Goal: Task Accomplishment & Management: Use online tool/utility

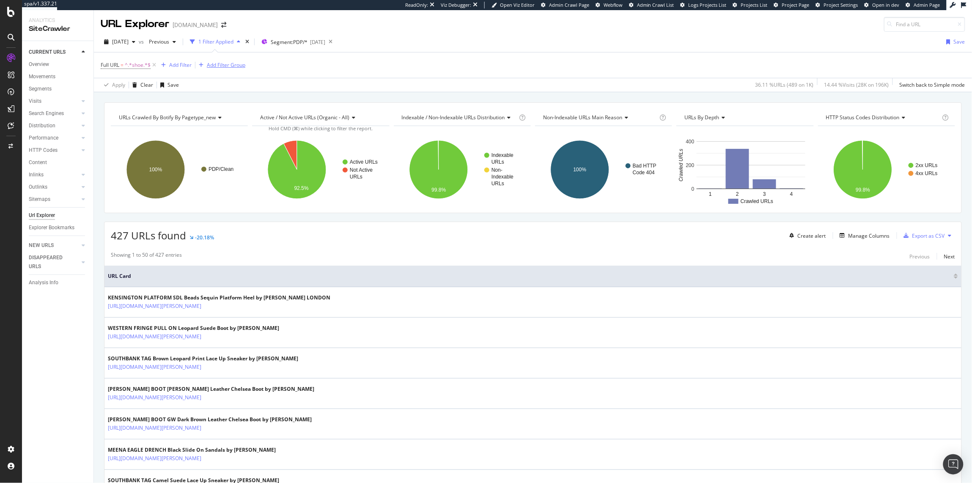
click at [152, 66] on icon at bounding box center [154, 65] width 7 height 8
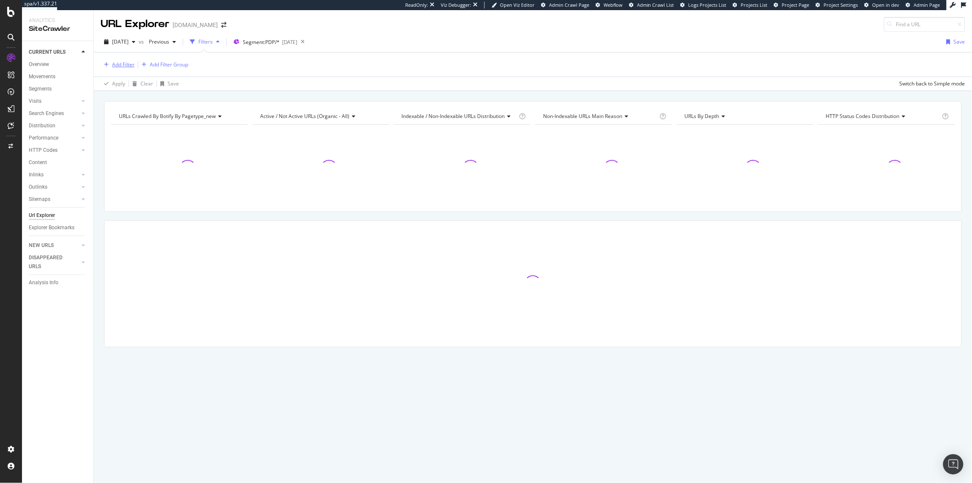
click at [132, 66] on div "Add Filter" at bounding box center [123, 64] width 22 height 7
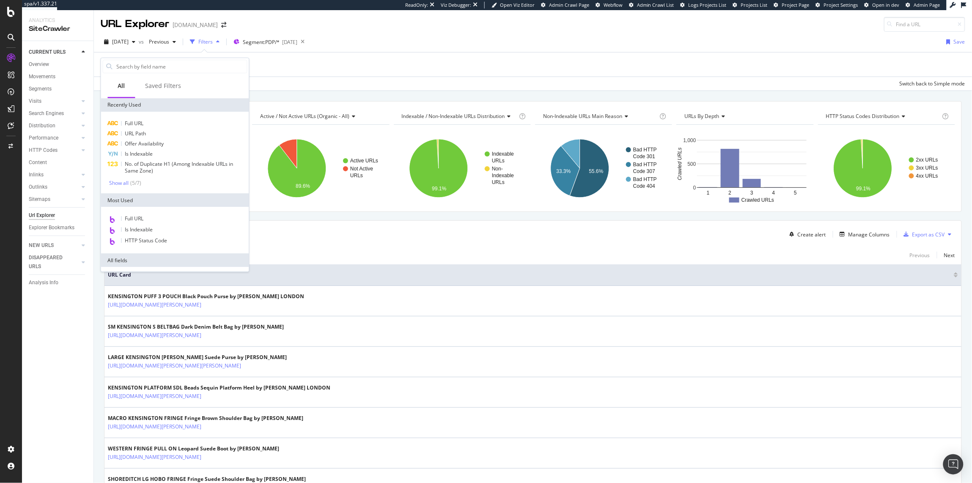
click at [335, 58] on div "Add Filter Add Filter Group" at bounding box center [533, 64] width 865 height 24
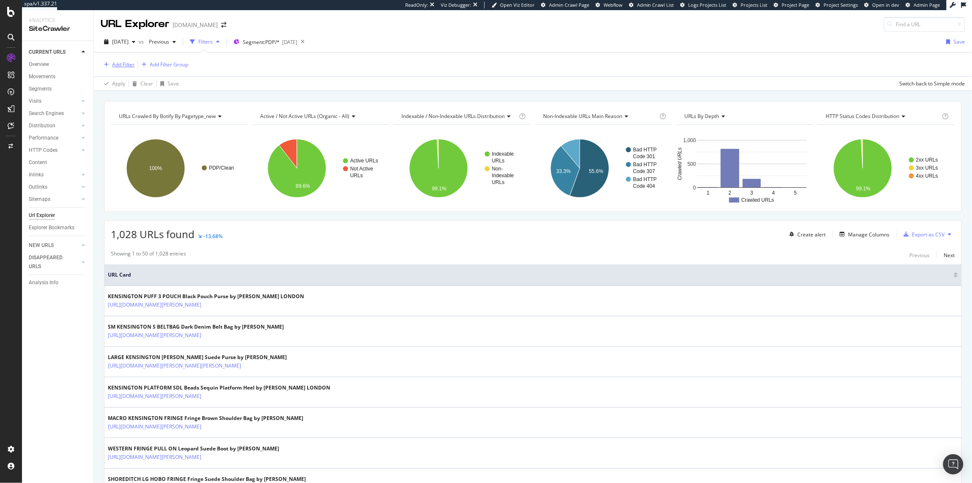
click at [117, 66] on div "Add Filter" at bounding box center [123, 64] width 22 height 7
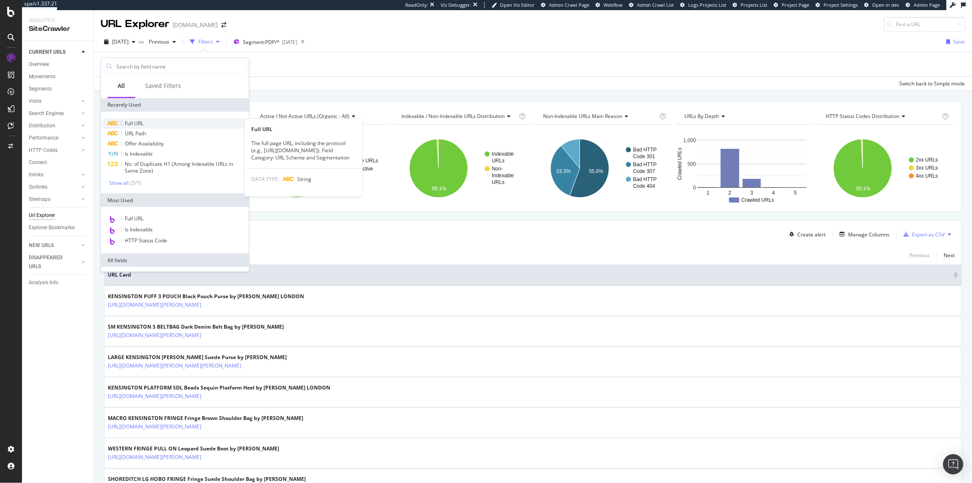
click at [146, 122] on div "Full URL" at bounding box center [175, 123] width 145 height 10
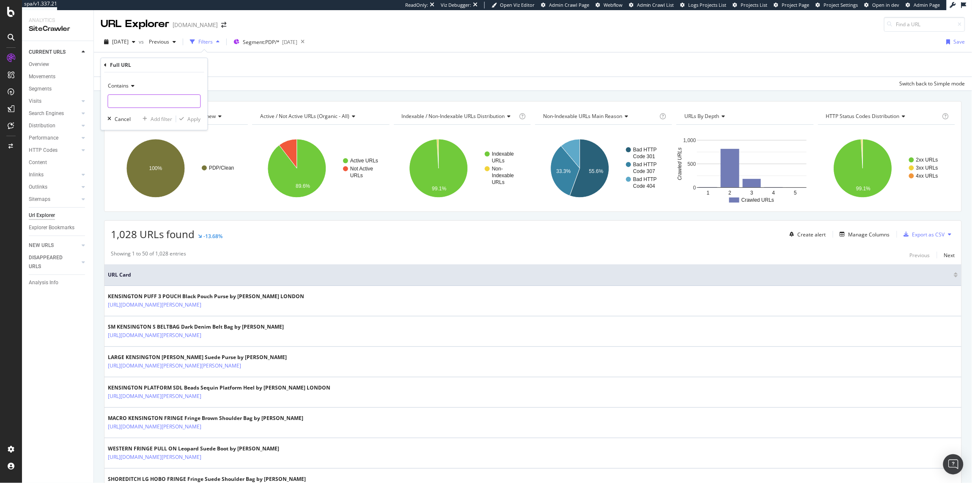
click at [138, 94] on input "text" at bounding box center [154, 101] width 92 height 14
click at [121, 88] on span "Contains" at bounding box center [118, 85] width 21 height 7
click at [123, 86] on span "Contains" at bounding box center [118, 85] width 21 height 7
click at [125, 105] on input "text" at bounding box center [154, 101] width 92 height 14
type input "shoulder"
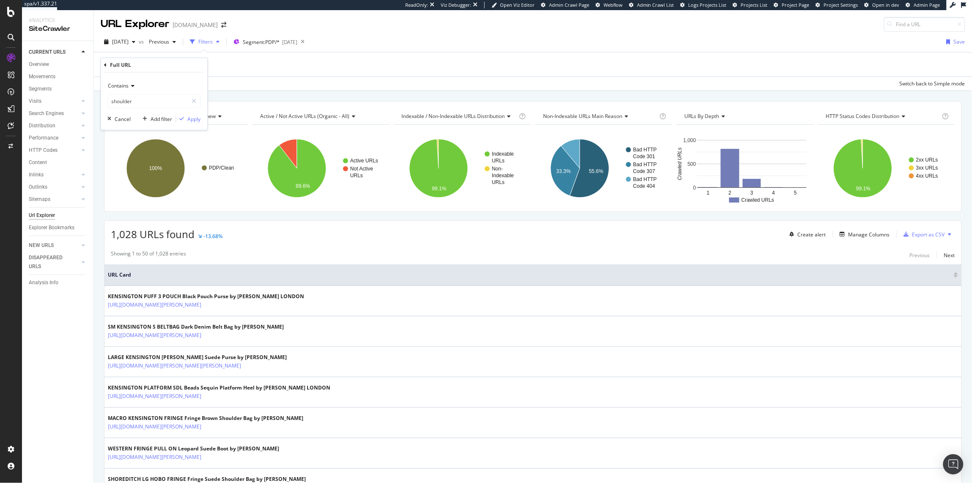
click at [195, 125] on div "Contains shoulder Cancel Add filter Apply" at bounding box center [154, 101] width 107 height 58
click at [194, 118] on div "Apply" at bounding box center [194, 118] width 13 height 7
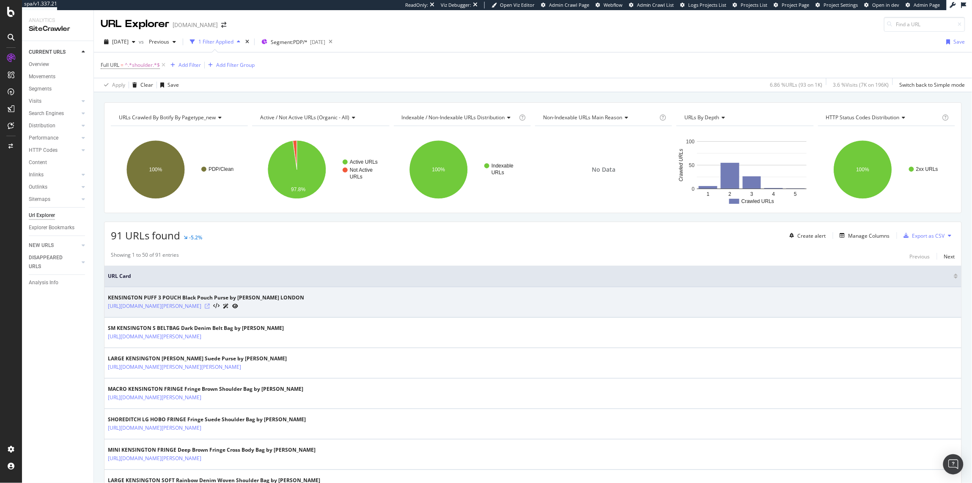
click at [210, 308] on icon at bounding box center [207, 306] width 5 height 5
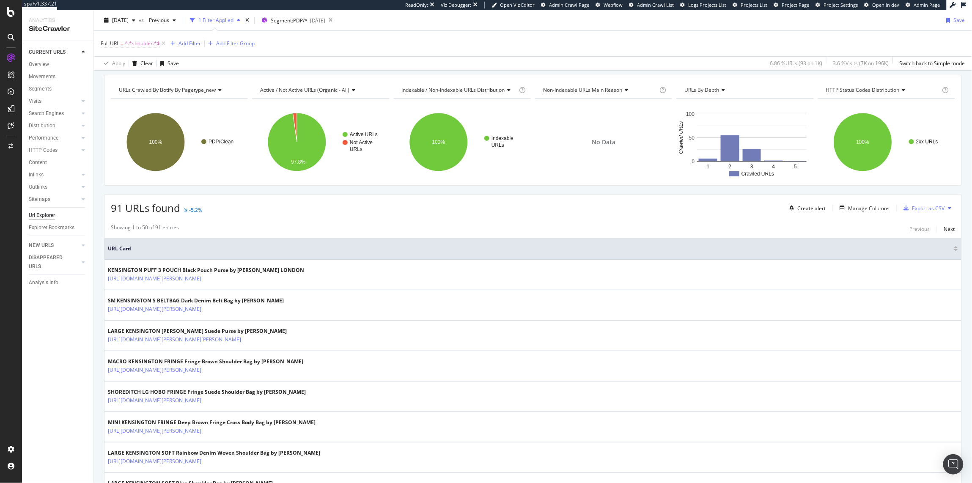
scroll to position [31, 0]
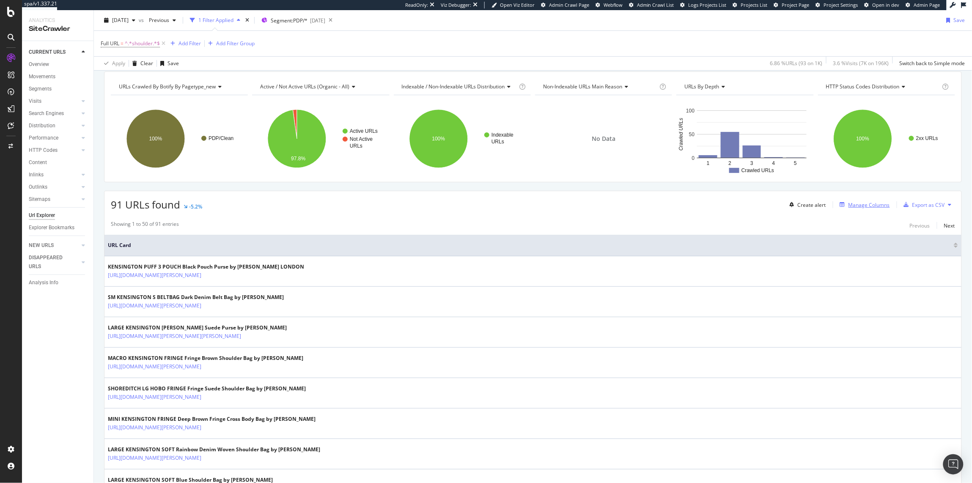
click at [863, 202] on div "Manage Columns" at bounding box center [869, 204] width 41 height 7
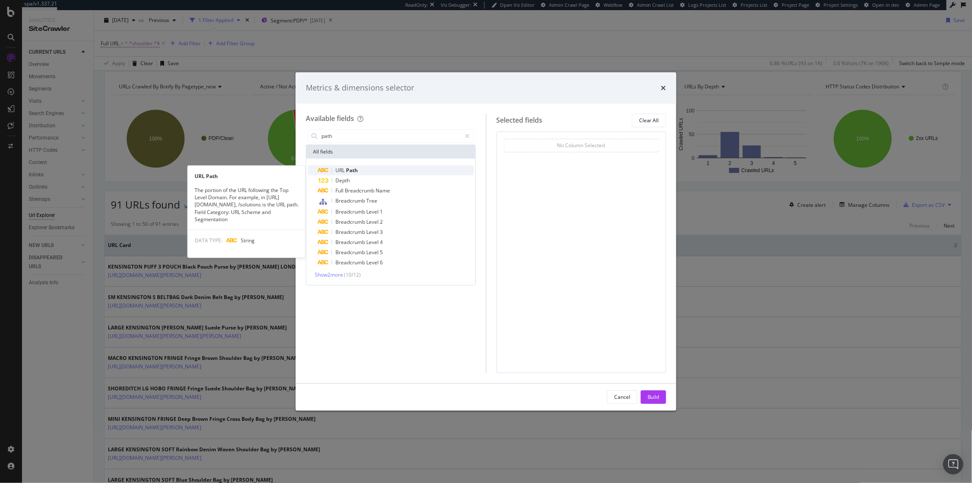
type input "path"
click at [353, 169] on span "Path" at bounding box center [352, 170] width 12 height 7
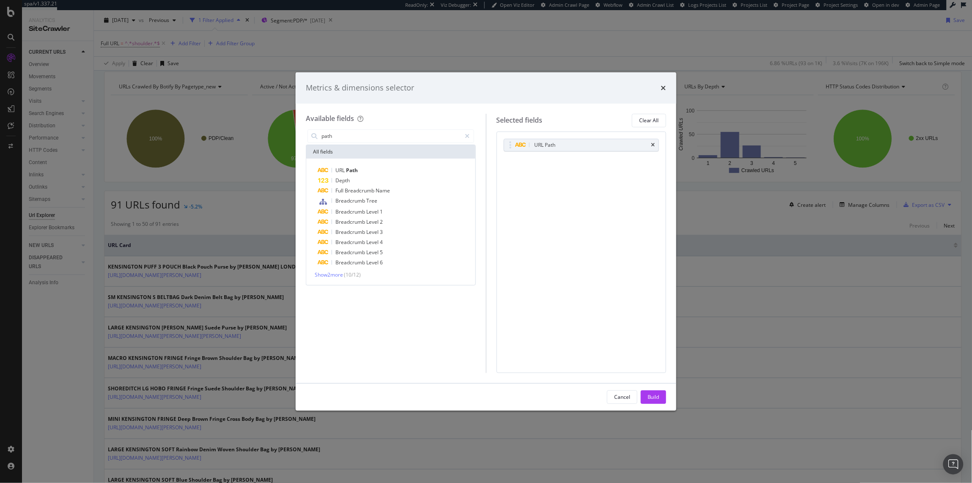
click at [647, 405] on div "Cancel Build" at bounding box center [486, 397] width 381 height 27
click at [649, 399] on div "Build" at bounding box center [654, 396] width 12 height 7
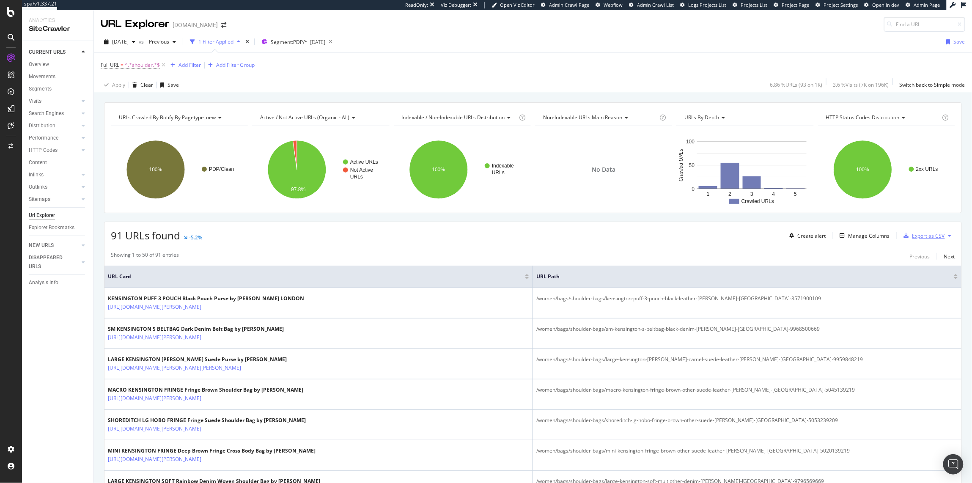
click at [922, 233] on div "Export as CSV" at bounding box center [929, 235] width 33 height 7
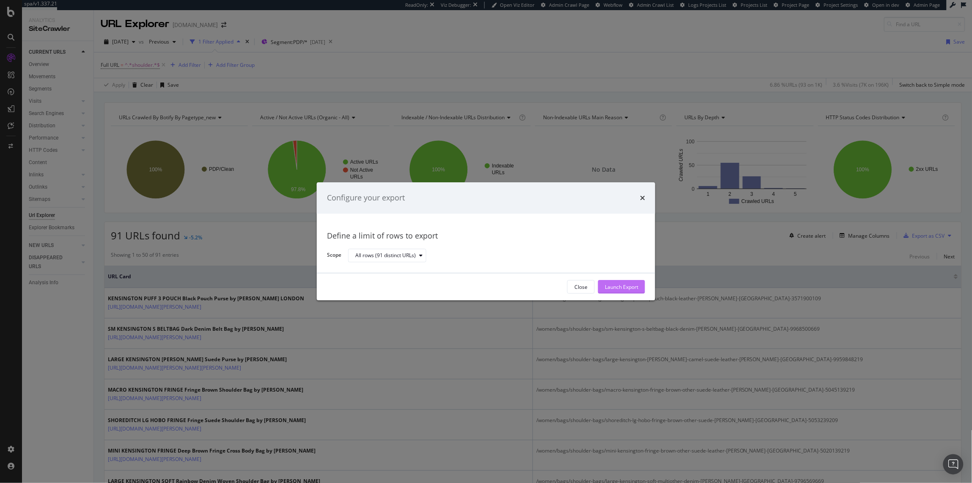
click at [617, 283] on div "Launch Export" at bounding box center [621, 286] width 33 height 7
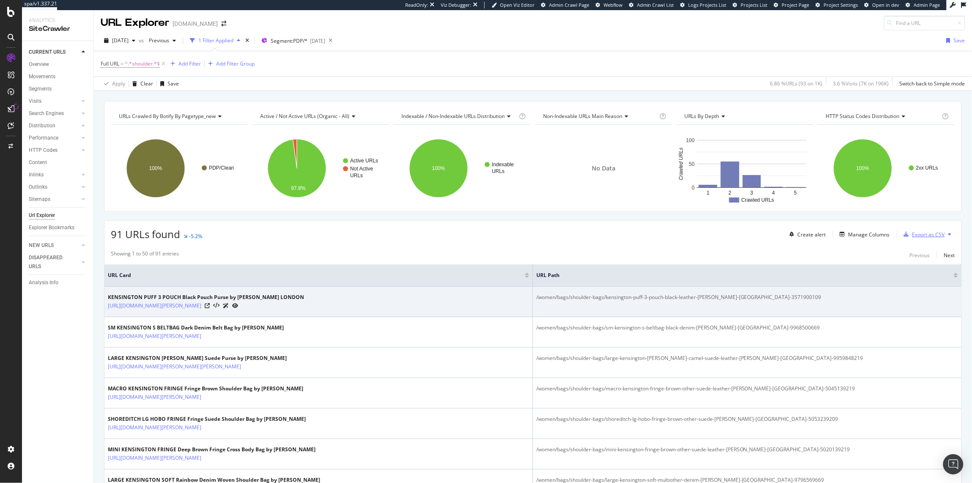
scroll to position [2, 0]
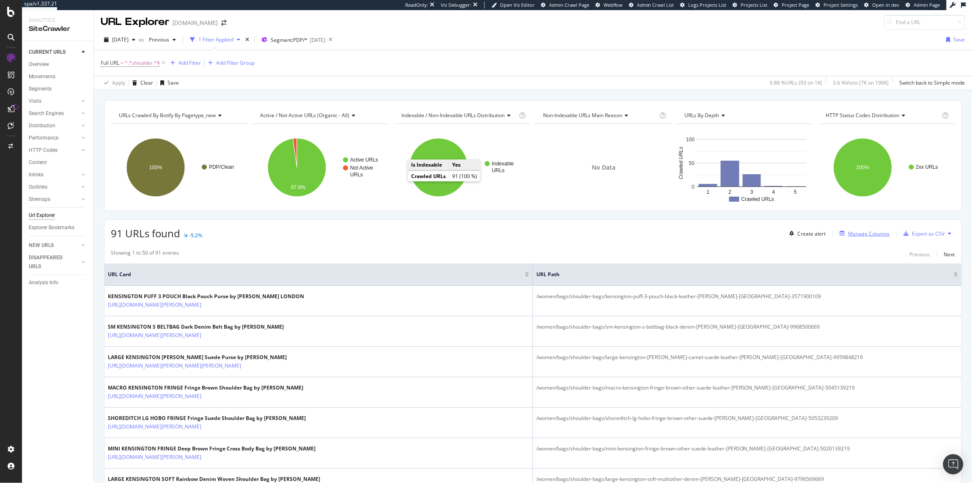
click at [852, 233] on div "Manage Columns" at bounding box center [869, 233] width 41 height 7
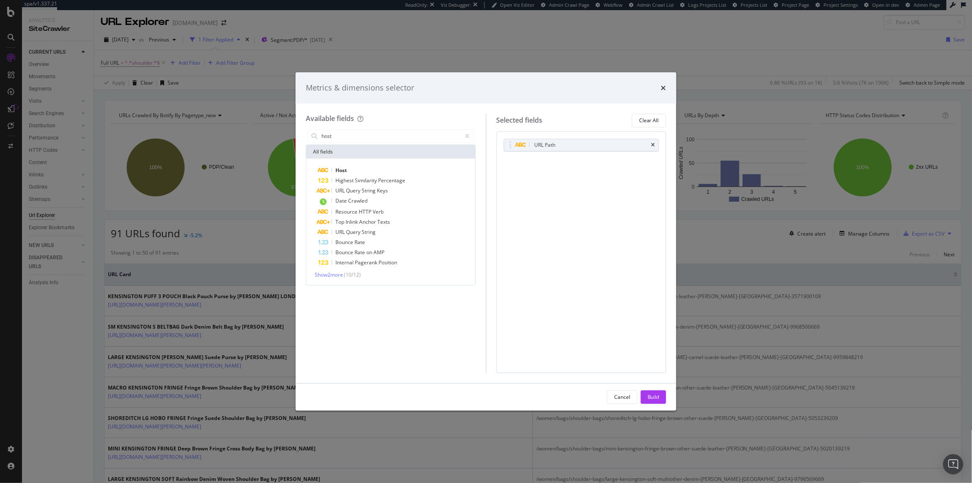
type input "host"
click at [369, 164] on div "Host Highest Similarity Percentage URL Query String Keys Date Crawled Resource …" at bounding box center [390, 222] width 169 height 126
click at [367, 169] on div "Host" at bounding box center [396, 170] width 156 height 10
drag, startPoint x: 508, startPoint y: 162, endPoint x: 506, endPoint y: 136, distance: 25.9
click at [507, 135] on body "spa/v1.337.21 ReadOnly: Viz Debugger: Open Viz Editor Admin Crawl Page Webflow …" at bounding box center [486, 241] width 972 height 483
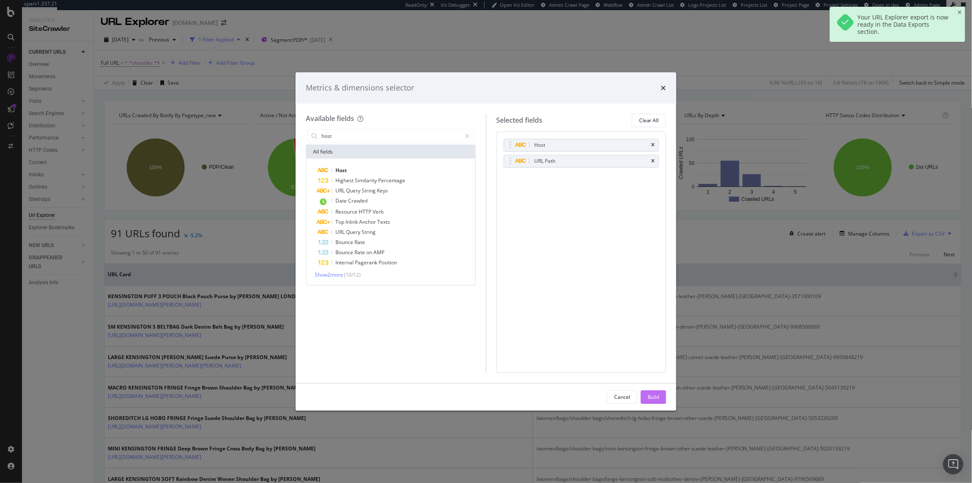
click at [648, 400] on div "Build" at bounding box center [654, 396] width 12 height 7
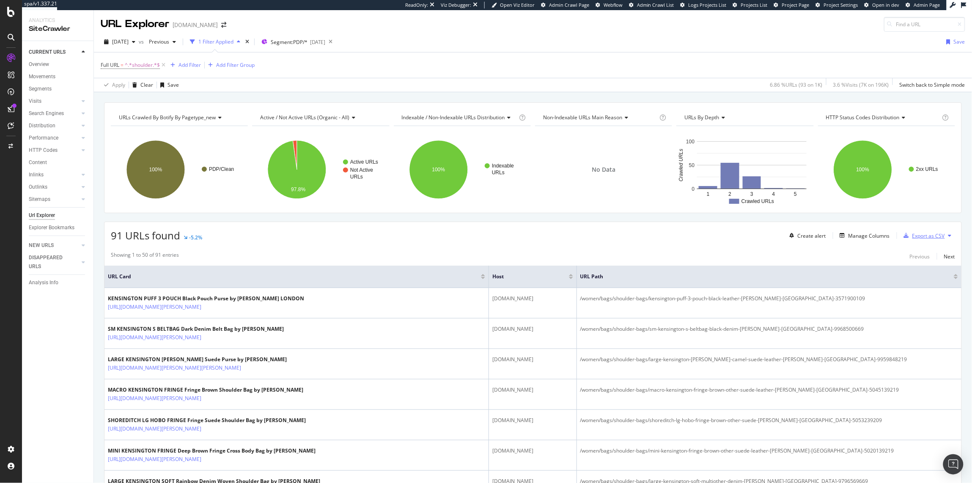
click at [928, 239] on div "Export as CSV" at bounding box center [929, 235] width 33 height 7
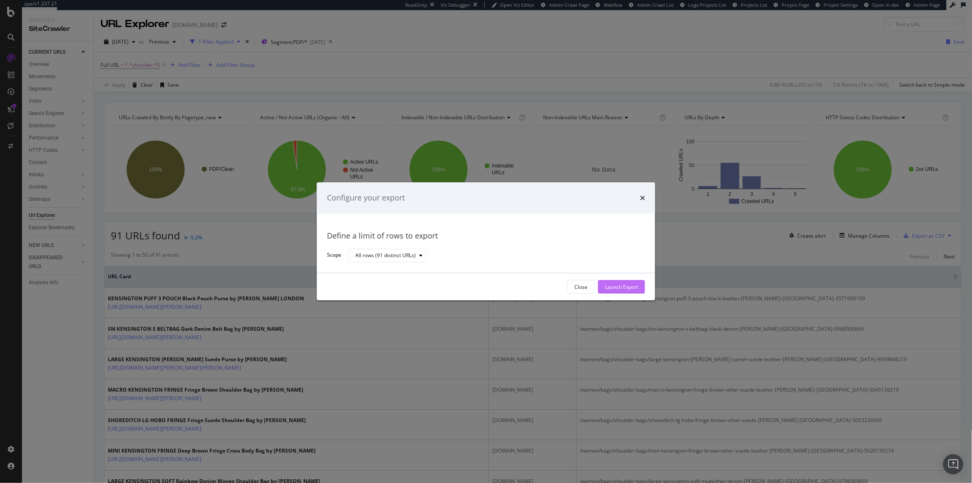
click at [609, 281] on div "Launch Export" at bounding box center [621, 287] width 33 height 13
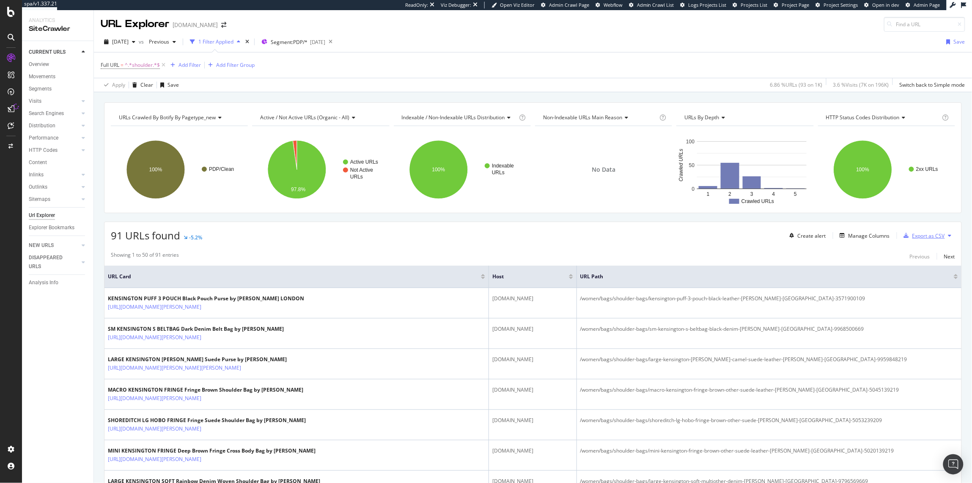
click at [917, 233] on div "Export as CSV" at bounding box center [929, 235] width 33 height 7
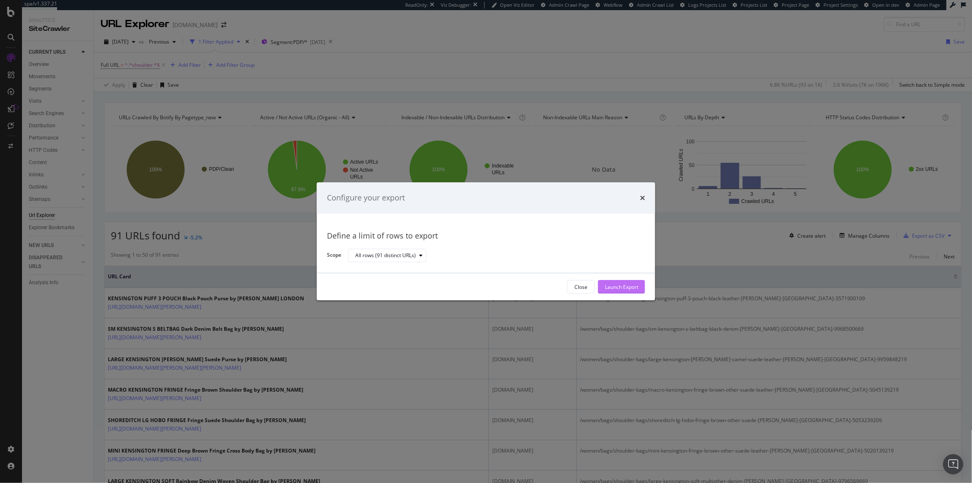
drag, startPoint x: 617, startPoint y: 278, endPoint x: 619, endPoint y: 283, distance: 4.6
click at [617, 279] on div "Close Launch Export" at bounding box center [486, 287] width 338 height 27
click at [618, 288] on div "Launch Export" at bounding box center [621, 286] width 33 height 7
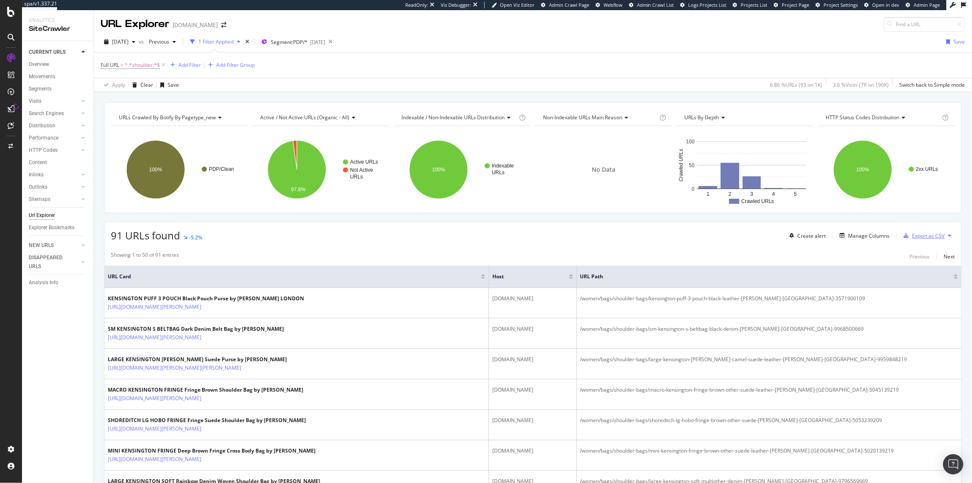
click at [917, 236] on div "Export as CSV" at bounding box center [929, 235] width 33 height 7
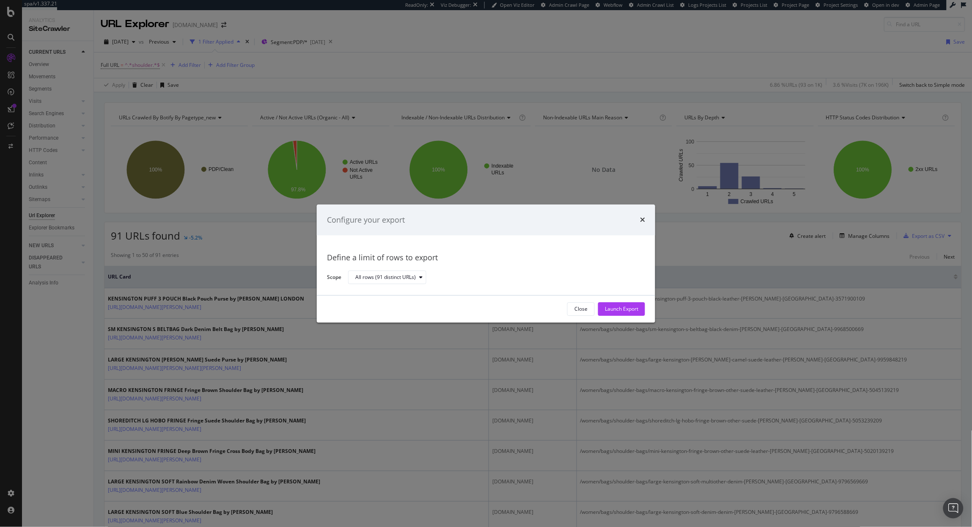
click at [640, 218] on div "Configure your export" at bounding box center [486, 219] width 318 height 11
click at [644, 219] on icon "times" at bounding box center [642, 220] width 5 height 7
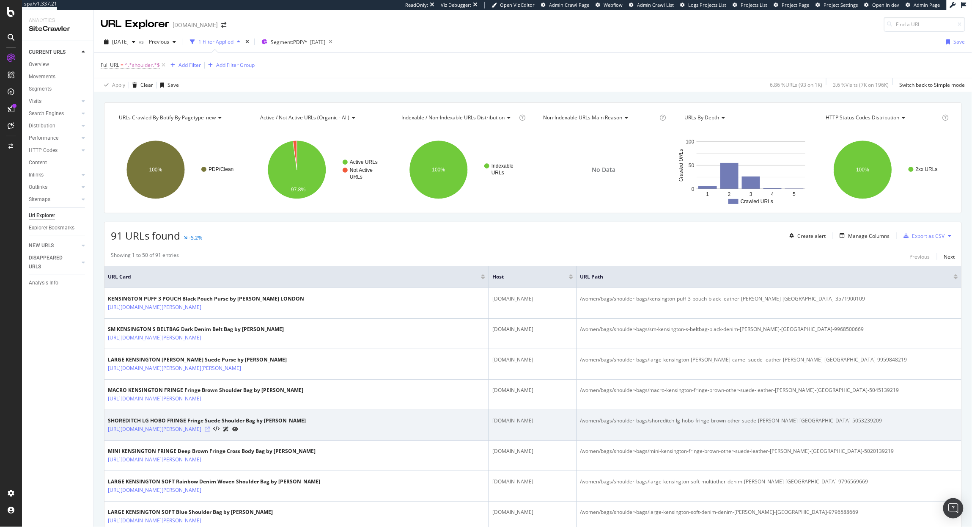
click at [210, 430] on icon at bounding box center [207, 428] width 5 height 5
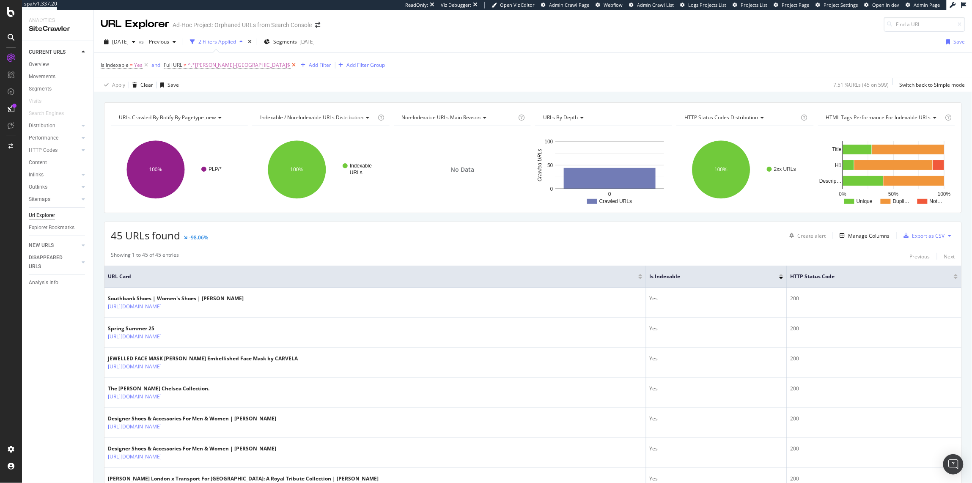
click at [291, 63] on icon at bounding box center [294, 65] width 7 height 8
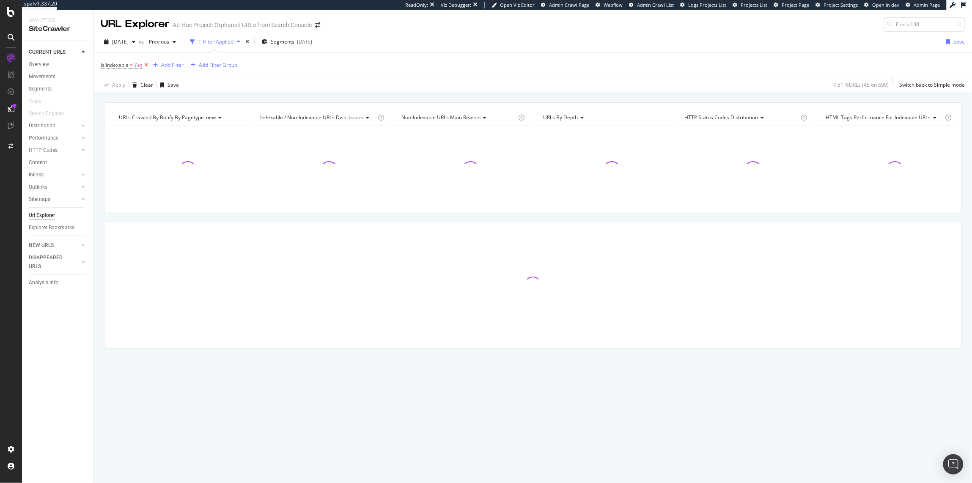
click at [147, 66] on icon at bounding box center [146, 65] width 7 height 8
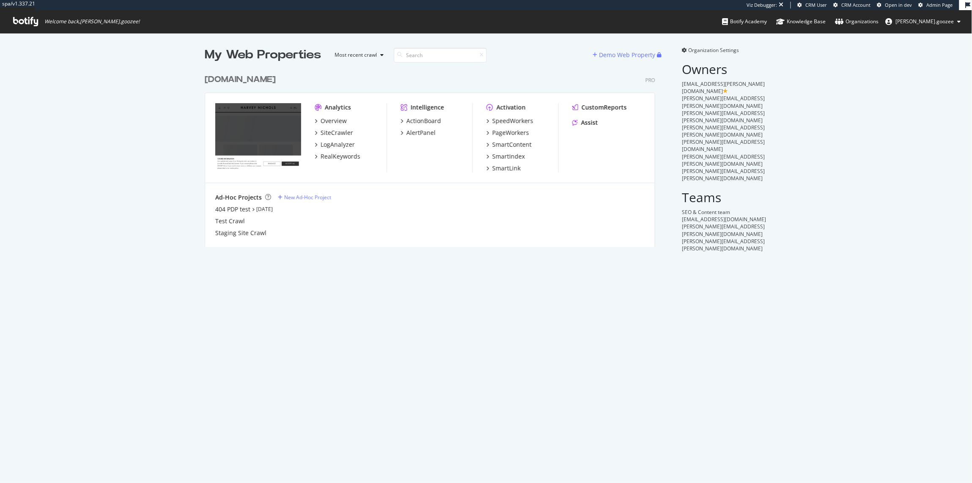
scroll to position [176, 449]
click at [509, 132] on div "PageWorkers" at bounding box center [510, 133] width 37 height 8
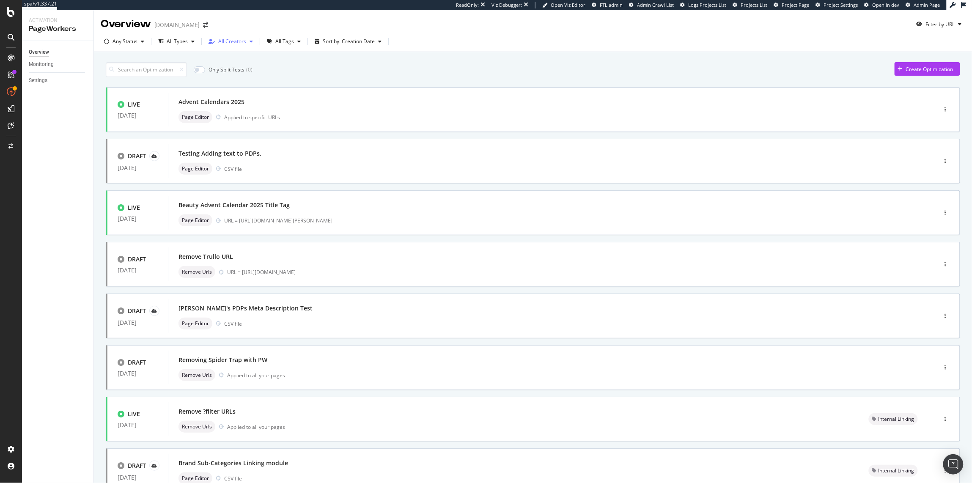
click at [231, 41] on div "All Creators" at bounding box center [232, 41] width 28 height 5
click at [215, 99] on div at bounding box center [215, 101] width 7 height 7
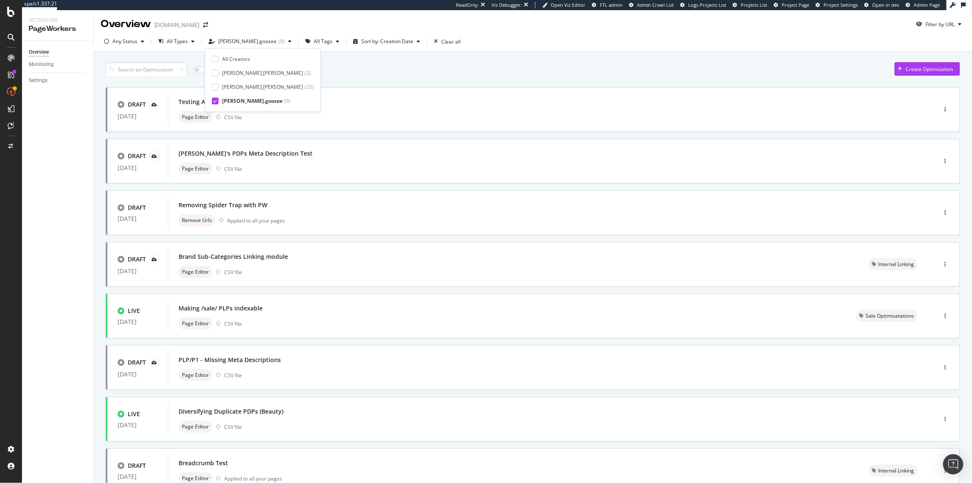
click at [372, 59] on div "Only Split Tests ( 0 ) Create Optimization DRAFT 05 Aug. 2025 Testing Adding te…" at bounding box center [533, 314] width 855 height 512
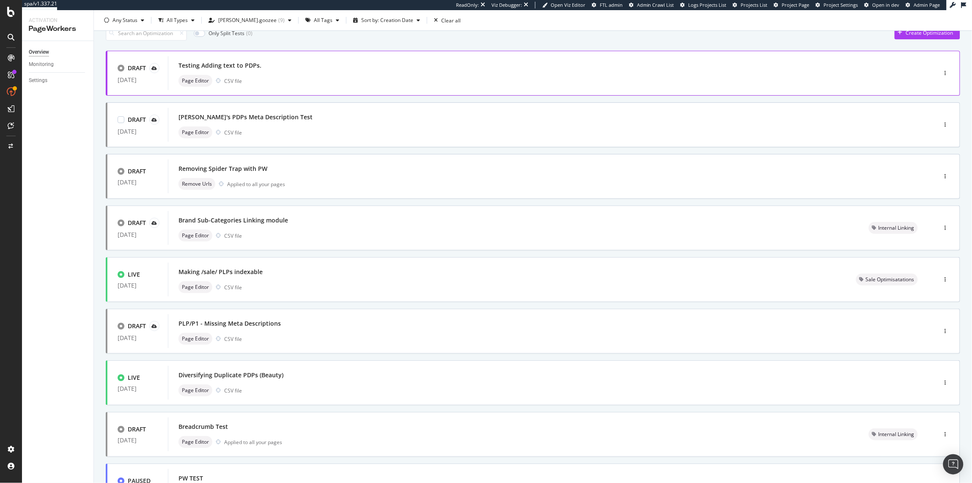
scroll to position [34, 0]
click at [249, 225] on div "Brand Sub-Categories Linking module" at bounding box center [234, 222] width 110 height 8
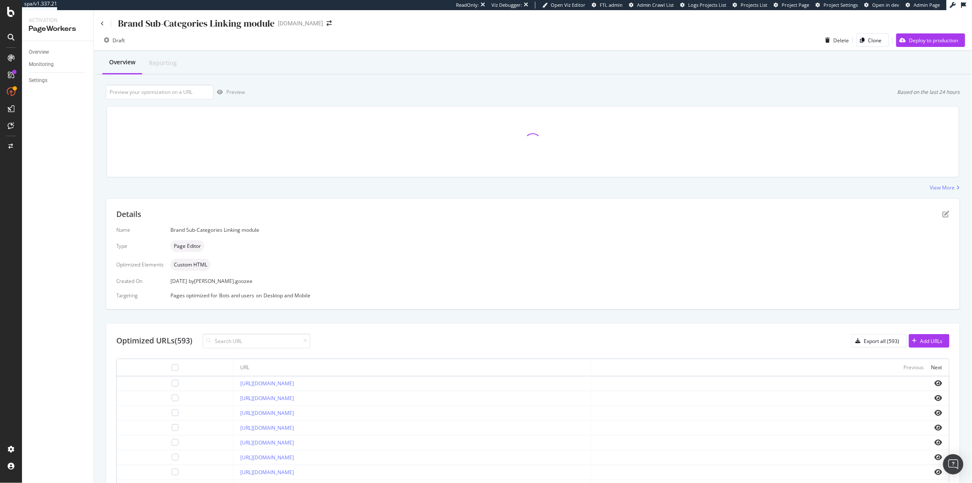
scroll to position [2, 0]
click at [935, 380] on icon "eye" at bounding box center [939, 381] width 8 height 7
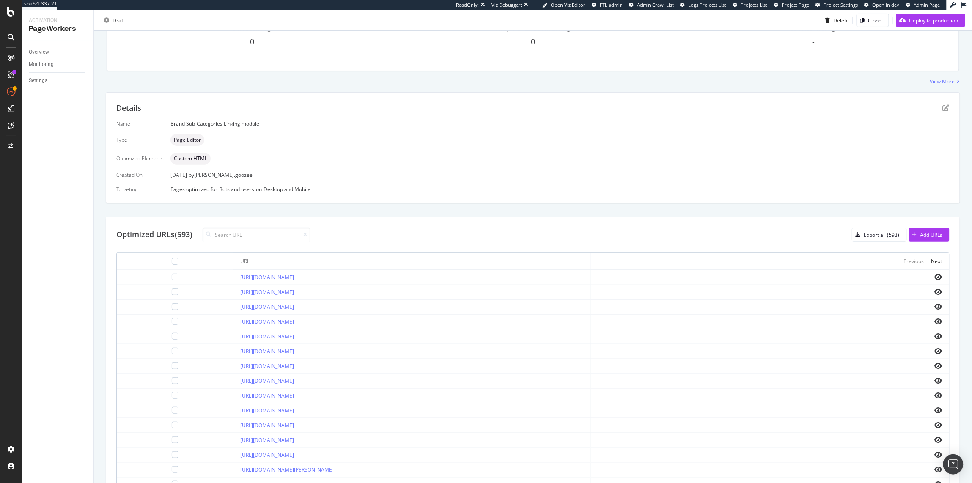
scroll to position [158, 0]
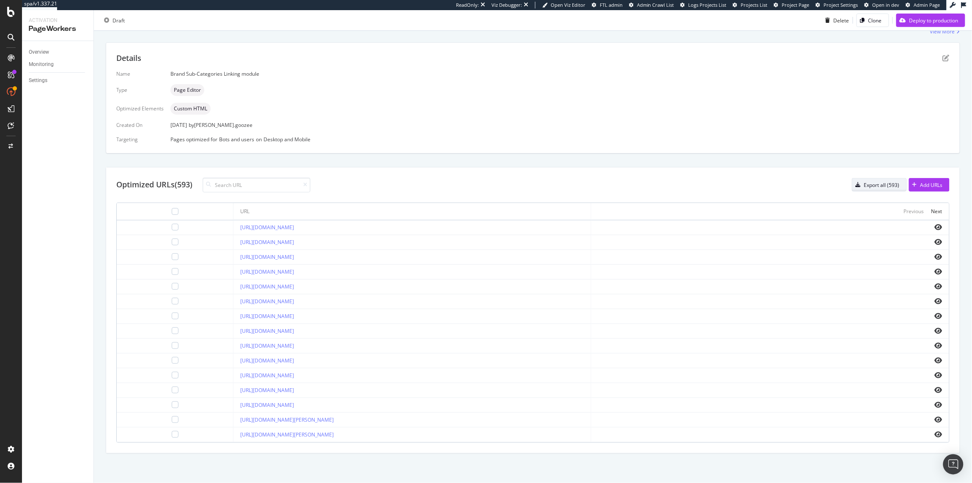
click at [885, 187] on div "Export all (593)" at bounding box center [882, 184] width 36 height 7
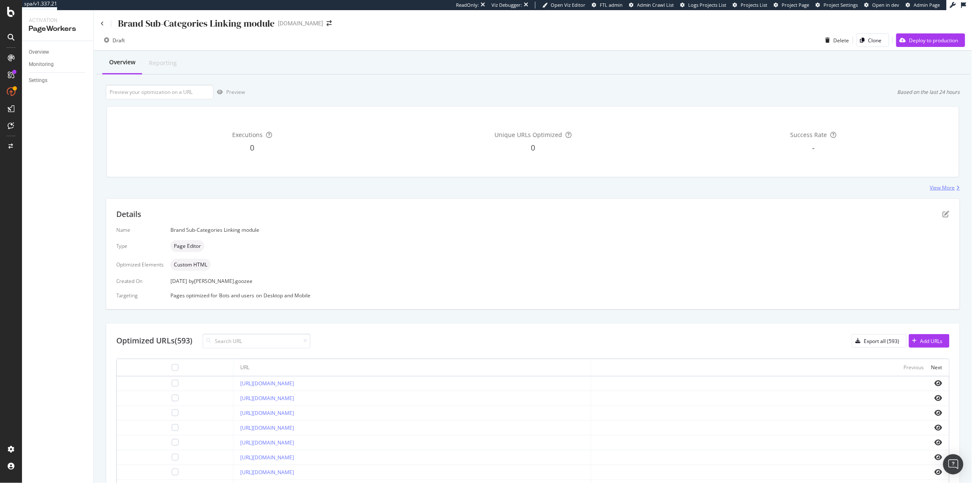
click at [939, 190] on div "View More" at bounding box center [942, 187] width 25 height 7
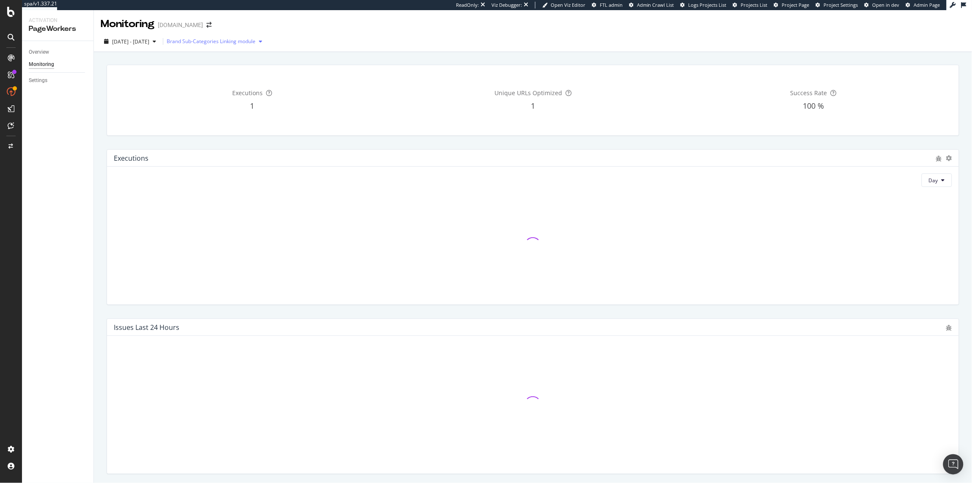
click at [256, 45] on div "Brand Sub-Categories Linking module" at bounding box center [216, 41] width 99 height 13
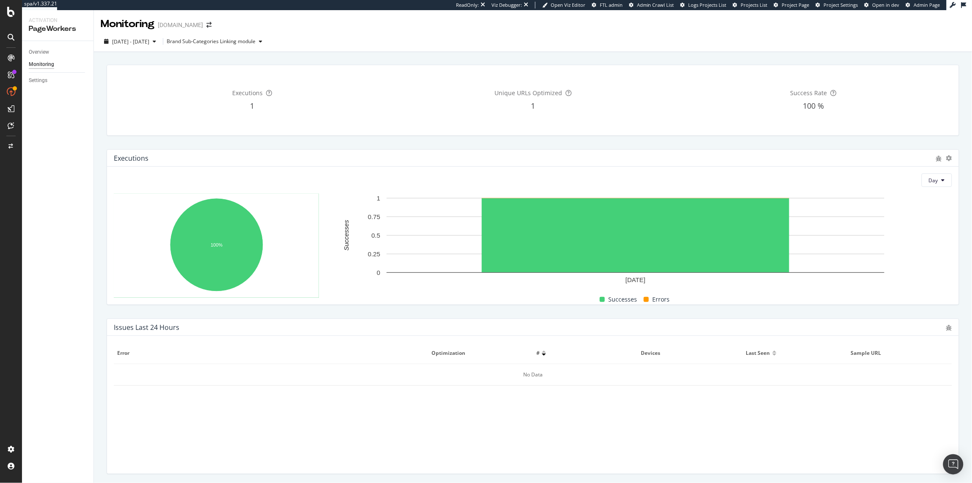
click at [366, 36] on div "2025 Sep. 10th - Sep. 10th Brand Sub-Categories Linking module" at bounding box center [533, 43] width 878 height 17
click at [43, 56] on div "Overview" at bounding box center [39, 52] width 20 height 9
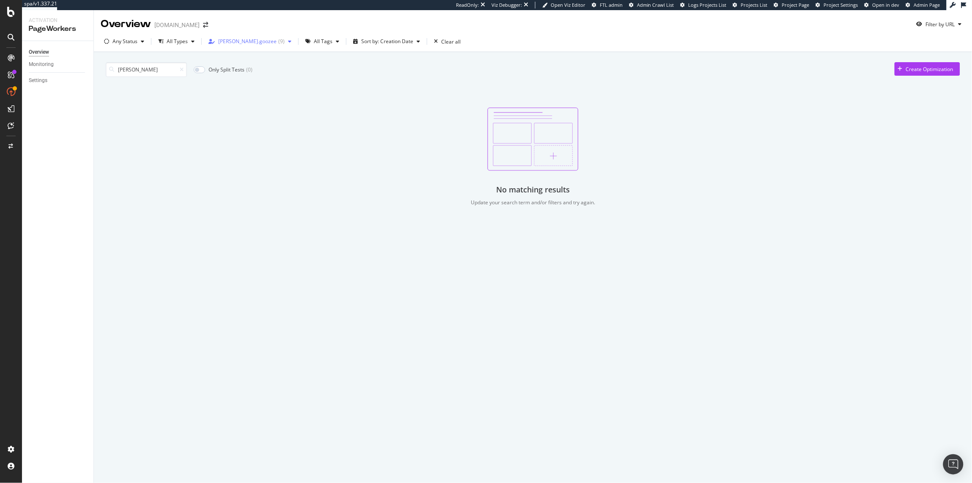
click at [278, 44] on div "( 9 )" at bounding box center [281, 41] width 6 height 5
click at [135, 68] on input "fred" at bounding box center [146, 69] width 81 height 15
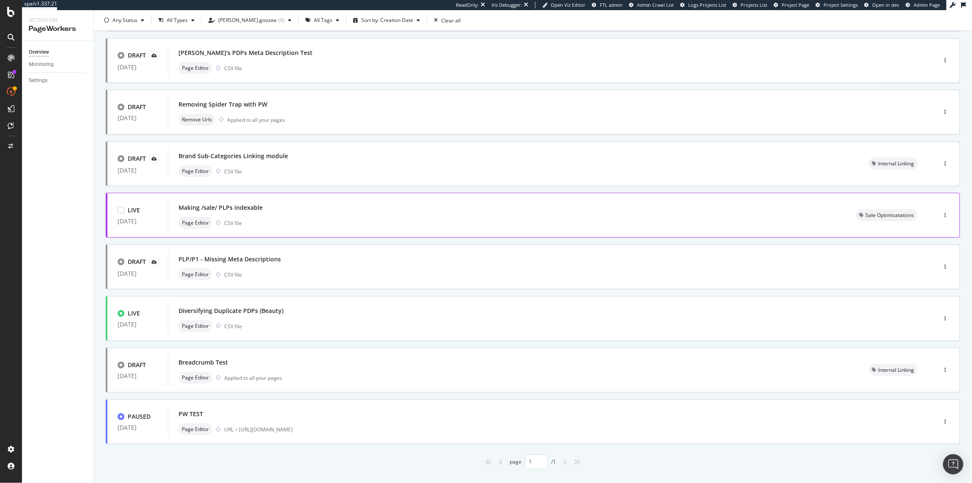
scroll to position [98, 0]
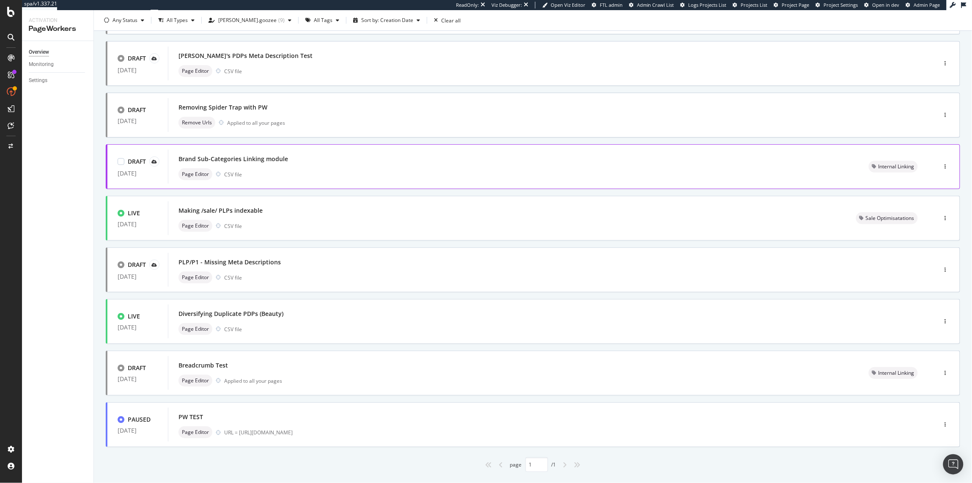
click at [309, 171] on div "Page Editor CSV file" at bounding box center [514, 174] width 670 height 12
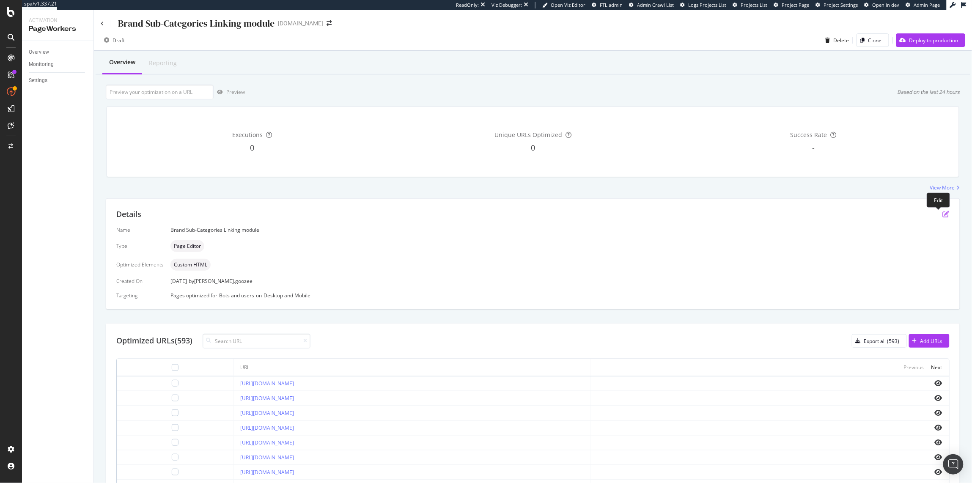
click at [943, 214] on icon "pen-to-square" at bounding box center [946, 214] width 7 height 7
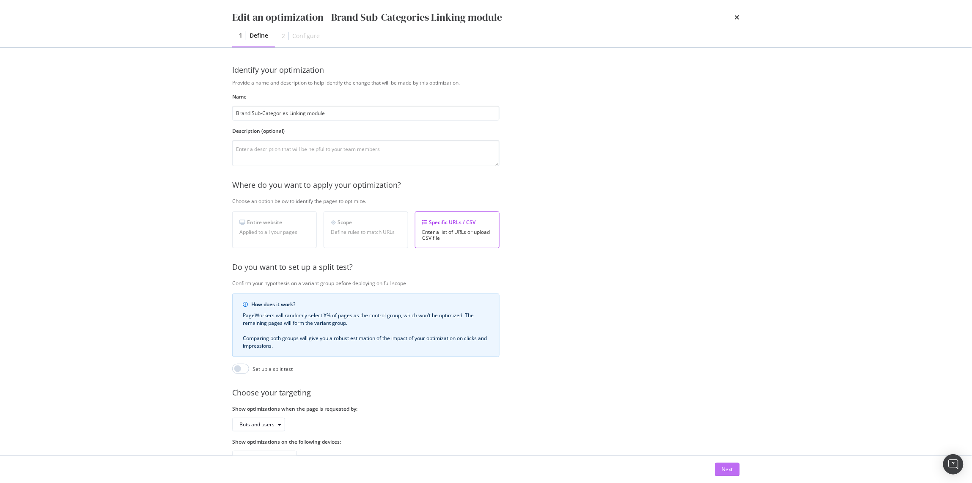
click at [727, 470] on div "Next" at bounding box center [727, 469] width 11 height 7
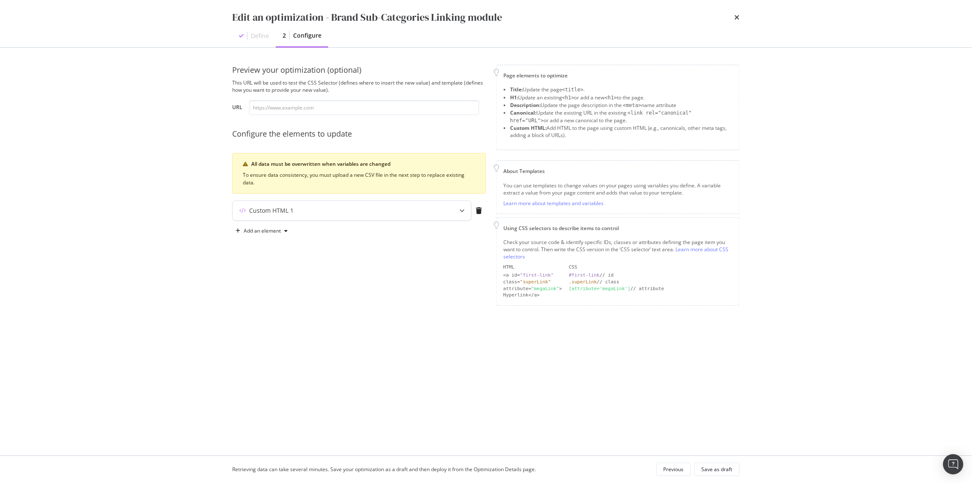
click at [463, 209] on icon "modal" at bounding box center [461, 210] width 5 height 5
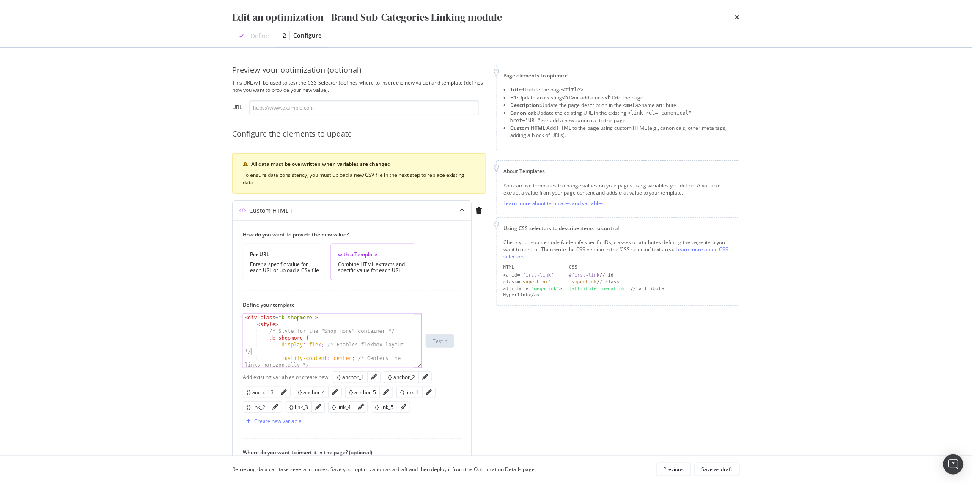
click at [382, 353] on div "< div class = "b-shopmore" > < style > /* Style for the "Shop more" container *…" at bounding box center [328, 350] width 170 height 73
type textarea "</div>"
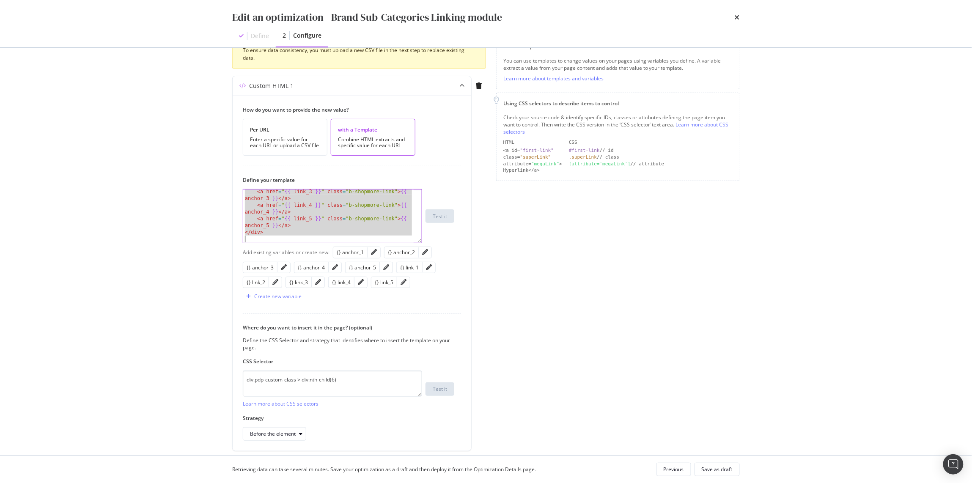
scroll to position [144, 0]
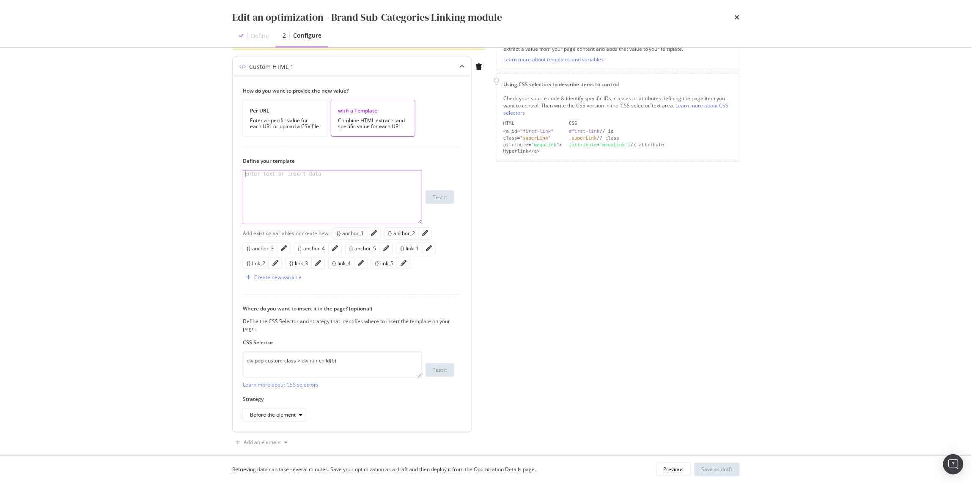
type textarea "</div>"
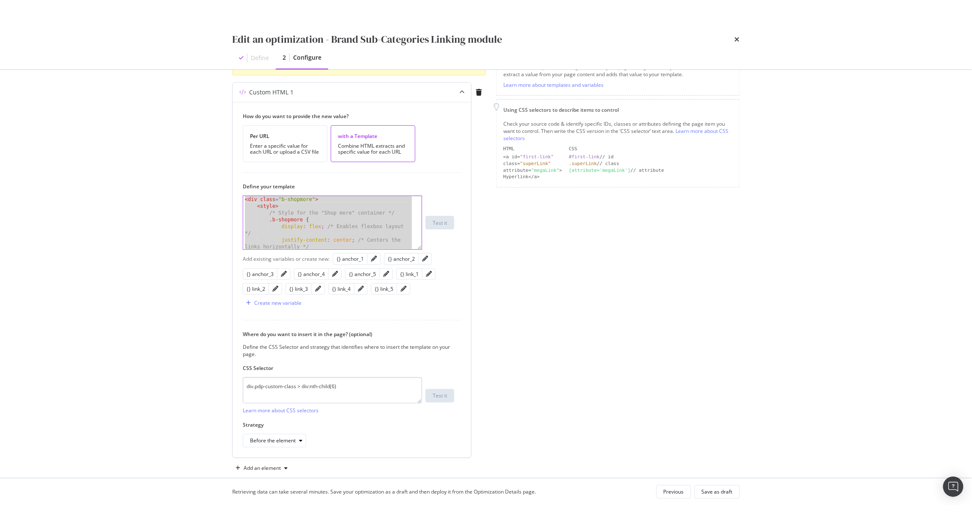
scroll to position [139, 0]
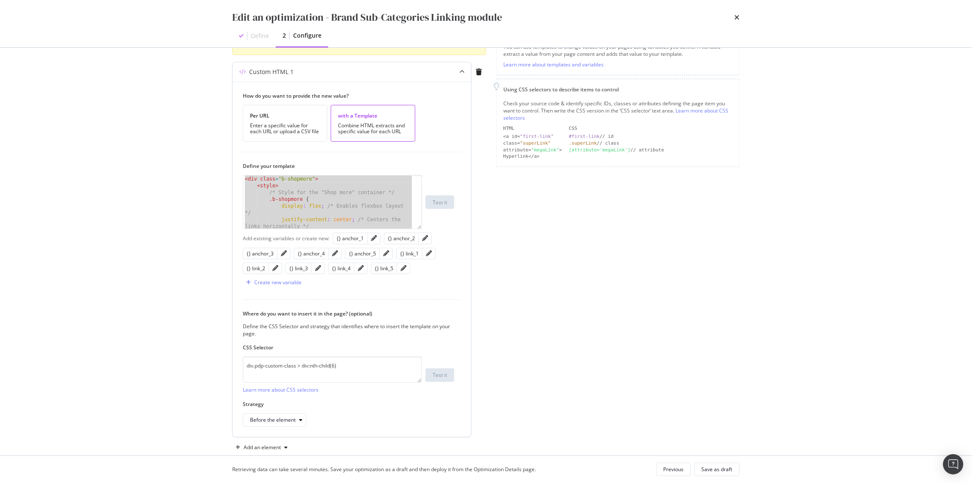
click at [377, 239] on div "modal" at bounding box center [374, 238] width 13 height 11
click at [373, 239] on icon "pencil" at bounding box center [374, 238] width 6 height 6
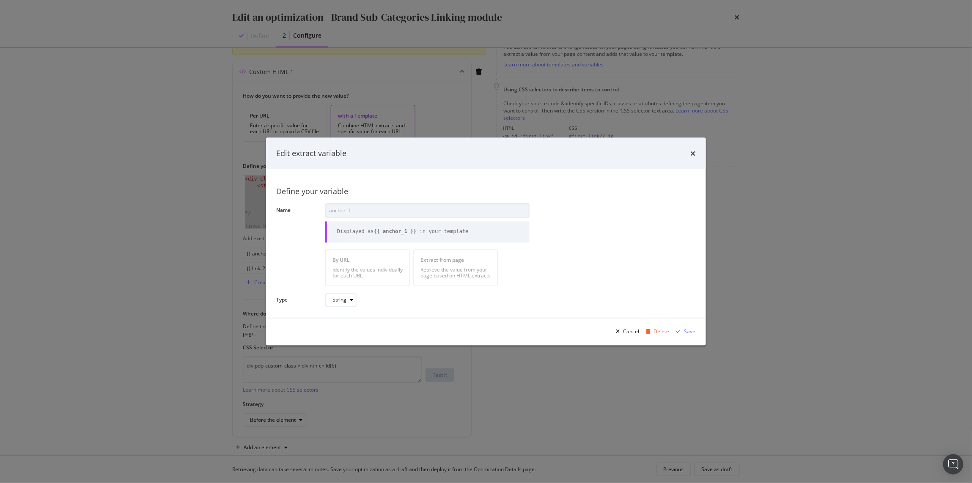
click at [797, 239] on div "Edit extract variable Define your variable Name anchor_1 Displayed as {{ anchor…" at bounding box center [486, 241] width 972 height 483
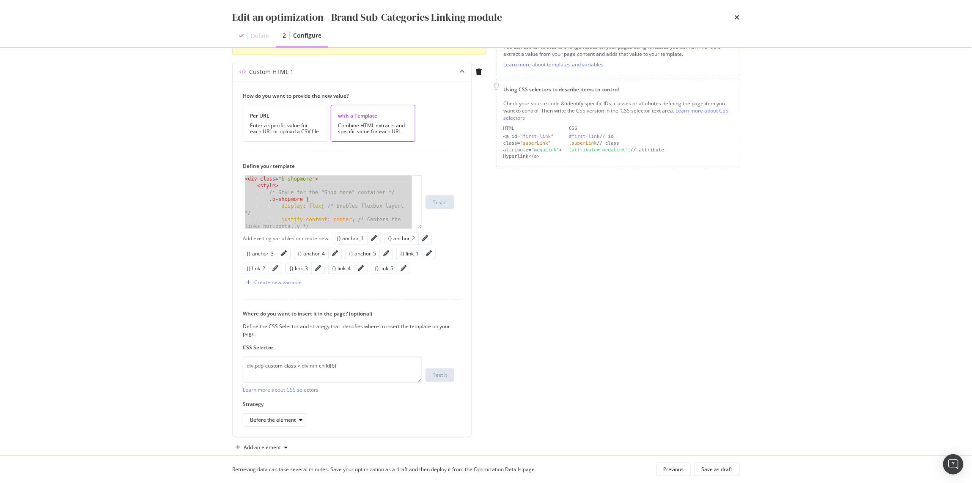
click at [575, 319] on div "Page elements to optimize Title: Update the page <title> . H1: Update an existi…" at bounding box center [618, 190] width 244 height 528
click at [369, 239] on div "modal" at bounding box center [374, 238] width 13 height 11
click at [377, 239] on icon "pencil" at bounding box center [374, 238] width 6 height 6
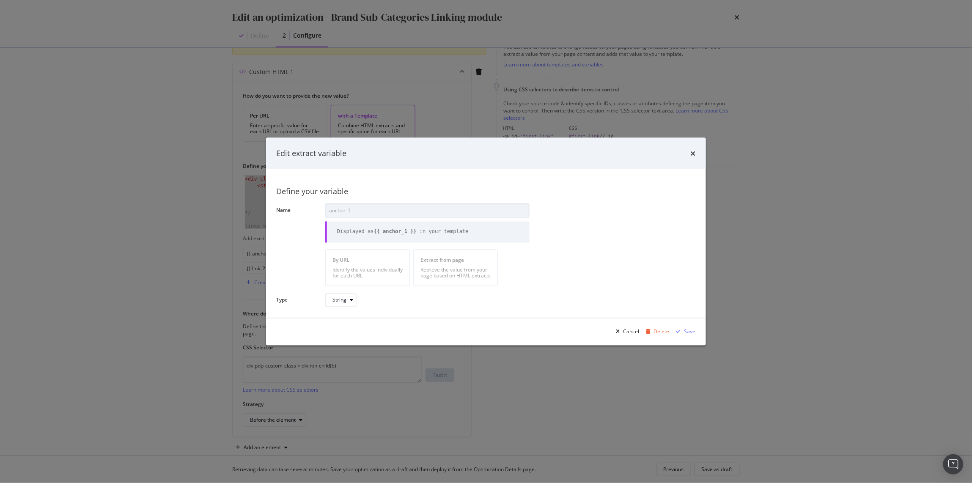
click at [776, 216] on div "Edit extract variable Define your variable Name anchor_1 Displayed as {{ anchor…" at bounding box center [486, 241] width 972 height 483
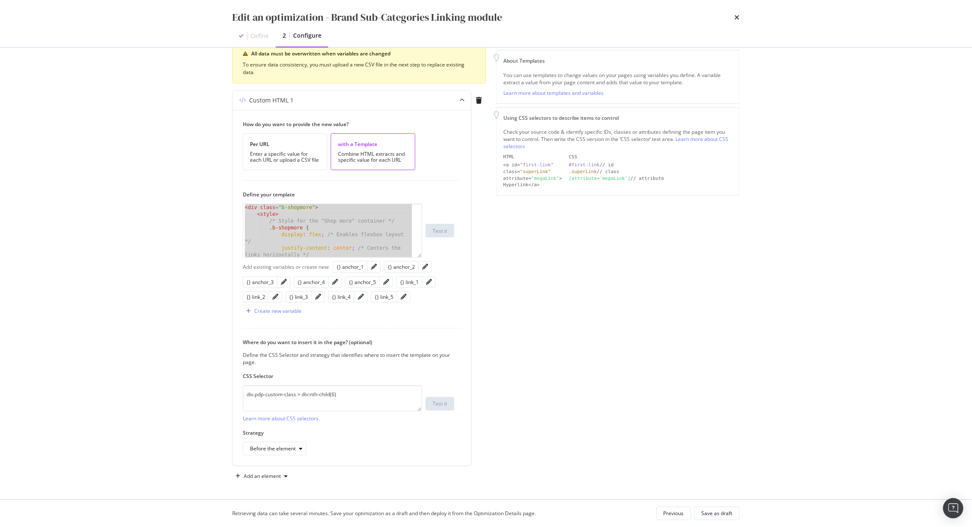
scroll to position [113, 0]
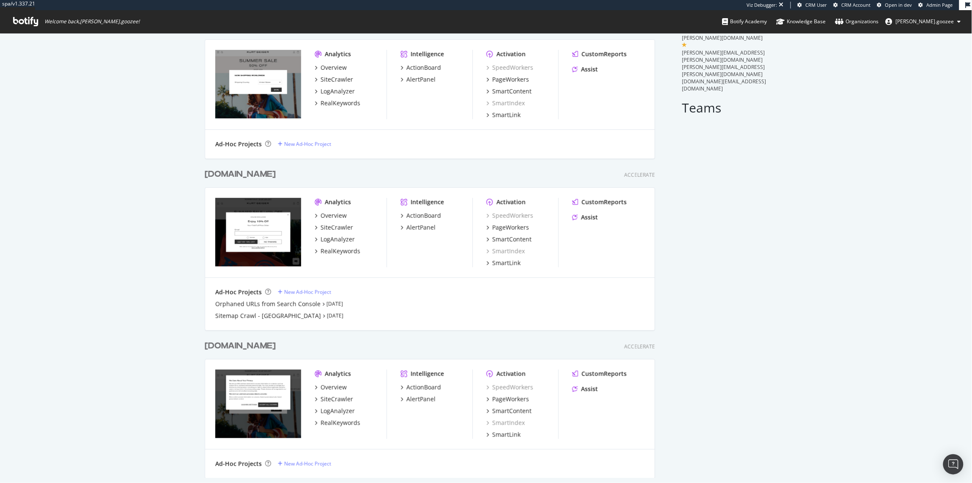
scroll to position [61, 0]
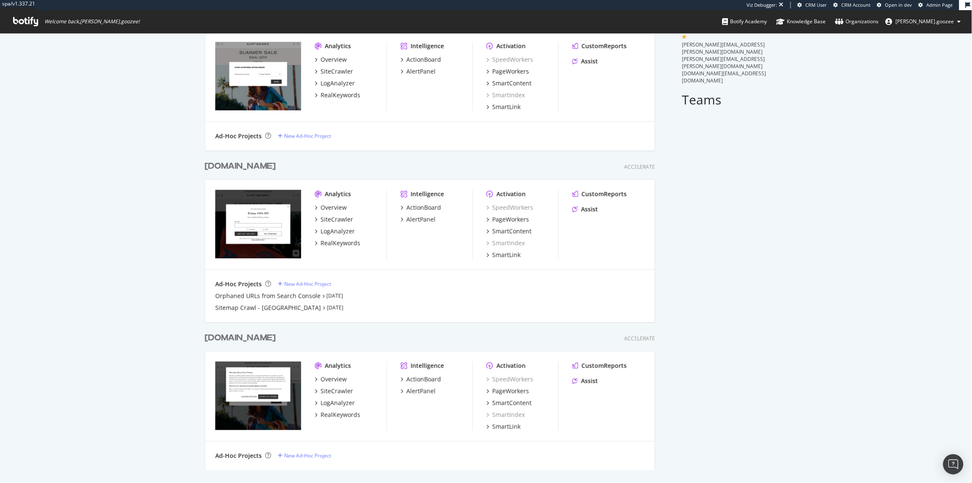
click at [279, 164] on div "[DOMAIN_NAME]" at bounding box center [242, 166] width 74 height 12
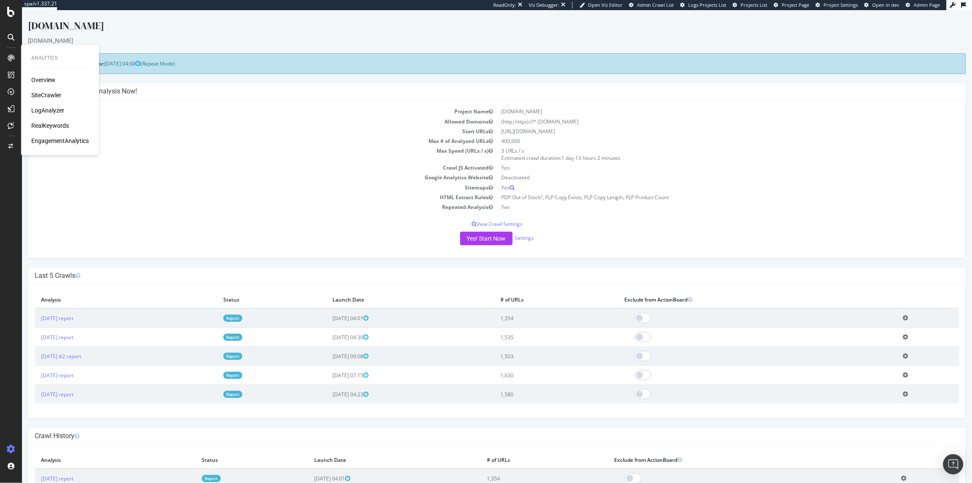
click at [50, 95] on div "SiteCrawler" at bounding box center [46, 95] width 30 height 8
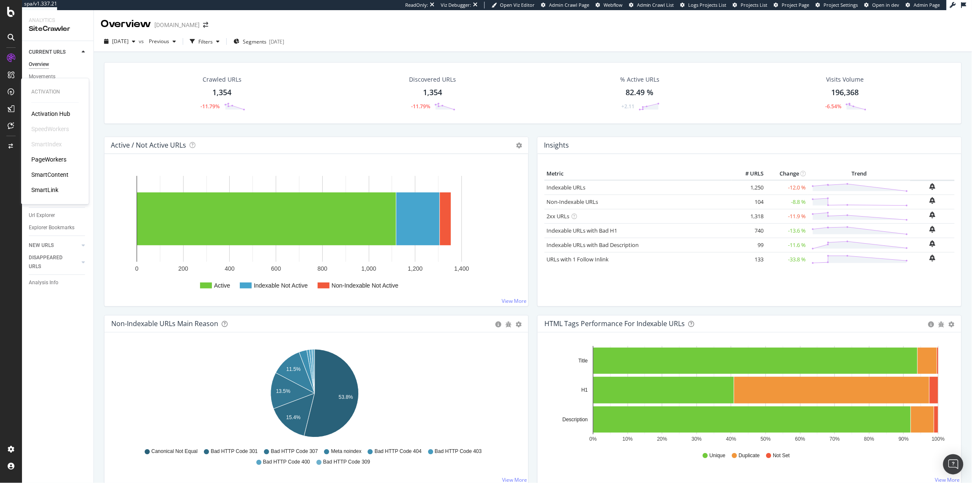
click at [42, 159] on div "PageWorkers" at bounding box center [48, 159] width 35 height 8
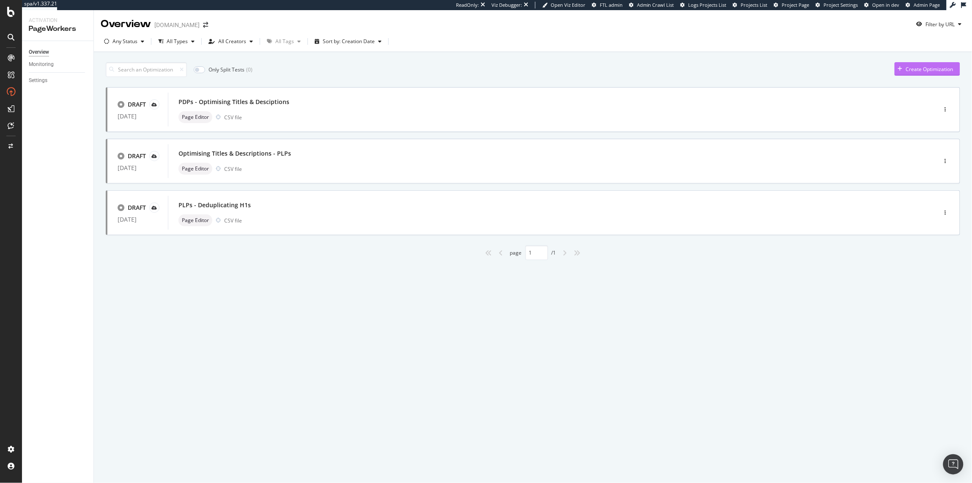
click at [778, 70] on div "Create Optimization" at bounding box center [929, 69] width 47 height 7
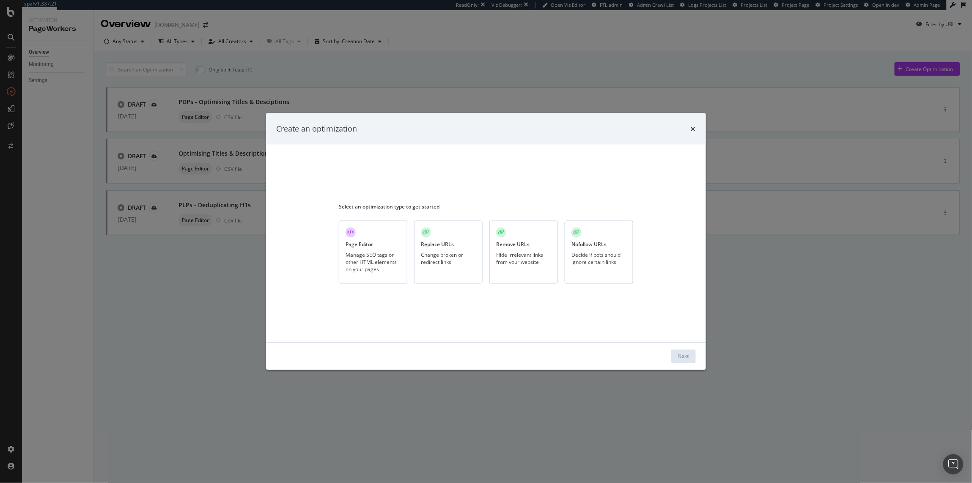
click at [367, 254] on div "Manage SEO tags or other HTML elements on your pages" at bounding box center [373, 263] width 55 height 22
click at [674, 357] on button "Next" at bounding box center [683, 356] width 25 height 14
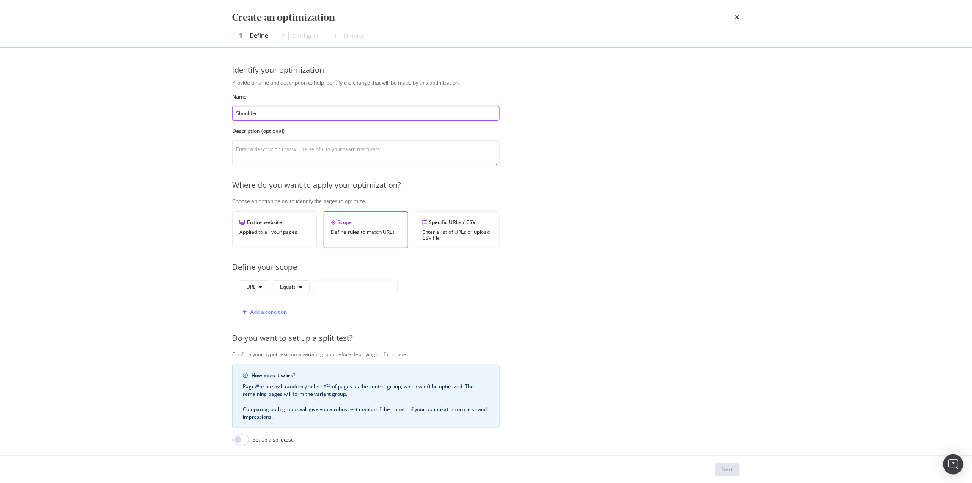
type input "Shoulder"
click at [234, 113] on input "Colour Shoulder Bags - Links added to" at bounding box center [365, 113] width 267 height 15
click at [371, 116] on input "Category Colour Shoulder Bags - Links added to" at bounding box center [365, 113] width 267 height 15
type input "Category Colour Shoulder Bags - Links added to PDPs"
click at [569, 228] on div "Provide a name and description to help identify the change that will be made by…" at bounding box center [486, 307] width 508 height 456
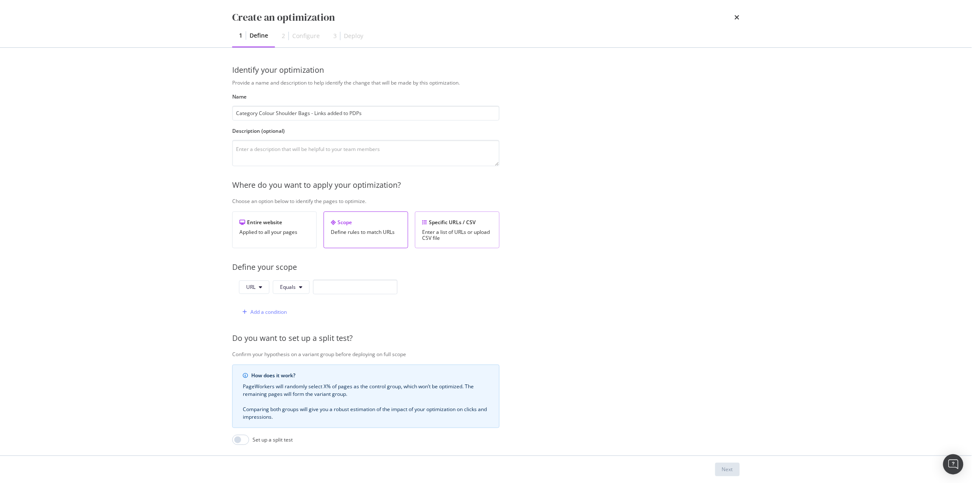
click at [451, 226] on div "Specific URLs / CSV" at bounding box center [457, 222] width 70 height 7
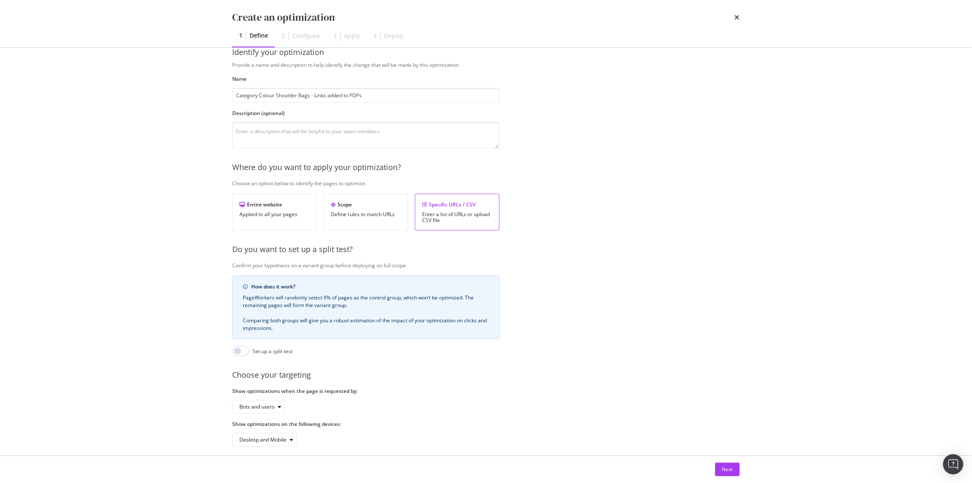
scroll to position [34, 0]
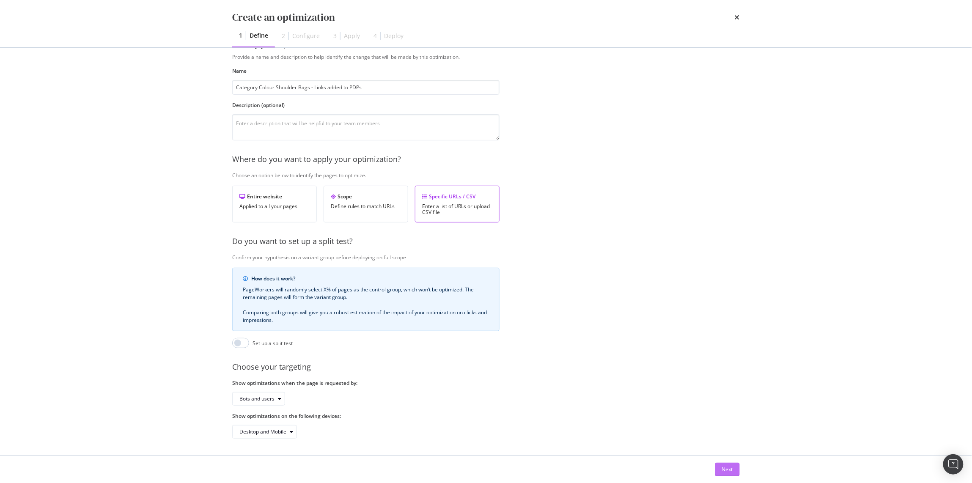
click at [719, 386] on button "Next" at bounding box center [727, 470] width 25 height 14
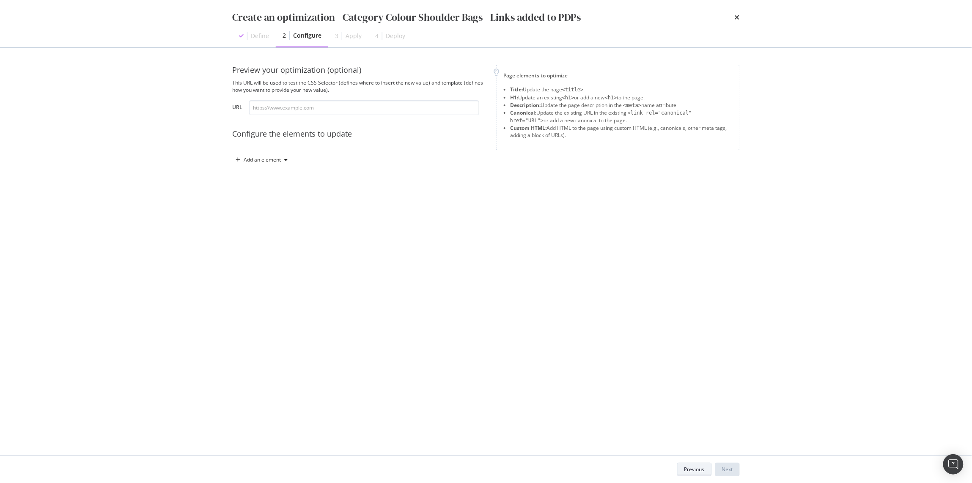
scroll to position [0, 0]
click at [255, 158] on div "Add an element" at bounding box center [262, 159] width 37 height 5
click at [274, 229] on div "Custom HTML" at bounding box center [271, 232] width 33 height 7
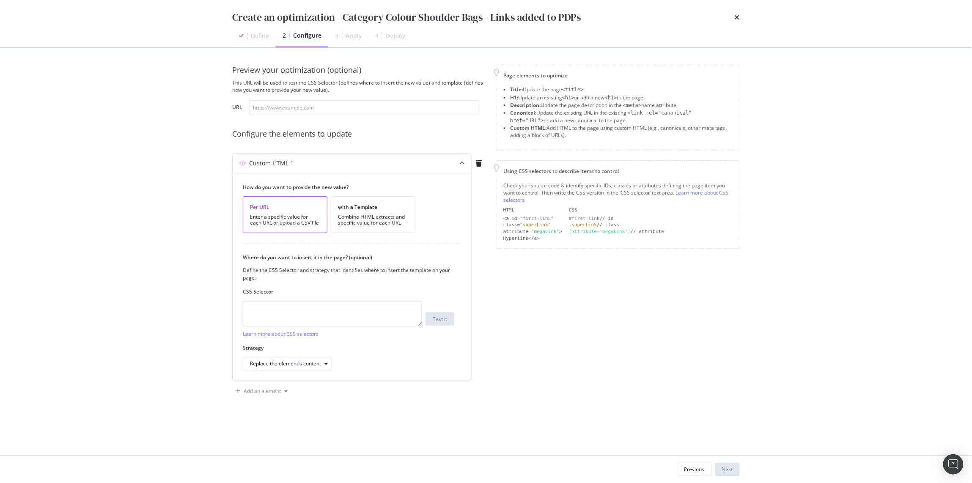
click at [380, 237] on div "How do you want to provide the new value? Per URL Enter a specific value for ea…" at bounding box center [352, 277] width 239 height 208
click at [380, 220] on div "Combine HTML extracts and specific value for each URL" at bounding box center [373, 220] width 70 height 12
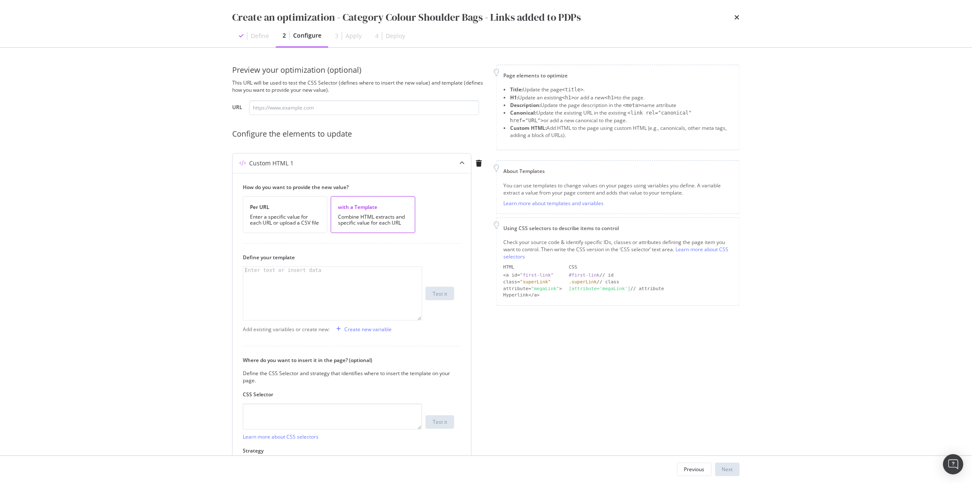
click at [307, 272] on div "Enter text or insert data" at bounding box center [283, 270] width 80 height 7
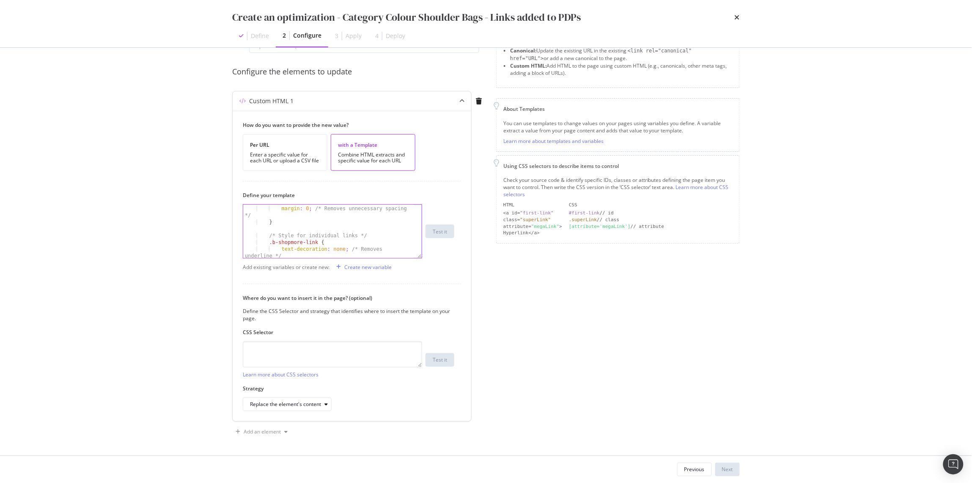
scroll to position [182, 0]
type textarea "</div>"
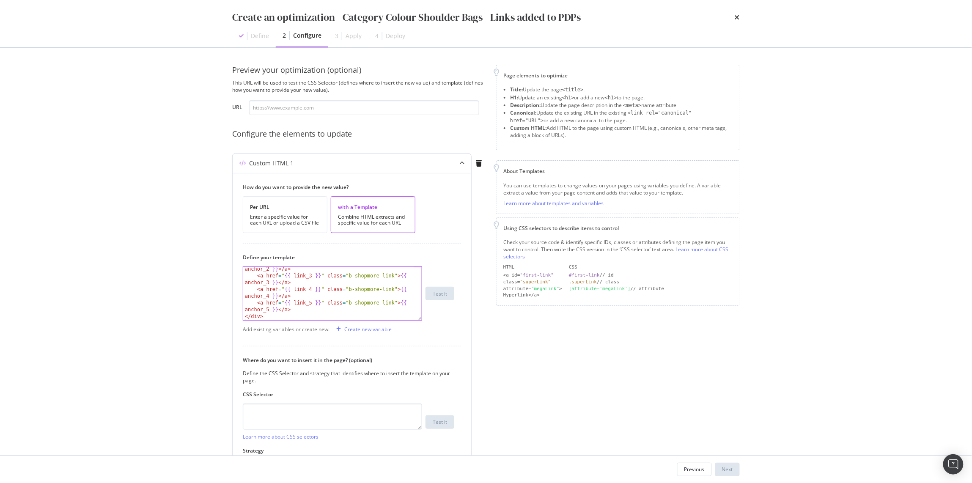
scroll to position [394, 0]
paste textarea "<a href="{{ link_5 }}" class="b-shopmore-link">{{ anchor_5 }}</a>"
type textarea "<a href="{{ link_5 }}" class="b-shopmore-link">{{ anchor_5 }}</a>"
paste textarea "<a href="{{ link_5 }}" class="b-shopmore-link">{{ anchor_5 }}</a>"
type textarea "<a href="{{ link_5 }}" class="b-shopmore-link">{{ anchor_5 }}</a>"
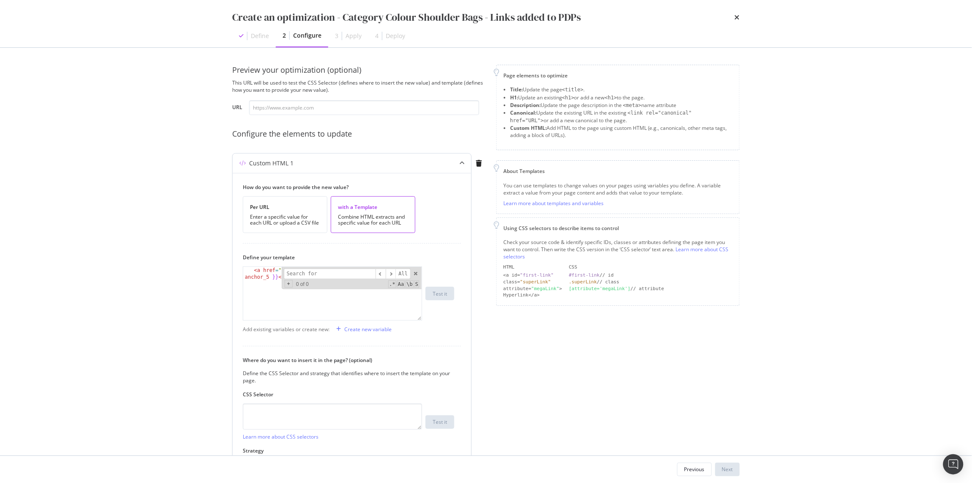
click at [236, 360] on div "How do you want to provide the new value? Per URL Enter a specific value for ea…" at bounding box center [352, 328] width 239 height 311
click at [299, 297] on div "< a href = " {{ link_5 }} " class = "b-shopmore-link" > {{ anchor_5 }} </ a >" at bounding box center [332, 307] width 179 height 80
click at [492, 331] on div "Preview your optimization (optional) This URL will be used to test the CSS Sele…" at bounding box center [486, 283] width 508 height 436
click at [410, 275] on span "modal" at bounding box center [408, 274] width 6 height 6
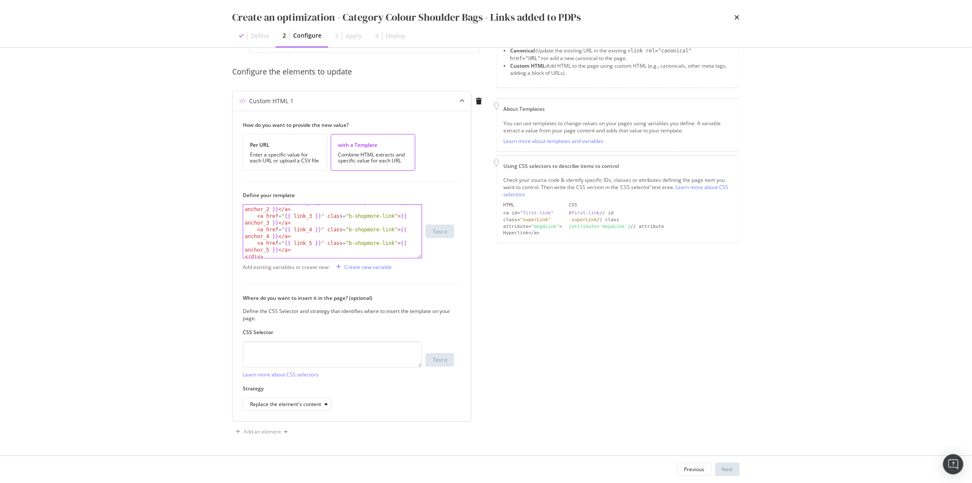
scroll to position [401, 0]
drag, startPoint x: 298, startPoint y: 241, endPoint x: 239, endPoint y: 236, distance: 59.1
click at [239, 236] on div "How do you want to provide the new value? Per URL Enter a specific value for ea…" at bounding box center [352, 266] width 239 height 311
type textarea "<a href="{{ link_5 }}" class="b-shopmore-link">{{ anchor_5 }}</a>"
click at [304, 242] on div "< a href = " {{ link_3 }} " class = "b-shopmore-link" > {{ anchor_3 }} </ a > <…" at bounding box center [328, 239] width 170 height 73
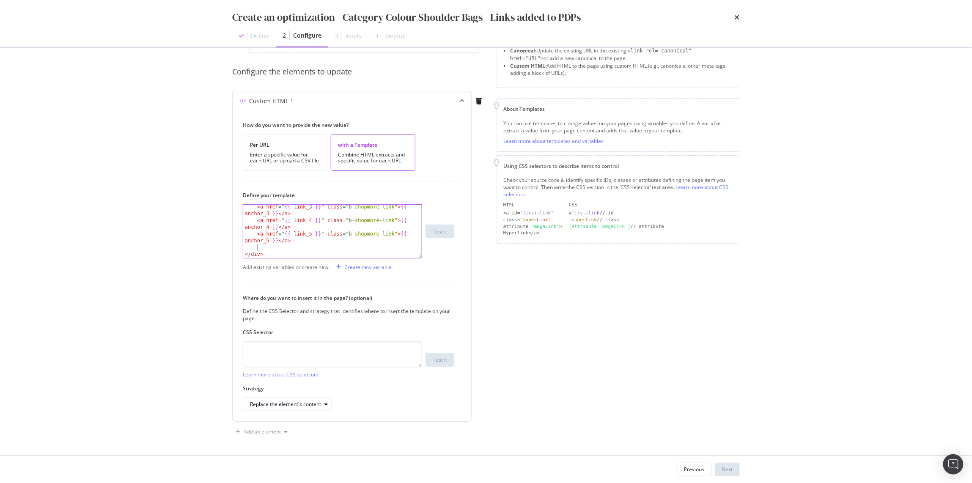
scroll to position [0, 0]
paste textarea "<a href="{{ link_5 }}" class="b-shopmore-link">{{ anchor_5 }}</a>"
type textarea "<a href="{{ link_5 }}" class="b-shopmore-link">{{ anchor_5 }}</a>"
paste textarea "<a href="{{ link_5 }}" class="b-shopmore-link">{{ anchor_5 }}</a>"
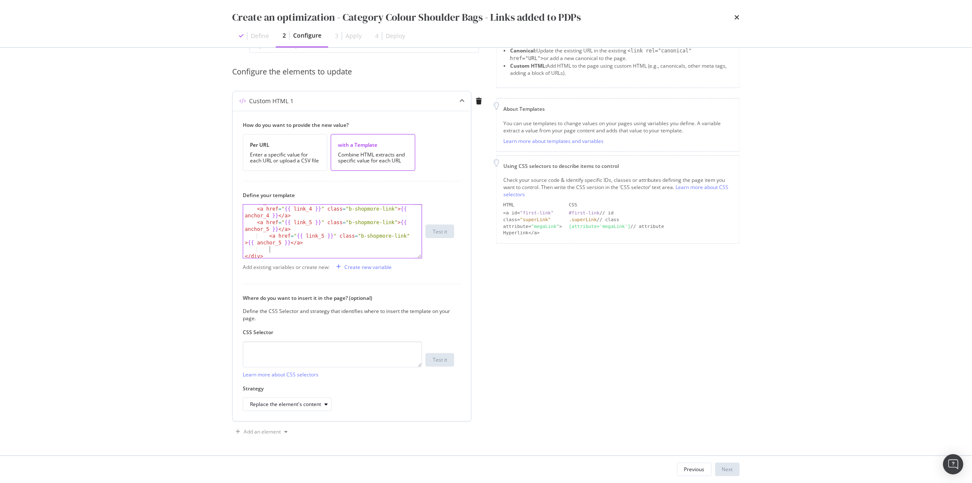
type textarea "<a href="{{ link_5 }}" class="b-shopmore-link">{{ anchor_5 }}</a>"
paste textarea "<a href="{{ link_5 }}" class="b-shopmore-link">{{ anchor_5 }}</a>"
type textarea "<a href="{{ link_5 }}" class="b-shopmore-link">{{ anchor_5 }}</a>"
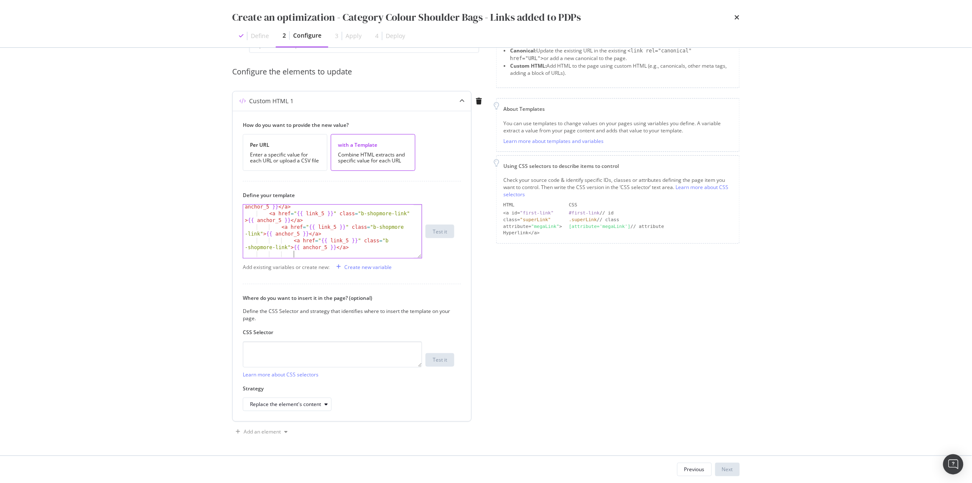
type textarea "<a href="{{ link_5 }}" class="b-shopmore-link">{{ anchor_5 }}</a>"
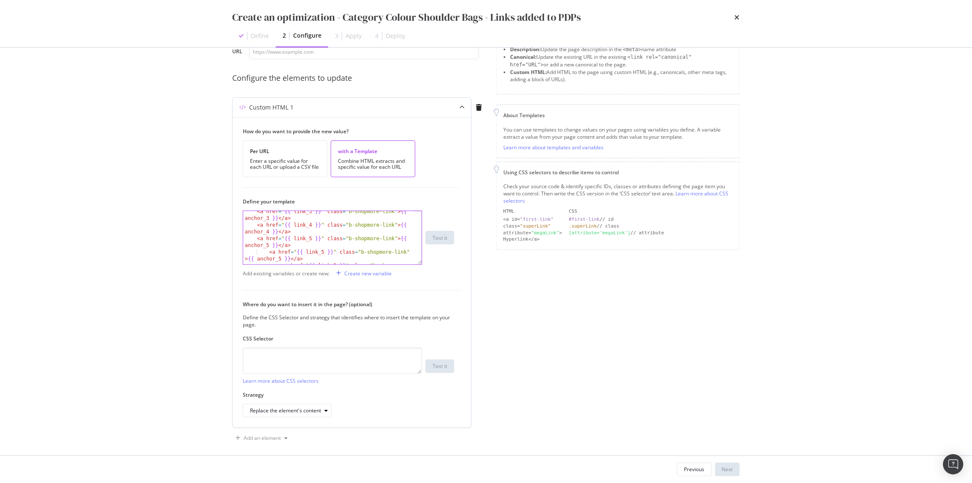
type textarea "<a href="{{ link_5 }}" class="b-shopmore-link">{{ anchor_5 }}</a>"
paste textarea "<a href="{{ link_5 }}" class="b-shopmore-link">{{ anchor_5 }}</a>"
drag, startPoint x: 280, startPoint y: 258, endPoint x: 286, endPoint y: 257, distance: 6.0
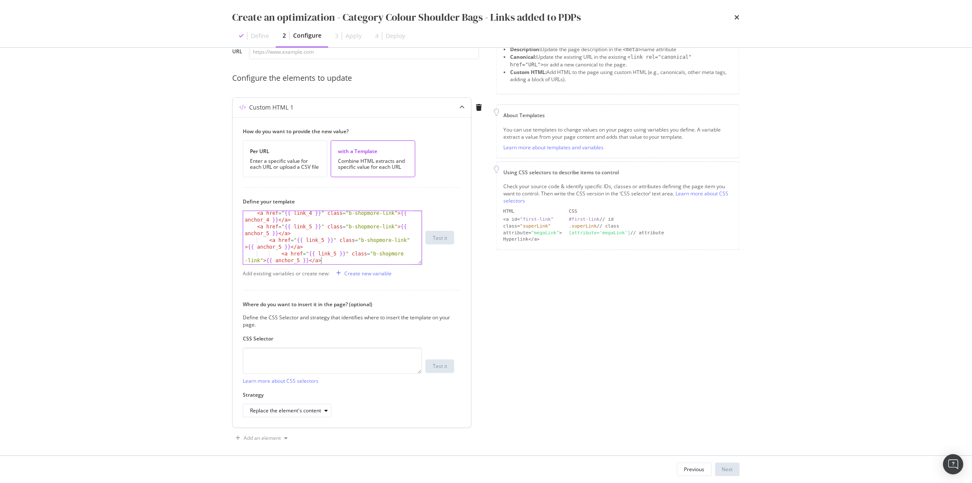
click at [280, 258] on div "< a href = " {{ link_4 }} " class = "b-shopmore-link" > {{ anchor_4 }} </ a > <…" at bounding box center [328, 246] width 170 height 73
click at [280, 256] on div "< a href = " {{ link_4 }} " class = "b-shopmore-link" > {{ anchor_4 }} </ a > <…" at bounding box center [328, 246] width 170 height 73
type textarea "<a href="{{ link_5 }}" class="b-shopmore-link">{{ anchor_5 }}</a>"
click at [321, 261] on div "< a href = " {{ link_4 }} " class = "b-shopmore-link" > {{ anchor_4 }} </ a > <…" at bounding box center [328, 246] width 170 height 73
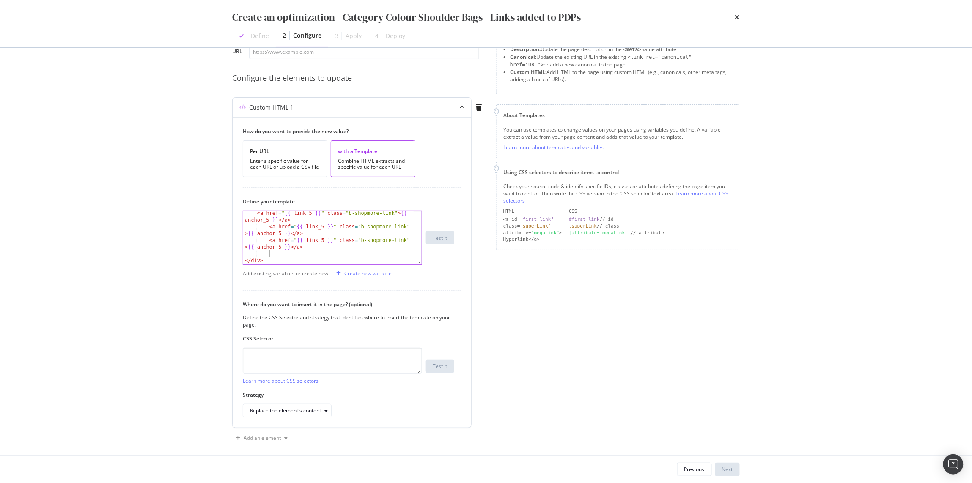
paste textarea "<a href="{{ link_5 }}" class="b-shopmore-link">{{ anchor_5 }}</a>"
click at [286, 256] on div "< a href = " {{ link_5 }} " class = "b-shopmore-link" > {{ anchor_5 }} </ a > <…" at bounding box center [328, 246] width 170 height 73
click at [281, 256] on div "< a href = " {{ link_5 }} " class = "b-shopmore-link" > {{ anchor_5 }} </ a > <…" at bounding box center [328, 246] width 170 height 73
type textarea "<a href="{{ link_5 }}" class="b-shopmore-link">{{ anchor_5 }}</a>"
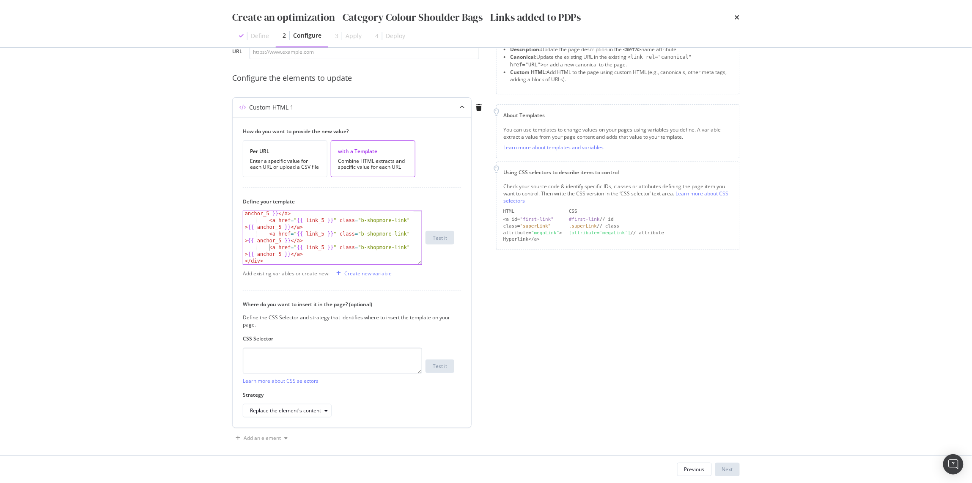
click at [317, 255] on div "< a href = " {{ link_5 }} " class = "b-shopmore-link" > {{ anchor_5 }} </ a > <…" at bounding box center [328, 239] width 170 height 73
paste textarea "<a href="{{ link_5 }}" class="b-shopmore-link">{{ anchor_5 }}</a>"
click at [279, 239] on div "< a href = " {{ link_5 }} " class = "b-shopmore-link" > {{ anchor_5 }} </ a > <…" at bounding box center [328, 246] width 170 height 73
type textarea "<a href="{{ link_5 }}" class="b-shopmore-link">{{ anchor_5 }}</a>"
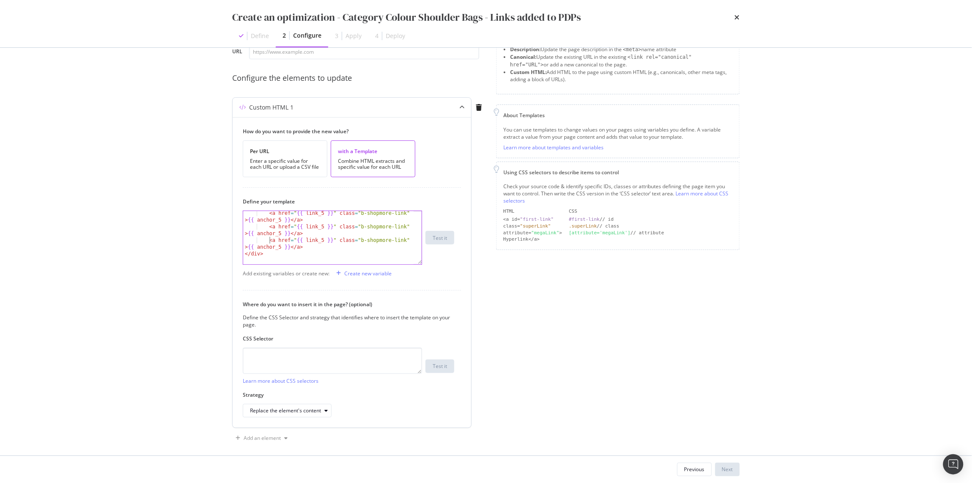
click at [305, 248] on div "< a href = " {{ link_5 }} " class = "b-shopmore-link" > {{ anchor_5 }} </ a > <…" at bounding box center [328, 246] width 170 height 73
paste textarea "<a href="{{ link_5 }}" class="b-shopmore-link">{{ anchor_5 }}</a>"
type textarea "<a href="{{ link_5 }}" class="b-shopmore-link">{{ anchor_5 }}</a>"
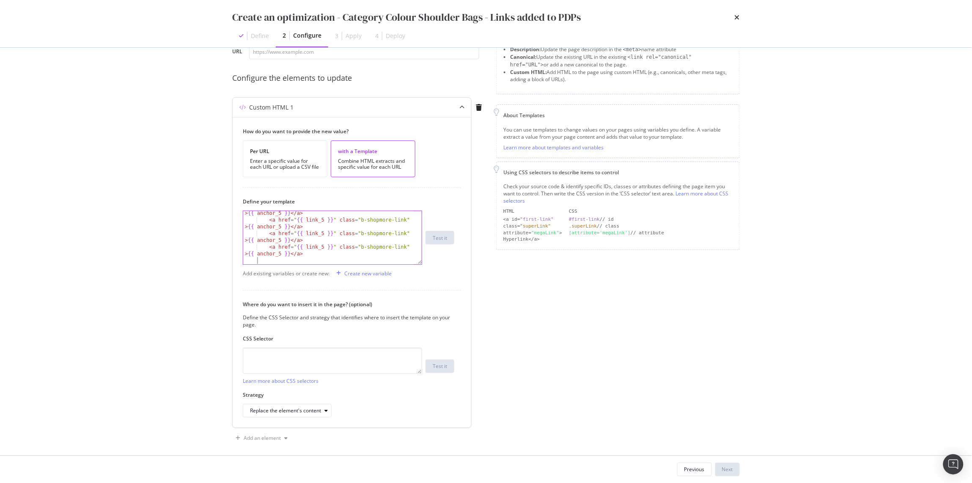
paste textarea "<a href="{{ link_5 }}" class="b-shopmore-link">{{ anchor_5 }}</a>"
type textarea "<a href="{{ link_5 }}" class="b-shopmore-link">{{ anchor_5 }}</a>"
click at [324, 249] on div "< a href = " {{ link_3 }} " class = "b-shopmore-link" > {{ anchor_3 }} </ a > <…" at bounding box center [328, 244] width 170 height 80
click at [322, 256] on div "< a href = " {{ link_4 }} " class = "b-shopmore-link" > {{ anchor_4 }} </ a > <…" at bounding box center [328, 250] width 170 height 80
click at [324, 252] on div "< a href = " {{ link_5 }} " class = "b-shopmore-link" > {{ anchor_5 }} </ a > <…" at bounding box center [328, 249] width 170 height 80
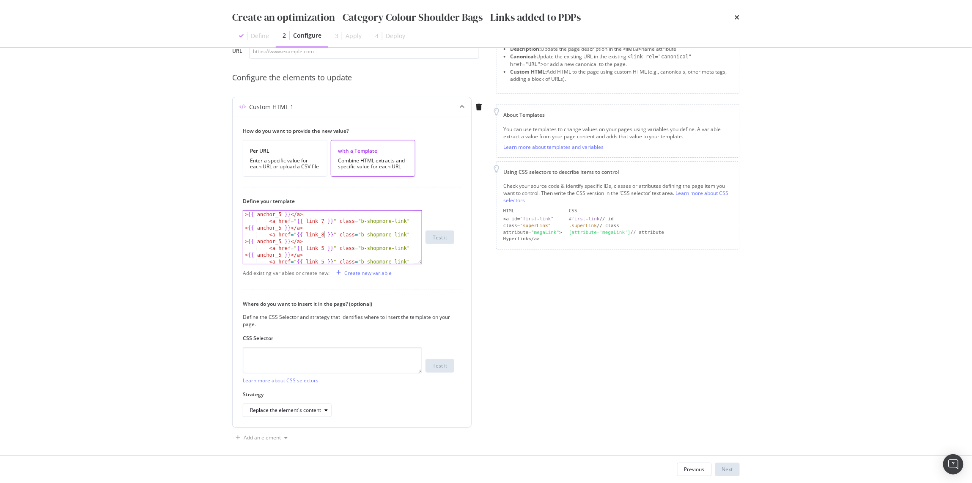
click at [326, 248] on div "< a href = " {{ link_6 }} " class = "b-shopmore-link" > {{ anchor_5 }} </ a > <…" at bounding box center [328, 244] width 170 height 80
drag, startPoint x: 313, startPoint y: 243, endPoint x: 227, endPoint y: 233, distance: 86.5
click at [227, 233] on div "Preview your optimization (optional) This URL will be used to test the CSS Sele…" at bounding box center [486, 252] width 542 height 408
type textarea "<a href="{{ link_5 }}" class="b-shopmore-link">{{ anchor_5 }}</a>"
type textarea "<a href="{{ link_9 }}" class="b-shopmore-link">{{ anchor_5 }}</a>"
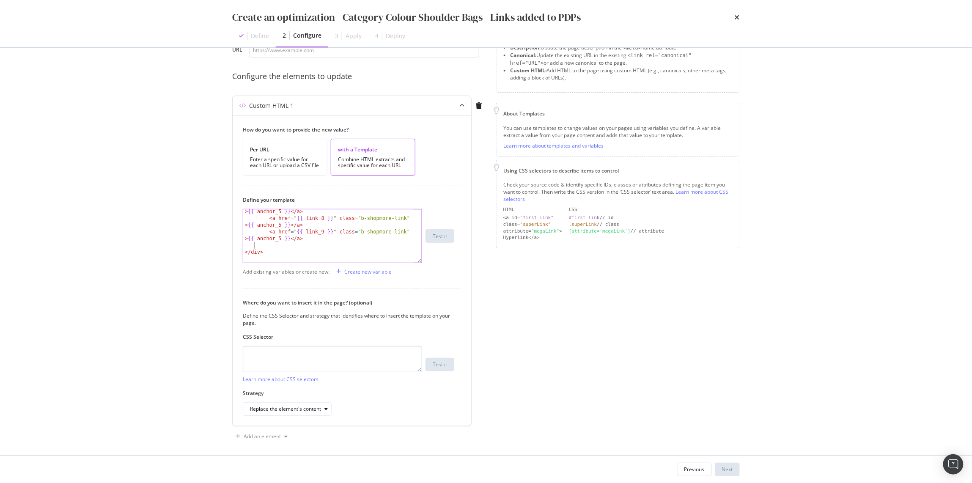
click at [254, 246] on div "< a href = " {{ link_7 }} " class = "b-shopmore-link" > {{ anchor_5 }} </ a > <…" at bounding box center [328, 237] width 170 height 73
click at [283, 239] on div "< a href = " {{ link_4 }} " class = "b-shopmore-link" > {{ anchor_4 }} </ a > <…" at bounding box center [328, 240] width 170 height 80
click at [282, 250] on div "< a href = " {{ link_4 }} " class = "b-shopmore-link" > {{ anchor_4 }} </ a > <…" at bounding box center [328, 240] width 170 height 80
click at [283, 245] on div "< a href = " {{ link_6 }} " class = "b-shopmore-link" > {{ anchor_6 }} </ a > <…" at bounding box center [328, 244] width 170 height 73
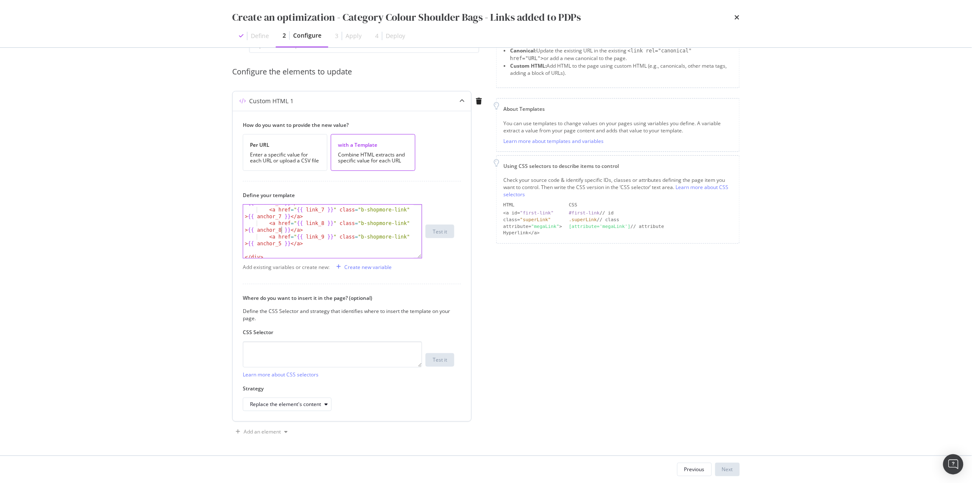
scroll to position [451, 0]
click at [283, 242] on div "< a href = " {{ link_6 }} " class = "b-shopmore-link" > {{ anchor_6 }} </ a > <…" at bounding box center [328, 229] width 170 height 73
type textarea "<a href="{{ link_9 }}" class="b-shopmore-link">{{ anchor_9 }}</a>"
click at [275, 240] on div "< a href = " {{ link_7 }} " class = "b-shopmore-link" > {{ anchor_7 }} </ a > <…" at bounding box center [328, 233] width 170 height 73
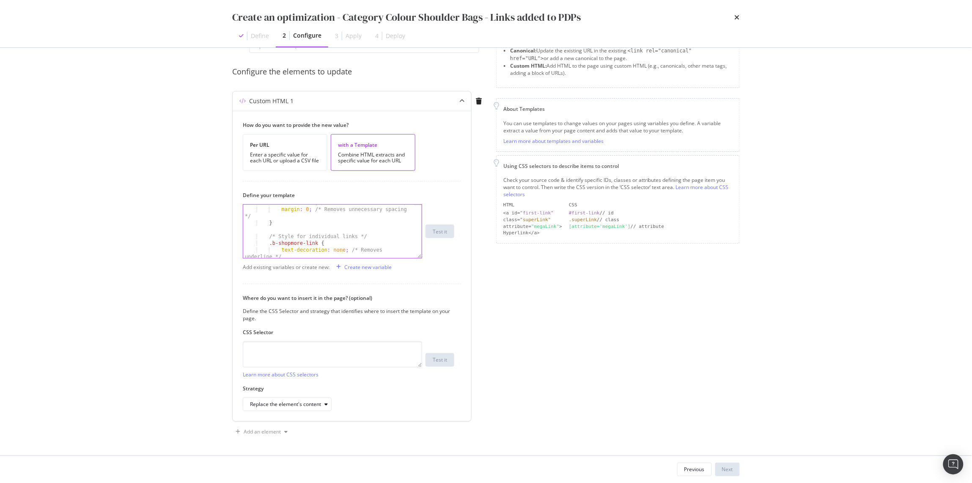
scroll to position [0, 0]
type textarea "<a href="{{ link_9 }}" class="b-shopmore-link">{{ anchor_9 }}</a>"
click at [327, 343] on textarea "modal" at bounding box center [332, 354] width 179 height 26
paste textarea "#html-body > footer"
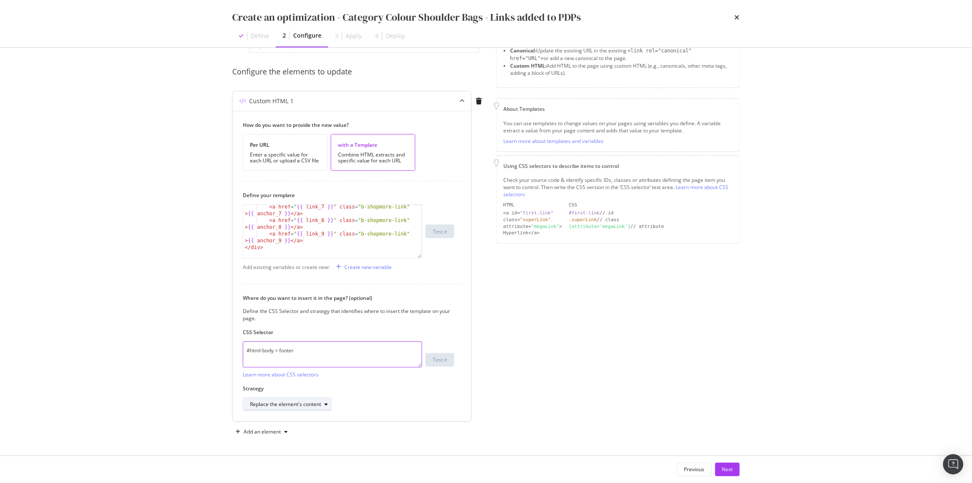
type textarea "#html-body > footer"
click at [302, 386] on div "Replace the element's content" at bounding box center [285, 404] width 71 height 5
click at [315, 351] on div "Before the element" at bounding box center [296, 348] width 98 height 11
click at [462, 386] on div "How do you want to provide the new value? Per URL Enter a specific value for ea…" at bounding box center [352, 266] width 239 height 311
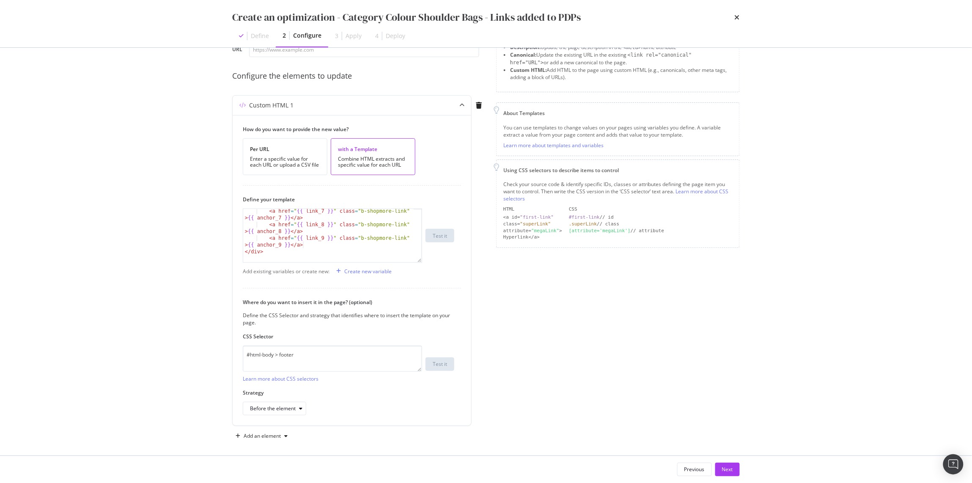
scroll to position [63, 0]
click at [305, 256] on div "< a href = " {{ link_7 }} " class = "b-shopmore-link" > {{ anchor_7 }} </ a > <…" at bounding box center [328, 239] width 170 height 73
click at [368, 266] on div "Create new variable" at bounding box center [367, 267] width 47 height 7
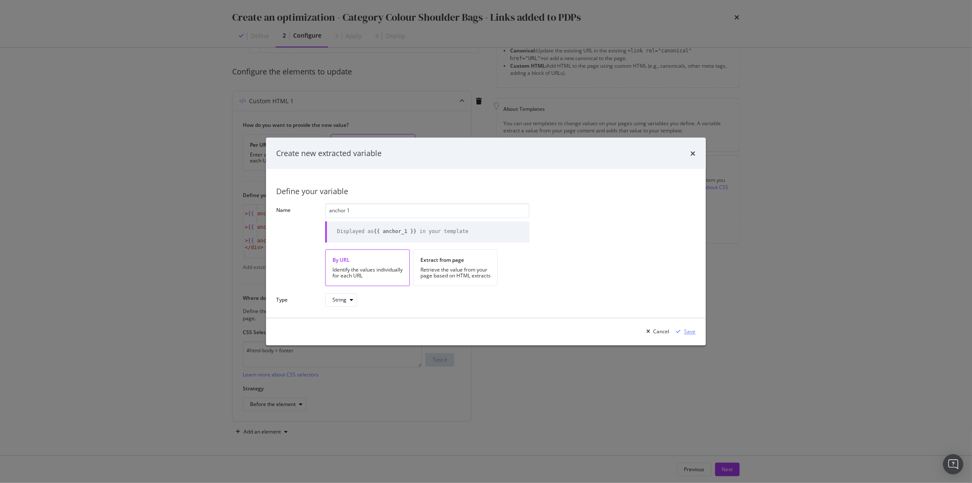
type input "anchor 1"
click at [693, 332] on div "Save" at bounding box center [690, 331] width 11 height 7
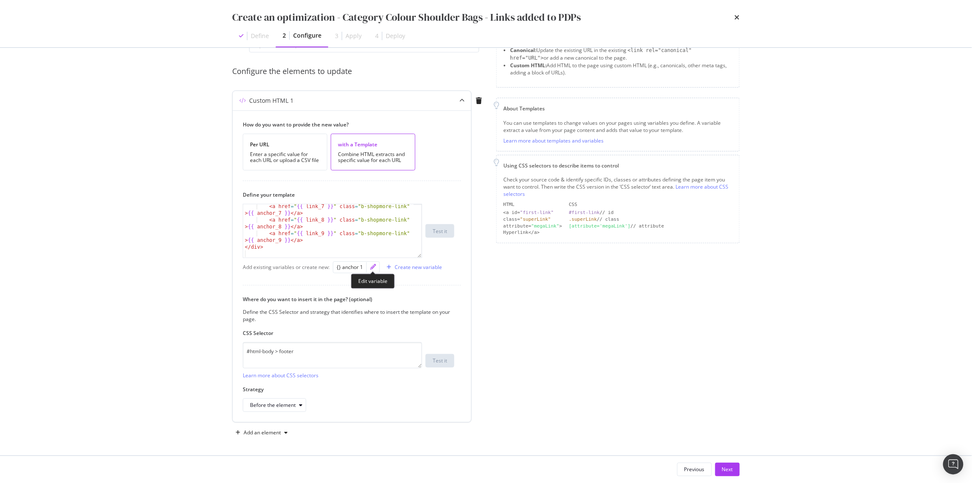
click at [374, 266] on icon "pencil" at bounding box center [373, 267] width 6 height 6
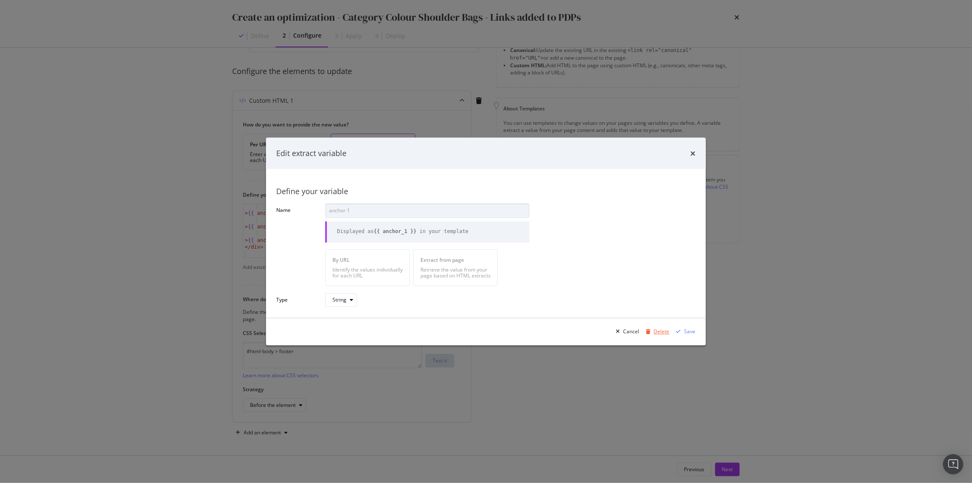
click at [660, 335] on div "Delete" at bounding box center [662, 331] width 16 height 7
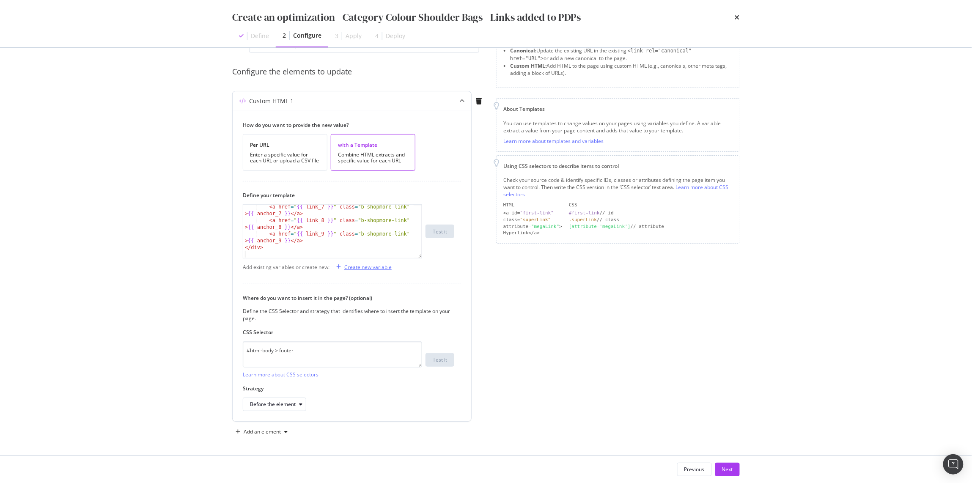
click at [353, 271] on div "Create new variable" at bounding box center [362, 267] width 59 height 13
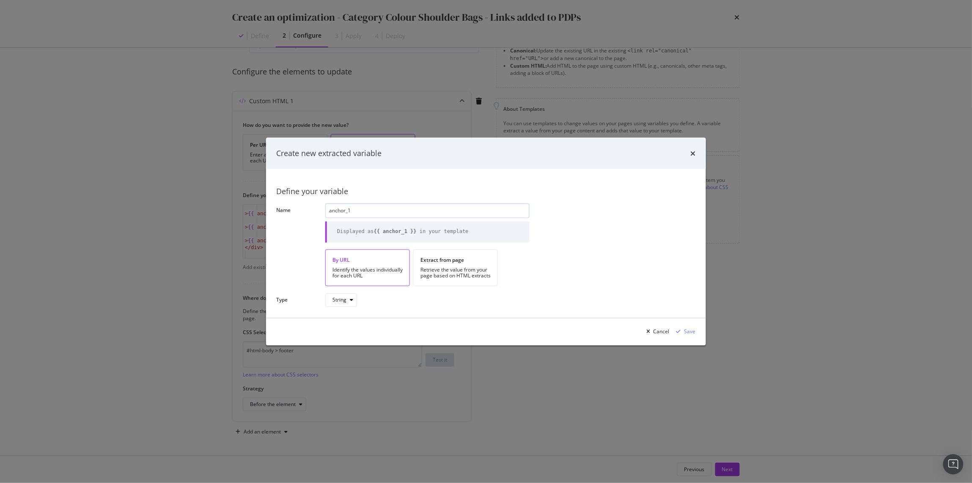
click at [356, 210] on input "anchor_1" at bounding box center [427, 210] width 204 height 15
type input "anchor_1"
click at [344, 300] on div "String" at bounding box center [340, 300] width 14 height 5
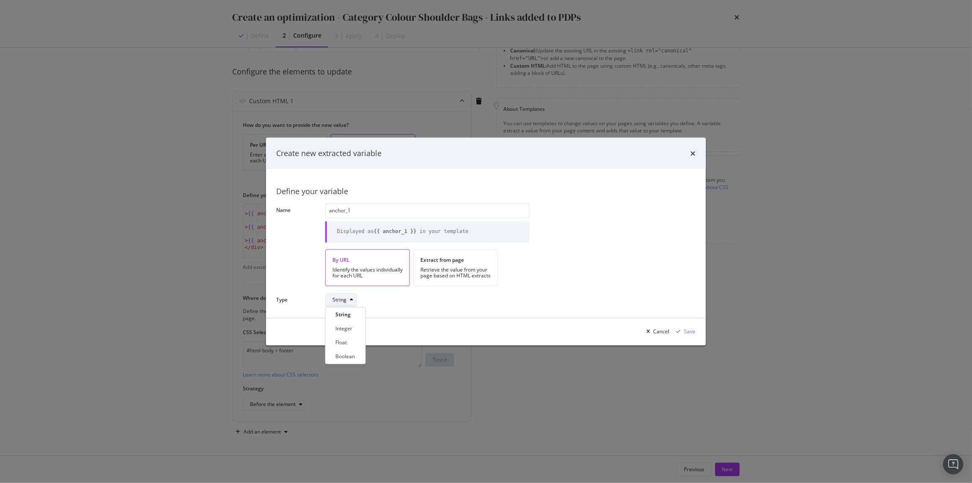
click at [344, 299] on div "String" at bounding box center [340, 300] width 14 height 5
click at [691, 332] on div "Save" at bounding box center [690, 331] width 11 height 7
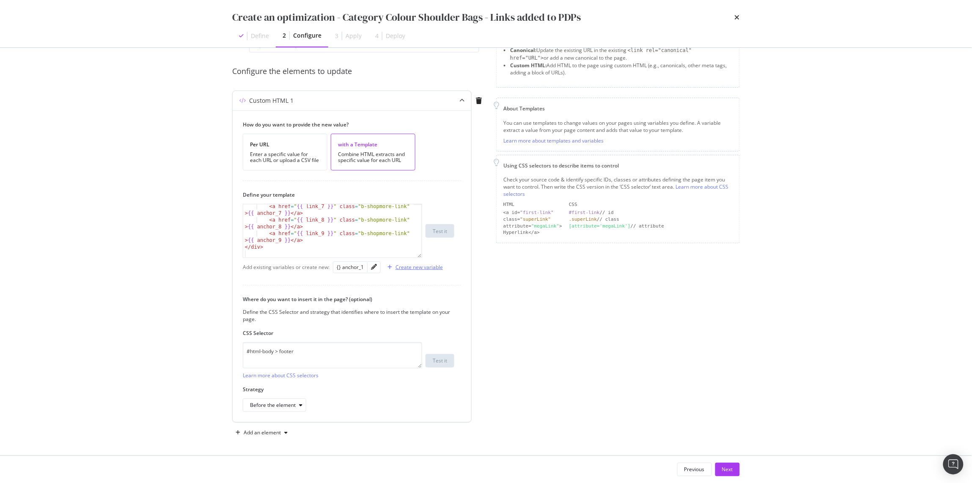
click at [405, 270] on div "Create new variable" at bounding box center [419, 267] width 47 height 7
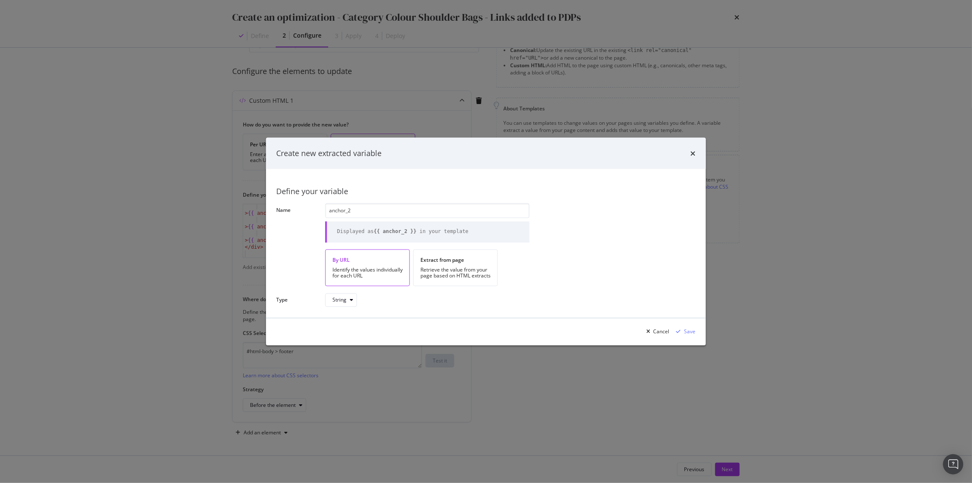
type input "anchor_2"
click at [698, 331] on div "Cancel Save" at bounding box center [486, 331] width 440 height 27
click at [691, 331] on div "Save" at bounding box center [690, 331] width 11 height 7
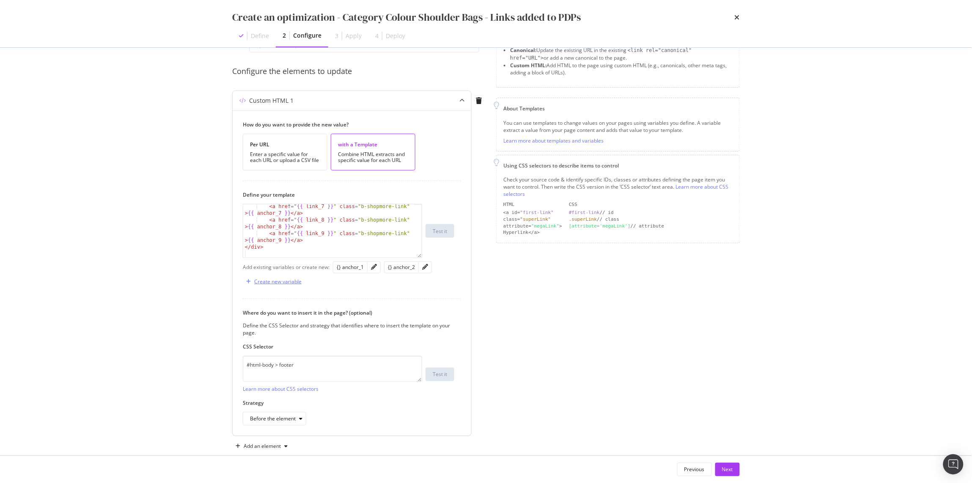
click at [279, 281] on div "Create new variable" at bounding box center [277, 281] width 47 height 7
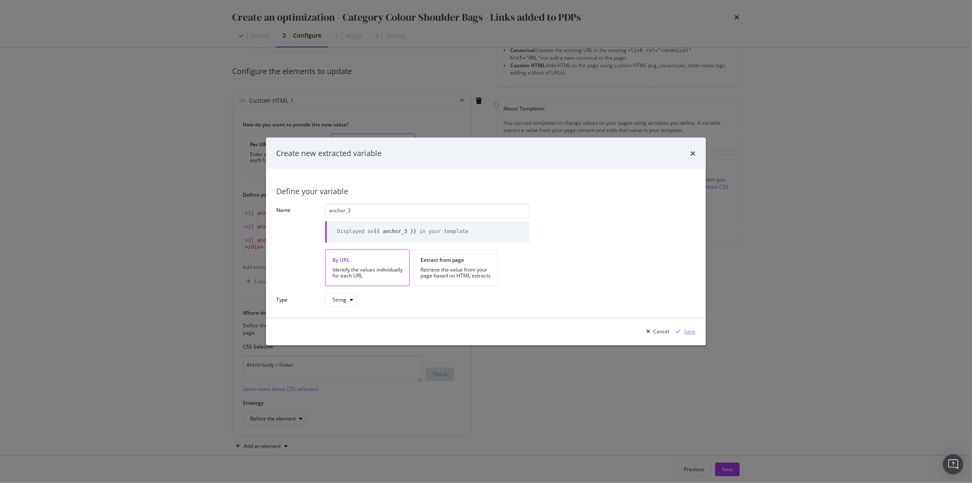
type input "anchor_3"
click at [690, 333] on div "Save" at bounding box center [690, 331] width 11 height 7
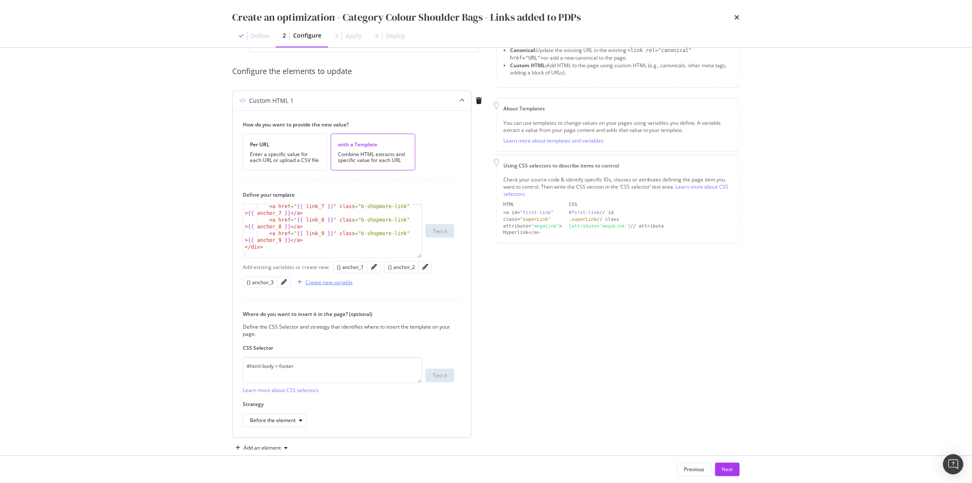
click at [321, 281] on div "Create new variable" at bounding box center [328, 282] width 47 height 7
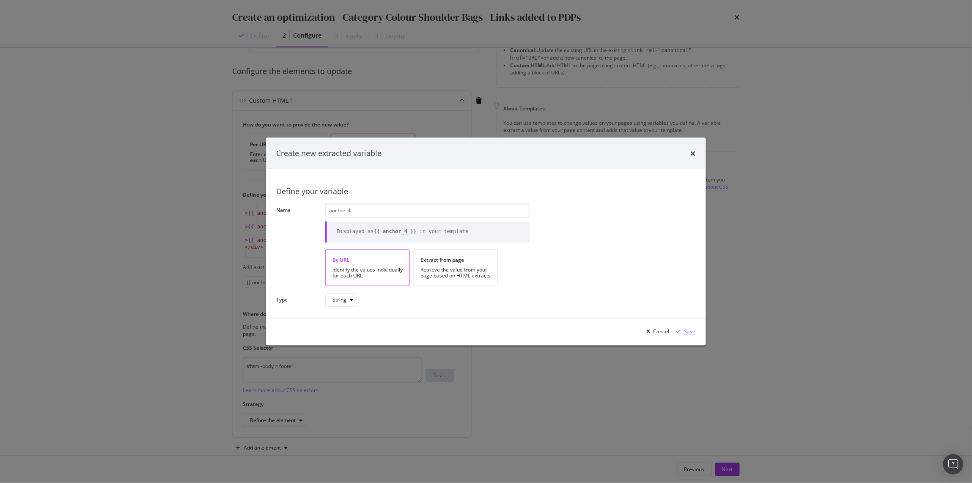
type input "anchor_4"
click at [689, 330] on div "Save" at bounding box center [690, 331] width 11 height 7
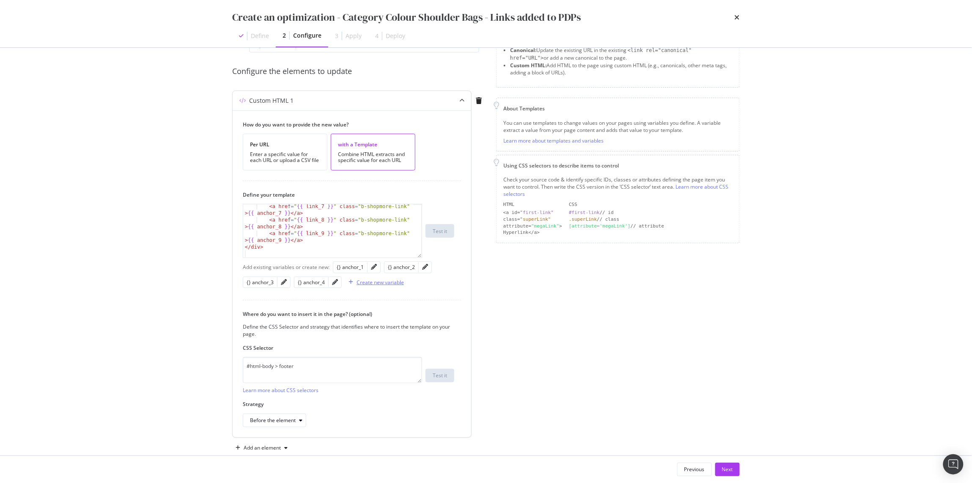
click at [373, 278] on div "Create new variable" at bounding box center [374, 282] width 59 height 13
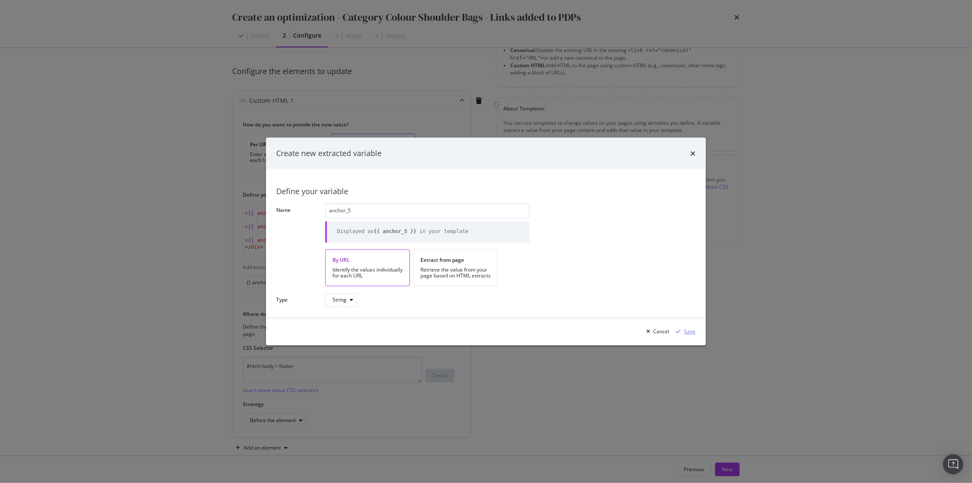
type input "anchor_5"
click at [690, 333] on div "Save" at bounding box center [690, 331] width 11 height 7
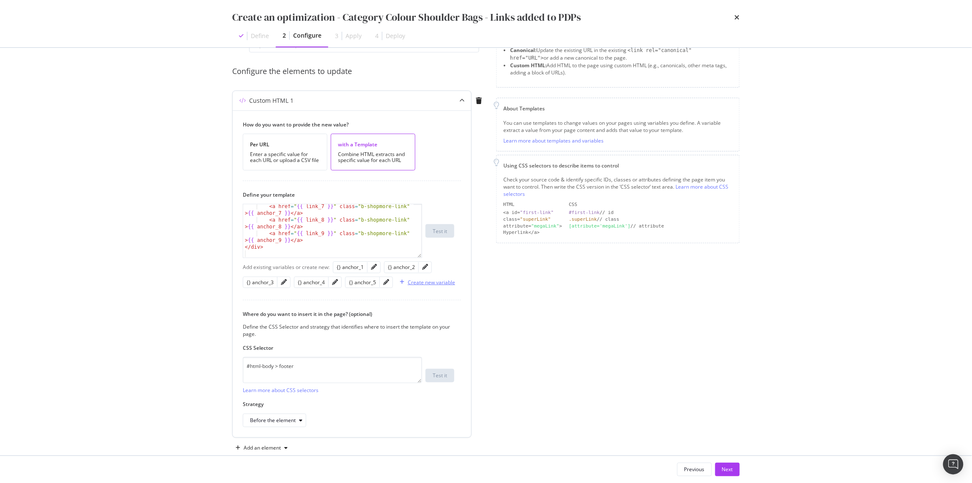
click at [437, 283] on div "Create new variable" at bounding box center [431, 282] width 47 height 7
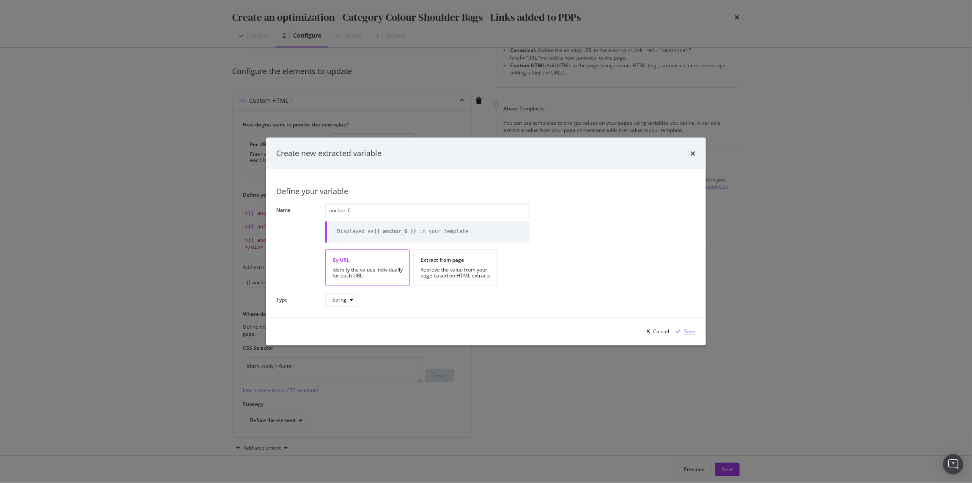
type input "anchor_6"
click at [687, 333] on div "Save" at bounding box center [690, 331] width 11 height 7
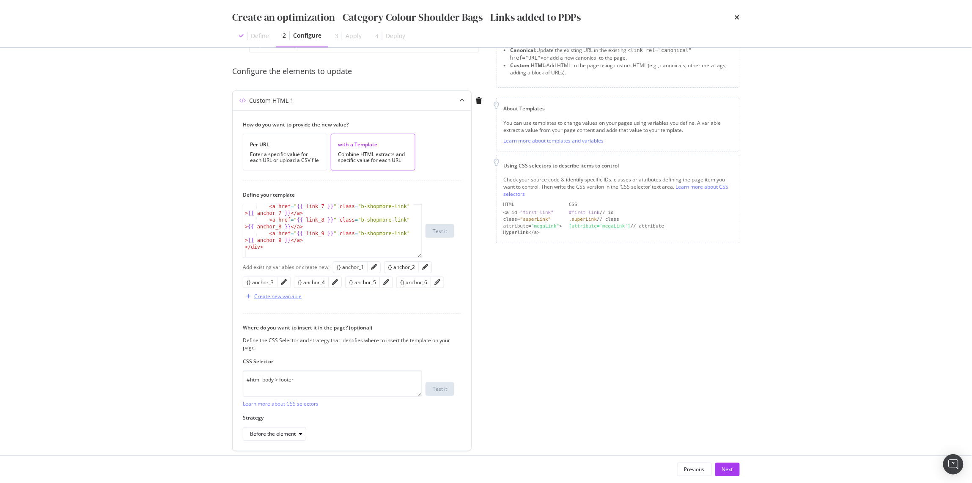
click at [286, 300] on div "Create new variable" at bounding box center [277, 296] width 47 height 7
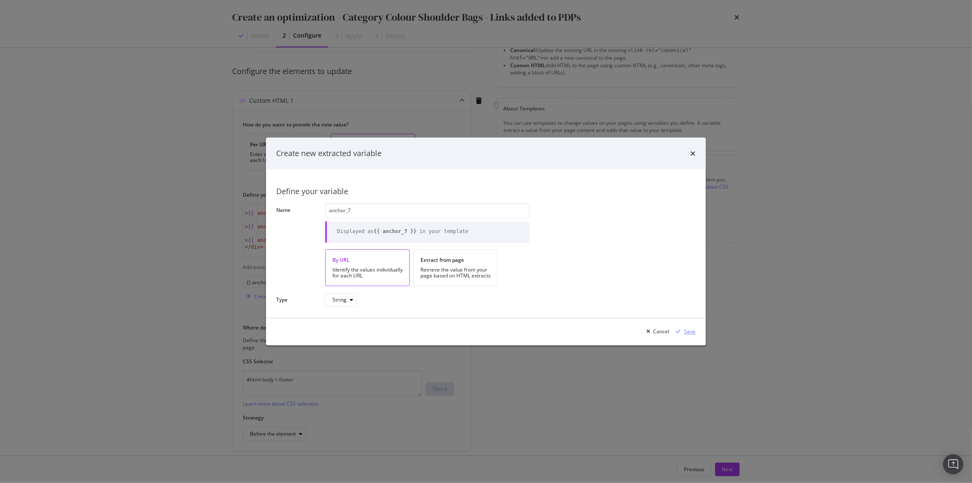
type input "anchor_7"
click at [690, 334] on div "Save" at bounding box center [690, 331] width 11 height 7
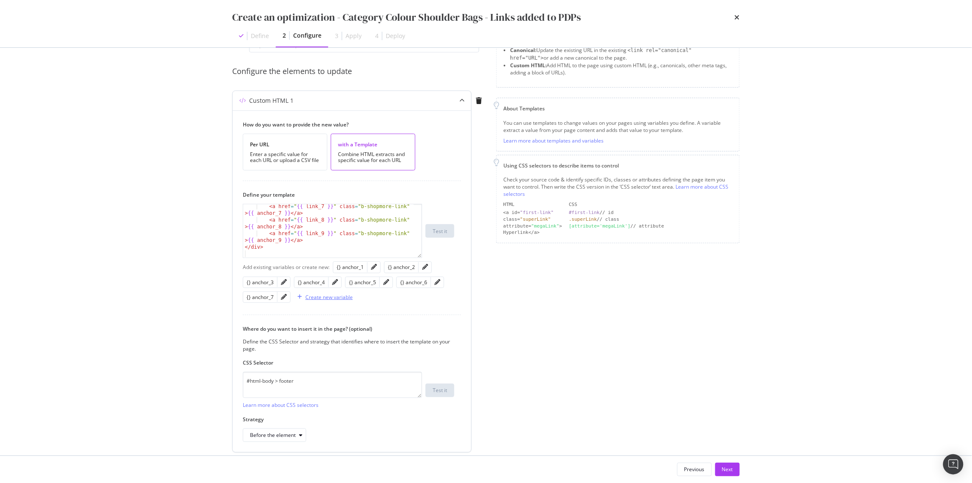
click at [327, 299] on div "Create new variable" at bounding box center [328, 297] width 47 height 7
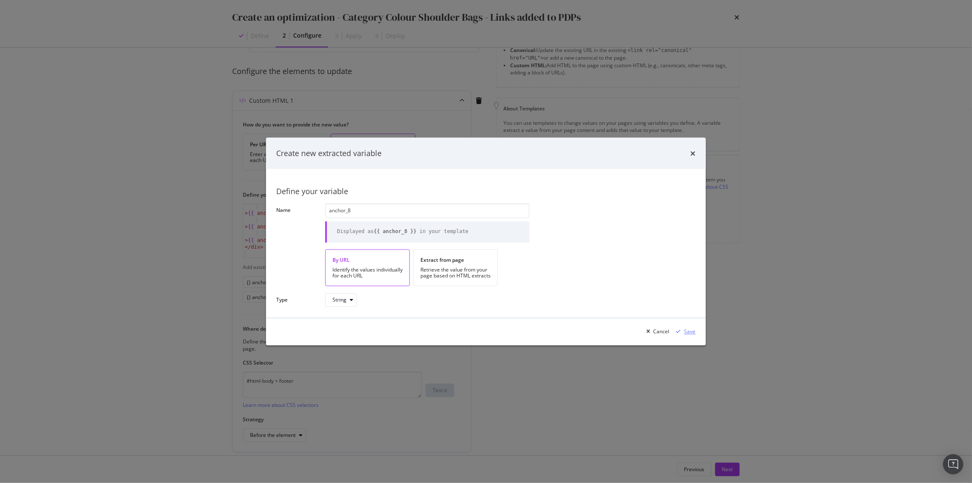
type input "anchor_8"
click at [691, 333] on div "Save" at bounding box center [690, 331] width 11 height 7
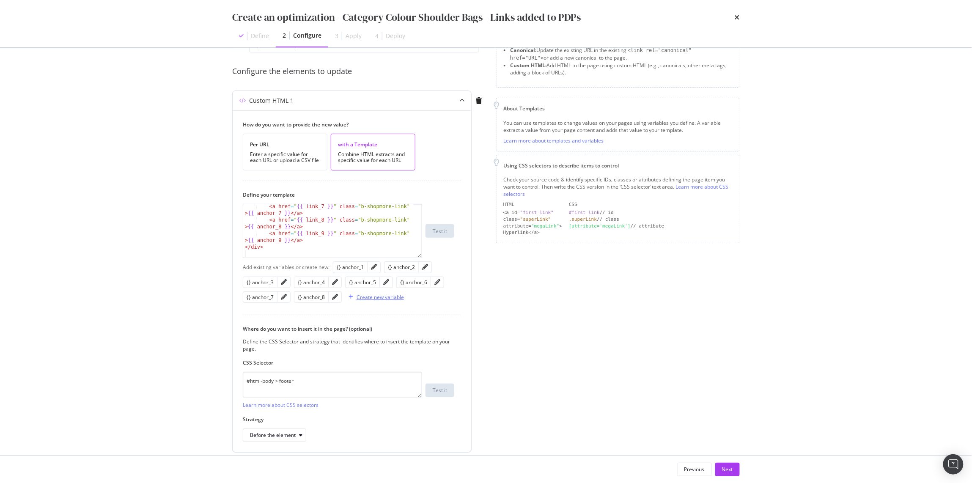
click at [384, 299] on div "Create new variable" at bounding box center [380, 297] width 47 height 7
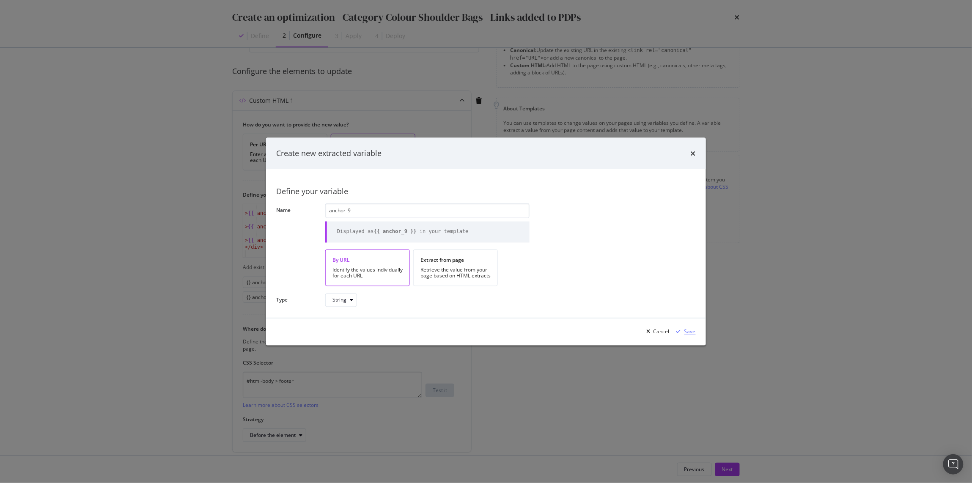
type input "anchor_9"
click at [684, 330] on div "modal" at bounding box center [678, 331] width 11 height 5
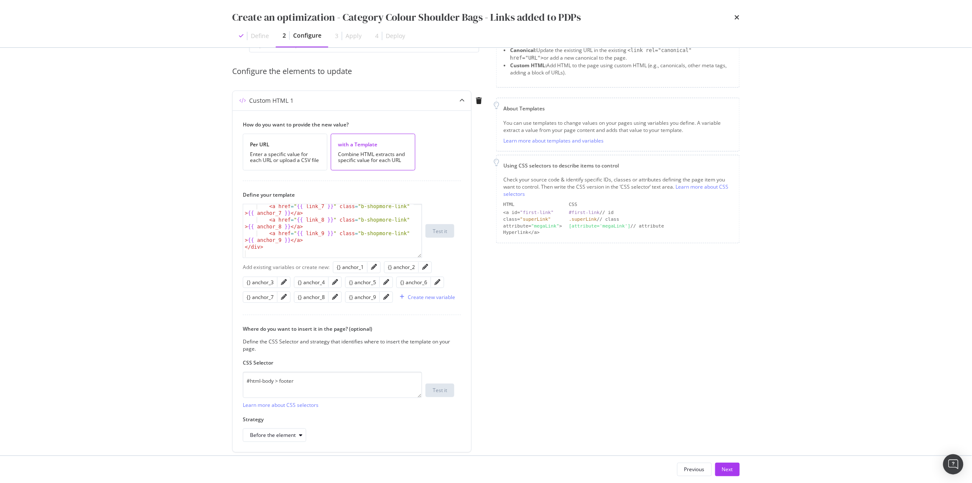
click at [551, 354] on div "Page elements to optimize Title: Update the page <title> . H1: Update an existi…" at bounding box center [618, 235] width 244 height 467
drag, startPoint x: 432, startPoint y: 288, endPoint x: 427, endPoint y: 295, distance: 8.8
click at [427, 295] on div "Edit variable" at bounding box center [438, 296] width 44 height 15
click at [414, 300] on div "Create new variable" at bounding box center [431, 297] width 47 height 7
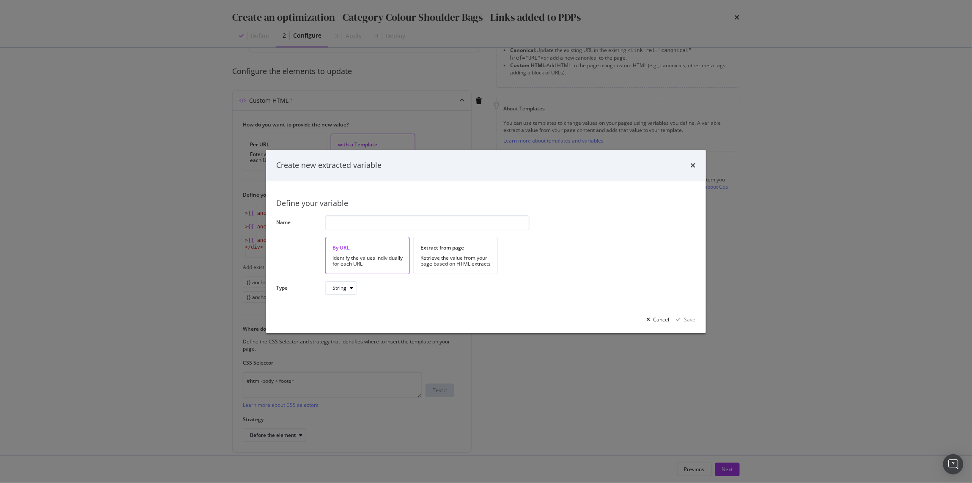
type input "anchor_1"
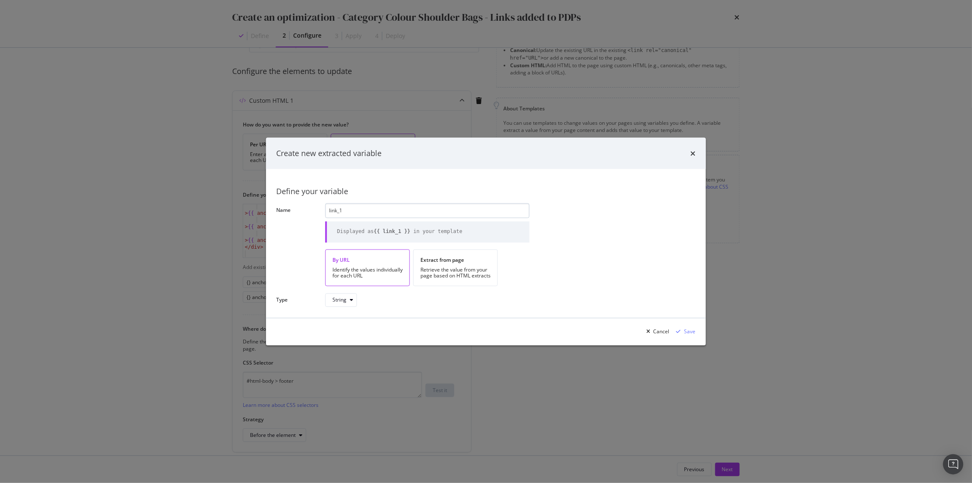
click at [344, 213] on input "link_1" at bounding box center [427, 210] width 204 height 15
type input "link_1"
click at [681, 330] on icon "modal" at bounding box center [678, 331] width 5 height 5
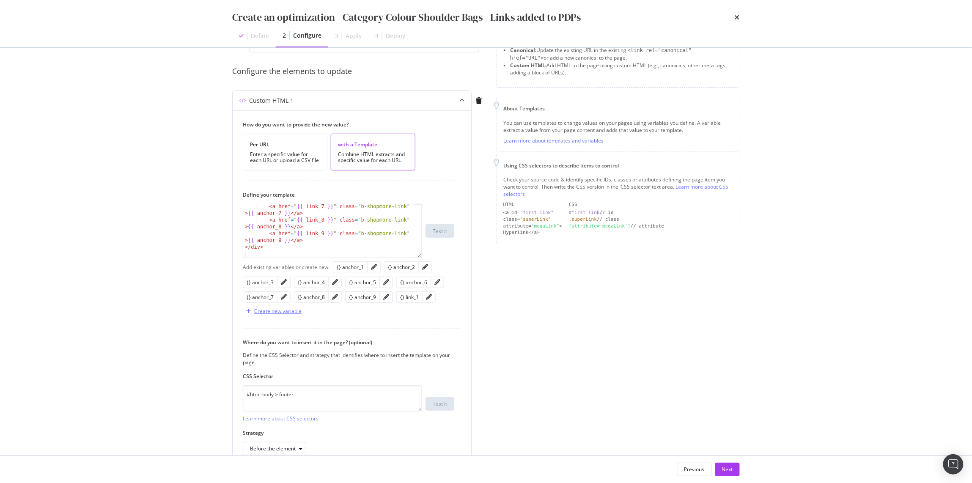
click at [285, 312] on div "Create new variable" at bounding box center [277, 311] width 47 height 7
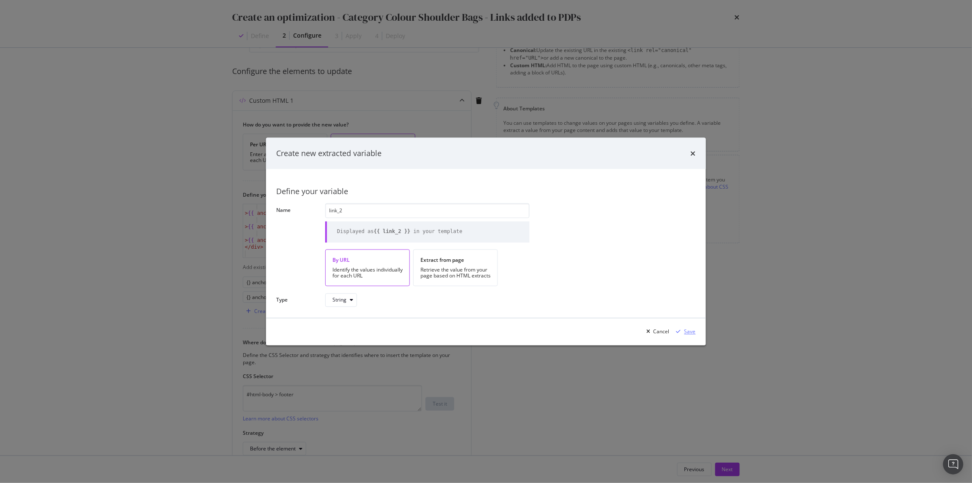
type input "link_2"
click at [691, 329] on div "Save" at bounding box center [690, 331] width 11 height 7
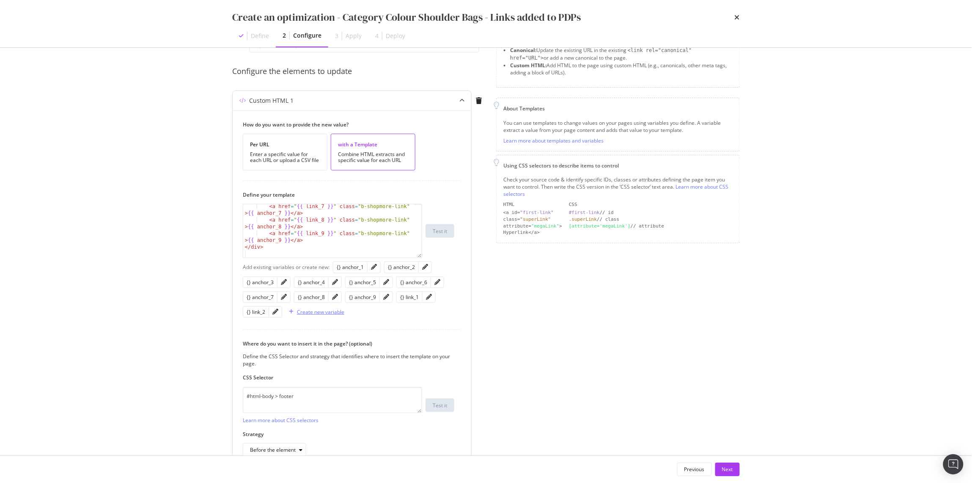
click at [299, 316] on div "Create new variable" at bounding box center [320, 311] width 47 height 7
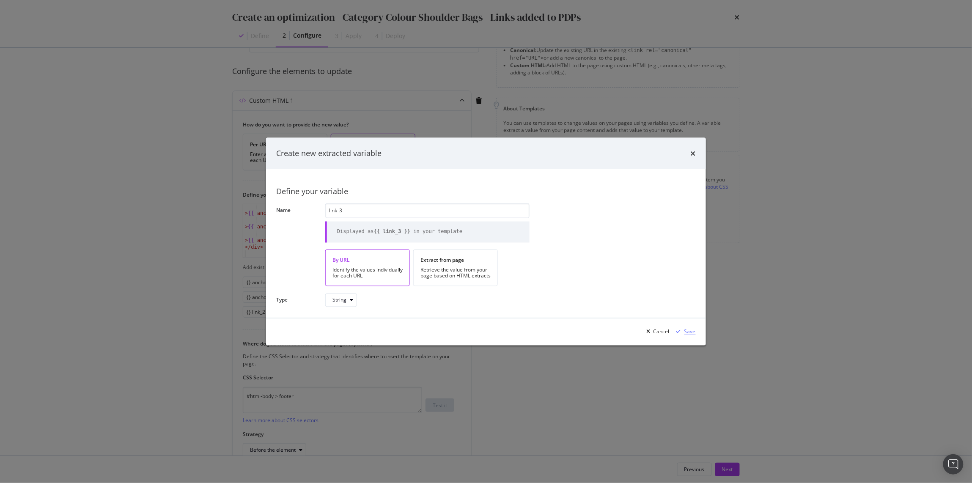
type input "link_3"
click at [690, 330] on div "Save" at bounding box center [690, 331] width 11 height 7
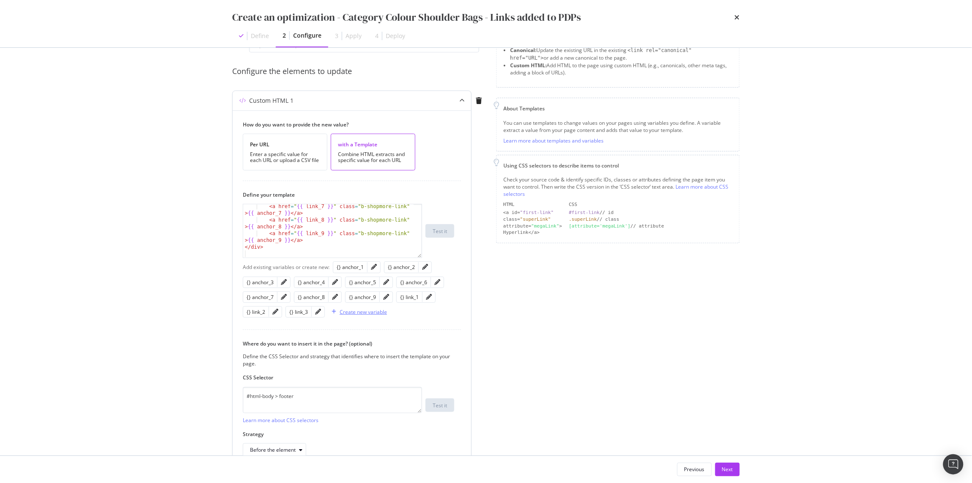
click at [354, 315] on div "Create new variable" at bounding box center [363, 311] width 47 height 7
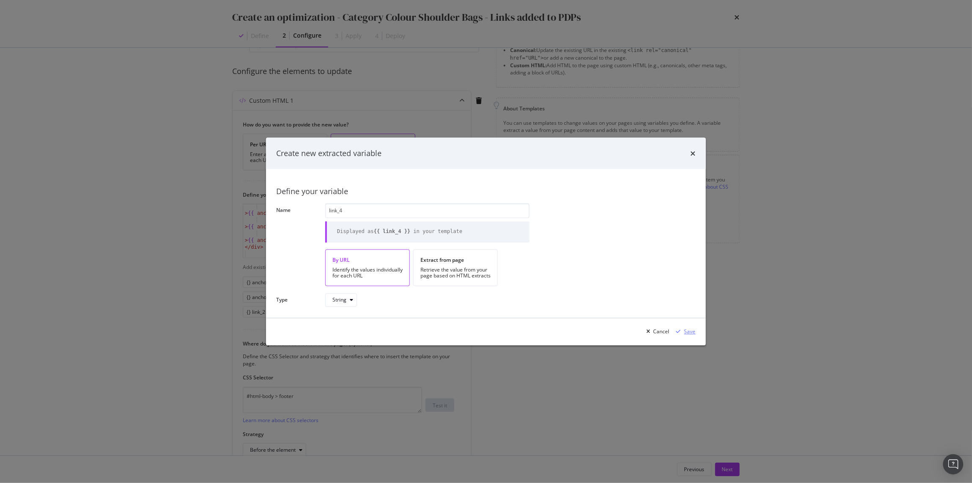
type input "link_4"
click at [690, 333] on div "Save" at bounding box center [690, 331] width 11 height 7
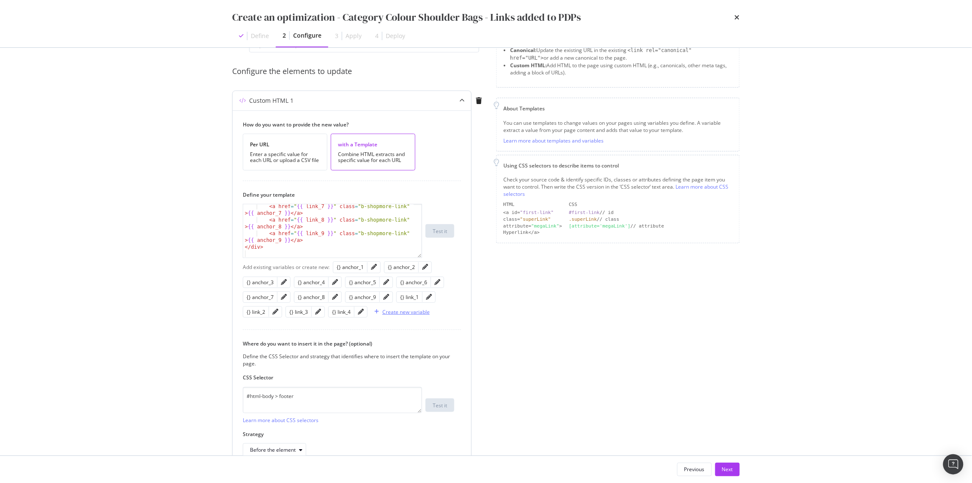
click at [403, 318] on div "Create new variable" at bounding box center [400, 311] width 59 height 13
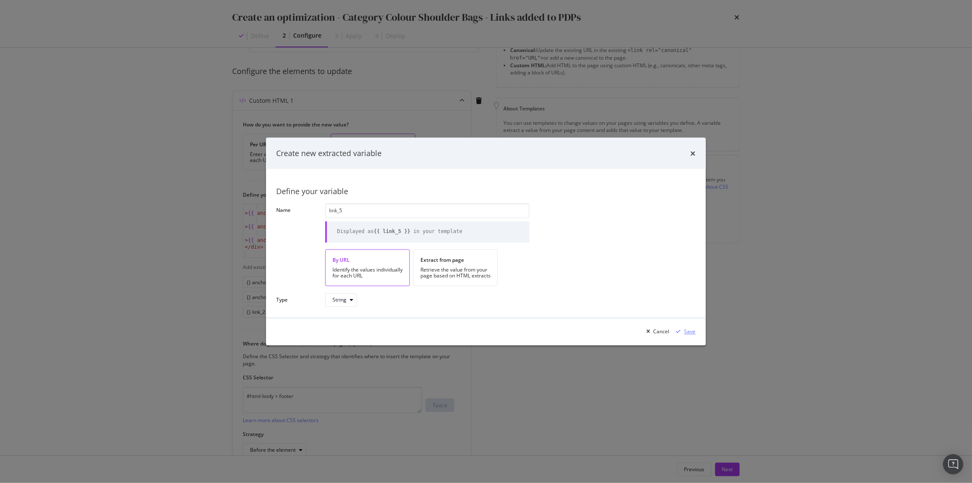
type input "link_5"
click at [693, 333] on div "Save" at bounding box center [690, 331] width 11 height 7
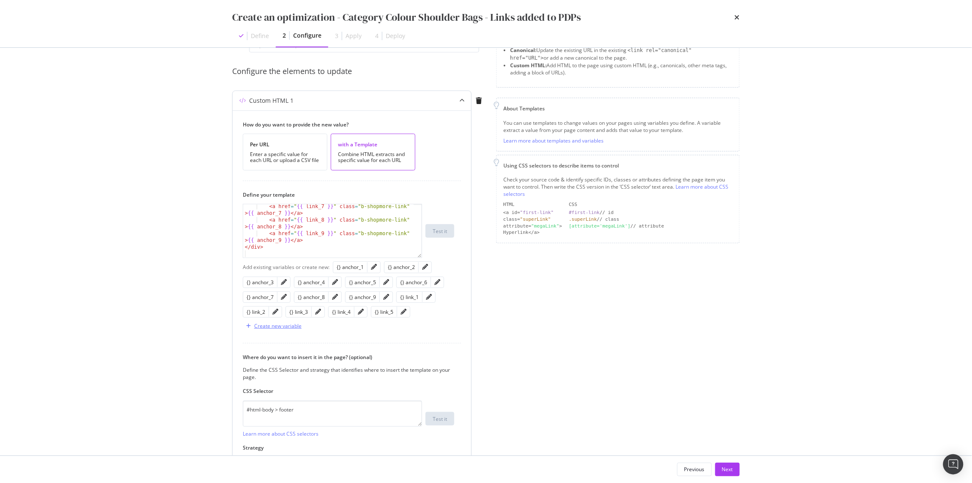
click at [279, 325] on div "Create new variable" at bounding box center [277, 325] width 47 height 7
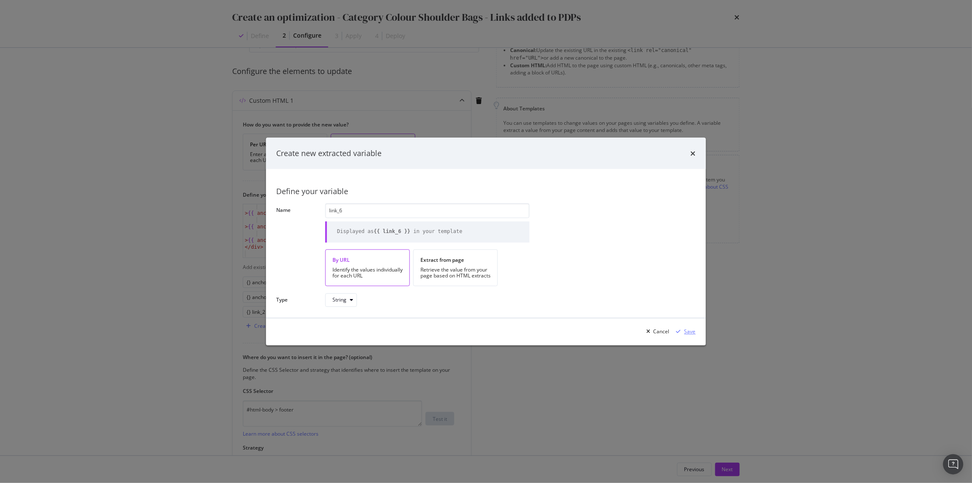
type input "link_6"
click at [690, 334] on div "Save" at bounding box center [690, 331] width 11 height 7
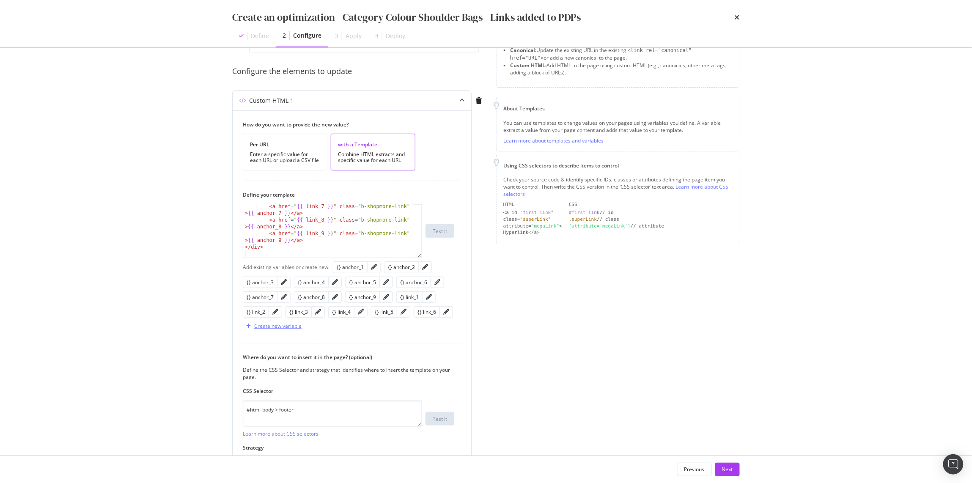
click at [296, 327] on div "Create new variable" at bounding box center [277, 325] width 47 height 7
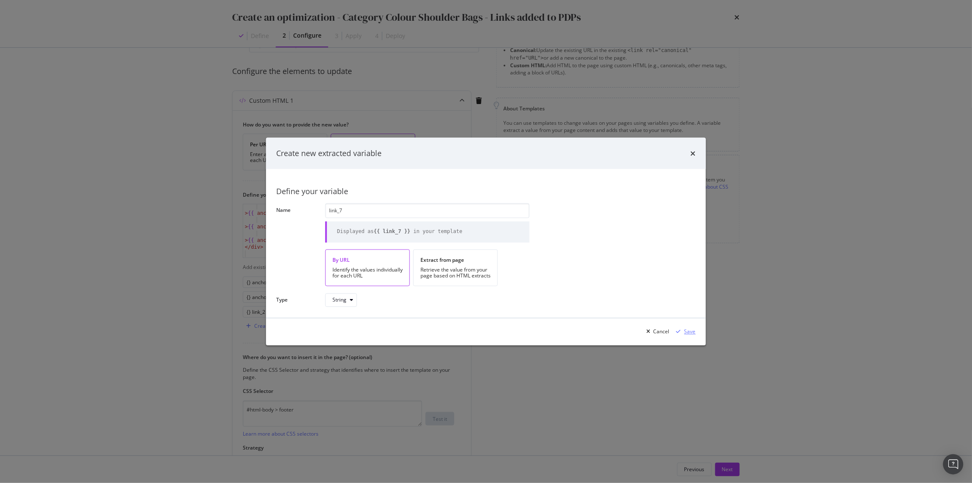
type input "link_7"
click at [688, 335] on div "Save" at bounding box center [690, 331] width 11 height 7
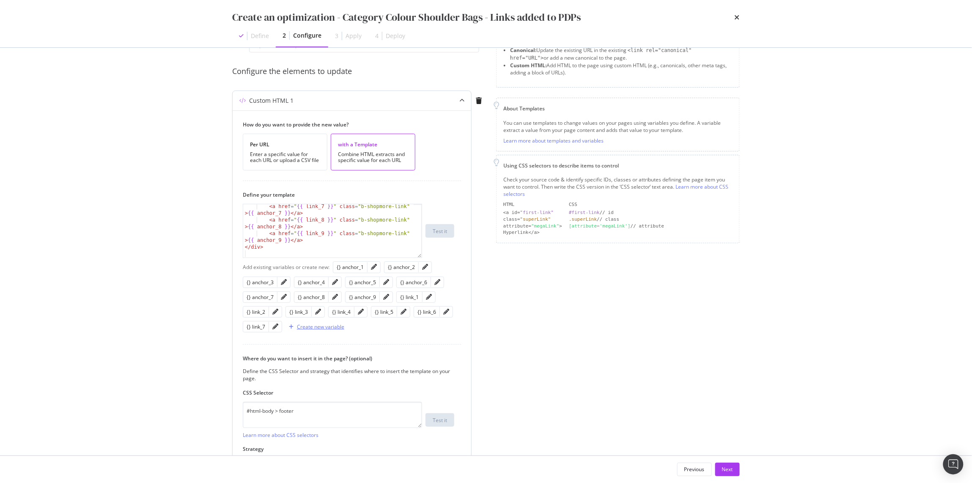
click at [313, 332] on div "Create new variable" at bounding box center [315, 327] width 59 height 13
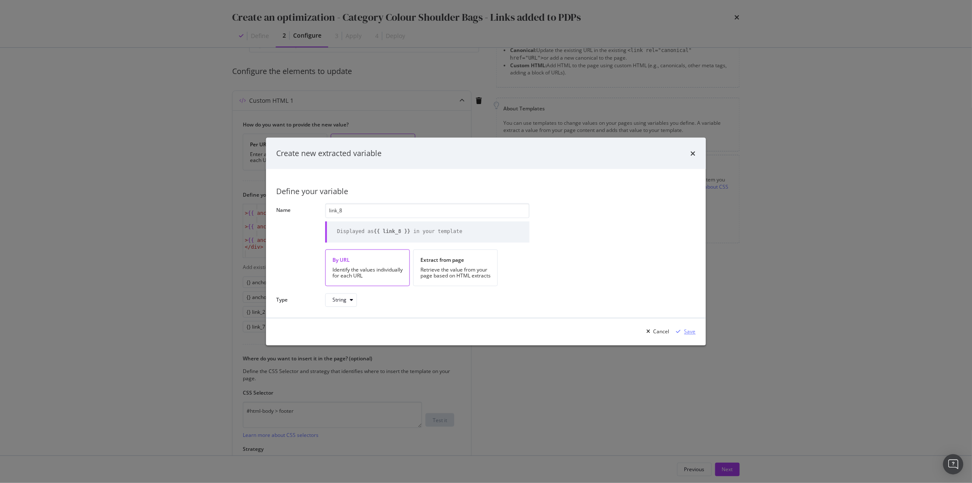
type input "link_8"
click at [694, 335] on div "Save" at bounding box center [690, 331] width 11 height 7
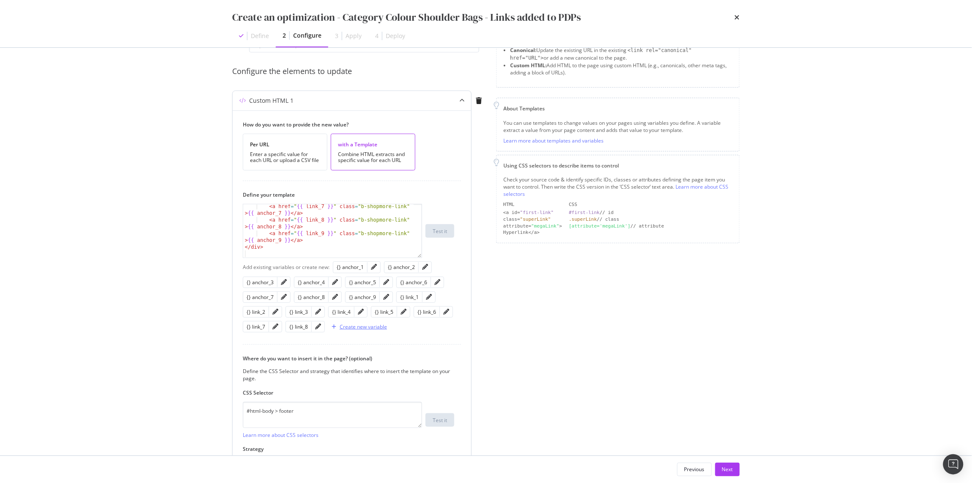
click at [359, 323] on div "Create new variable" at bounding box center [357, 327] width 59 height 13
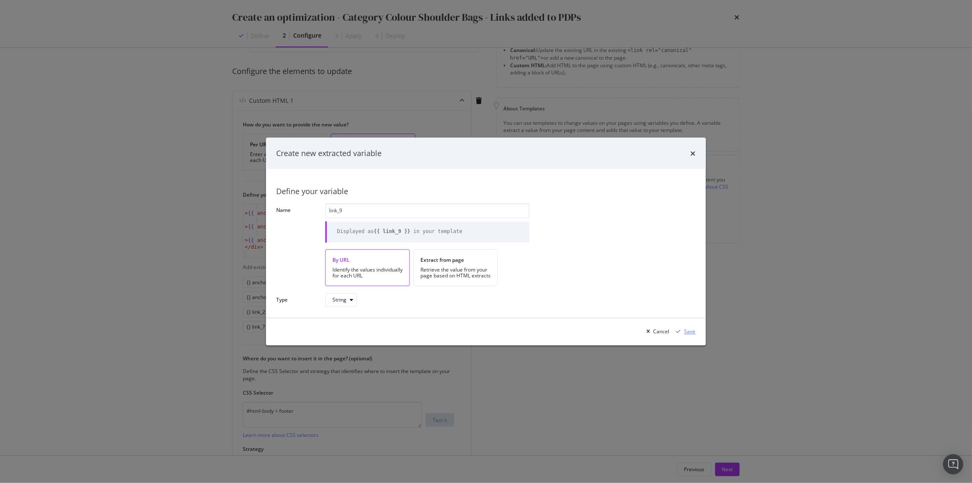
type input "link_9"
click at [683, 329] on div "modal" at bounding box center [678, 331] width 11 height 5
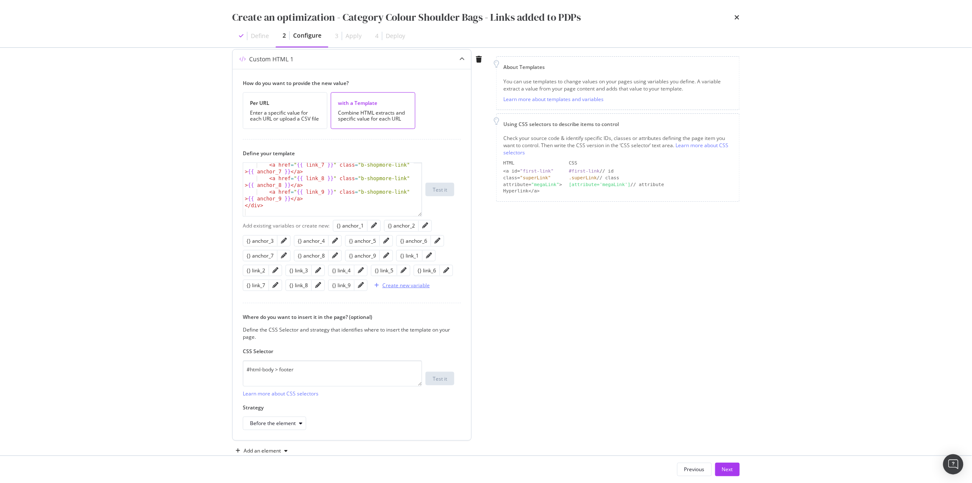
scroll to position [125, 0]
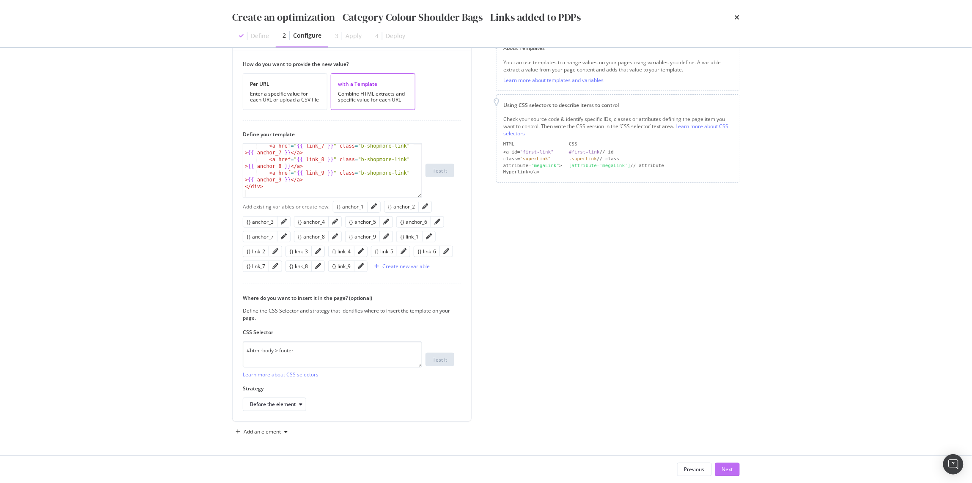
click at [726, 386] on div "Next" at bounding box center [727, 469] width 11 height 13
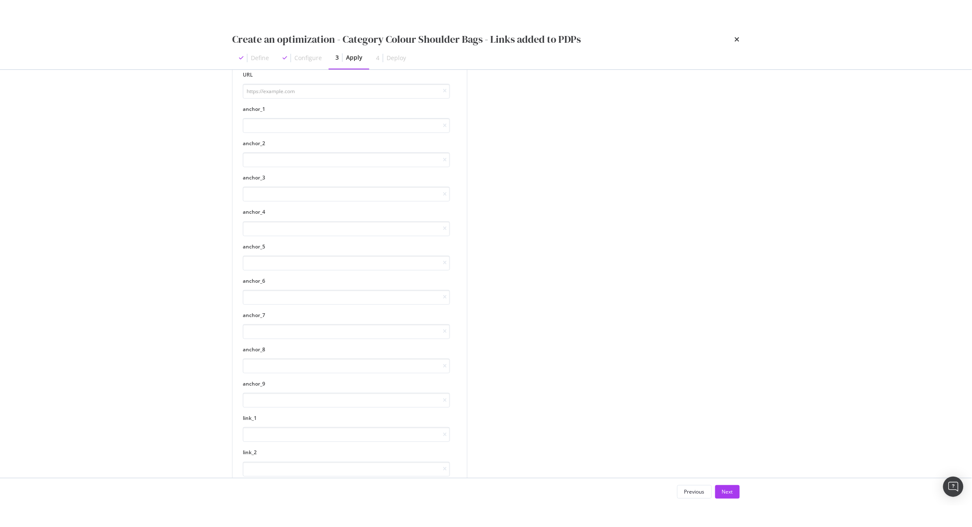
scroll to position [0, 0]
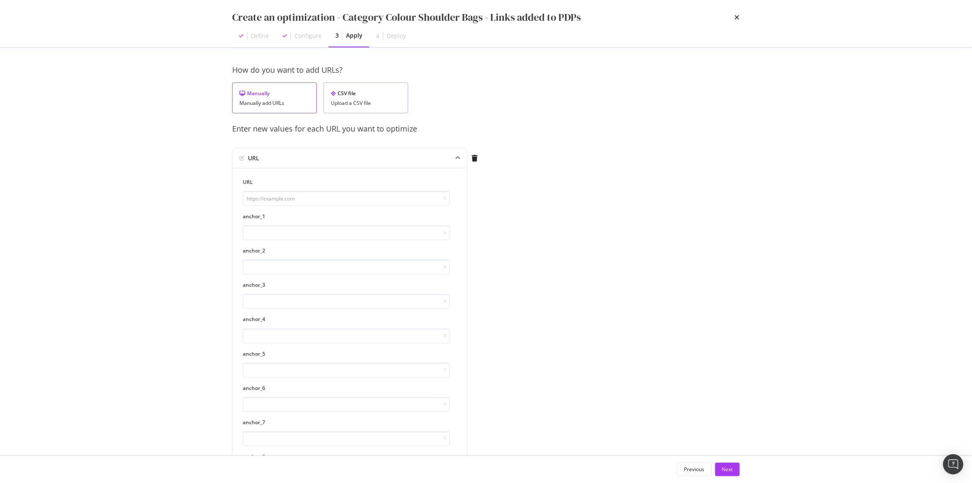
click at [354, 108] on div "CSV file Upload a CSV file" at bounding box center [366, 97] width 85 height 31
click at [367, 102] on div "Upload a CSV file" at bounding box center [366, 103] width 70 height 6
click at [271, 158] on div "Upload .CSV file" at bounding box center [263, 158] width 37 height 7
click at [725, 386] on div "Next" at bounding box center [727, 469] width 11 height 13
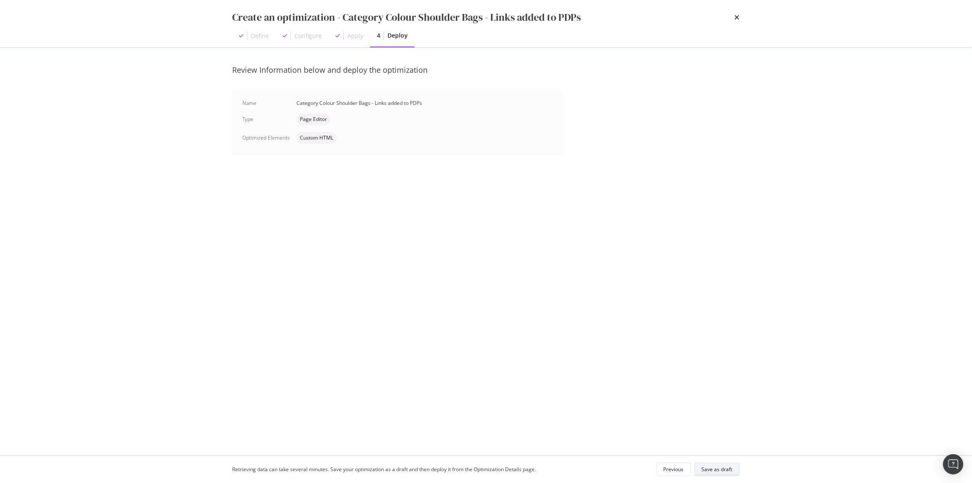
click at [696, 386] on button "Save as draft" at bounding box center [717, 470] width 45 height 14
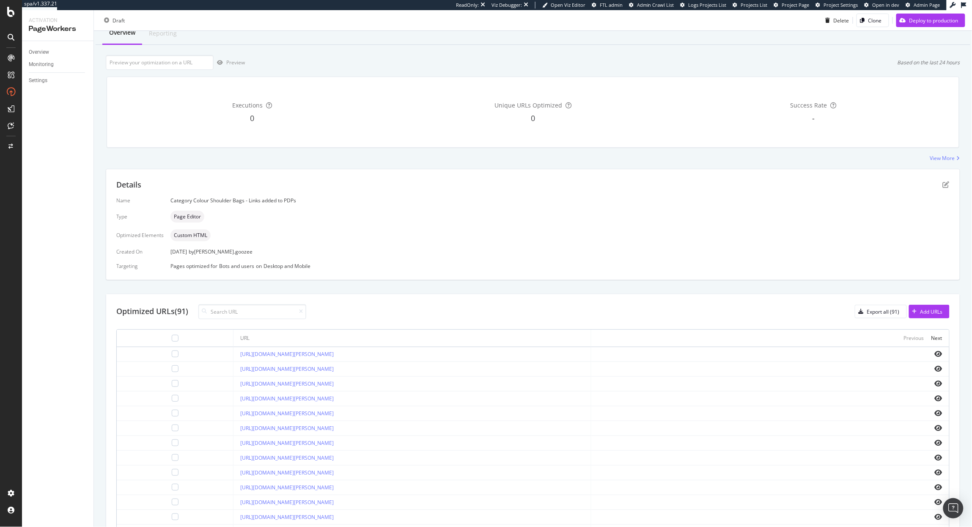
scroll to position [115, 0]
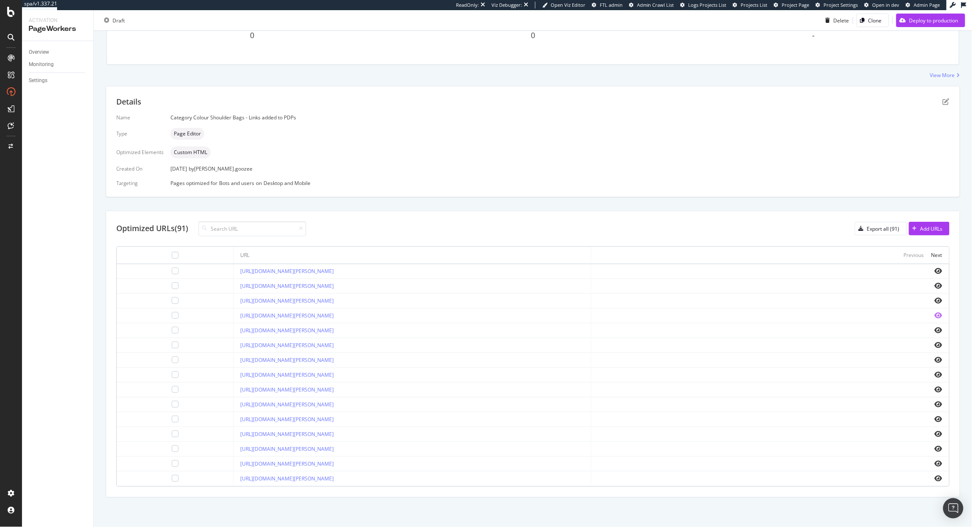
click at [778, 315] on icon "eye" at bounding box center [939, 315] width 8 height 7
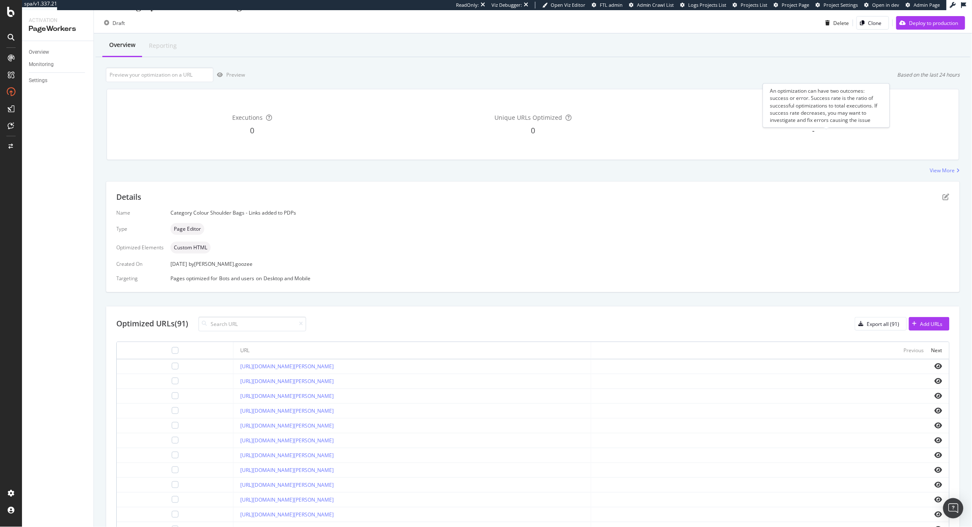
scroll to position [0, 0]
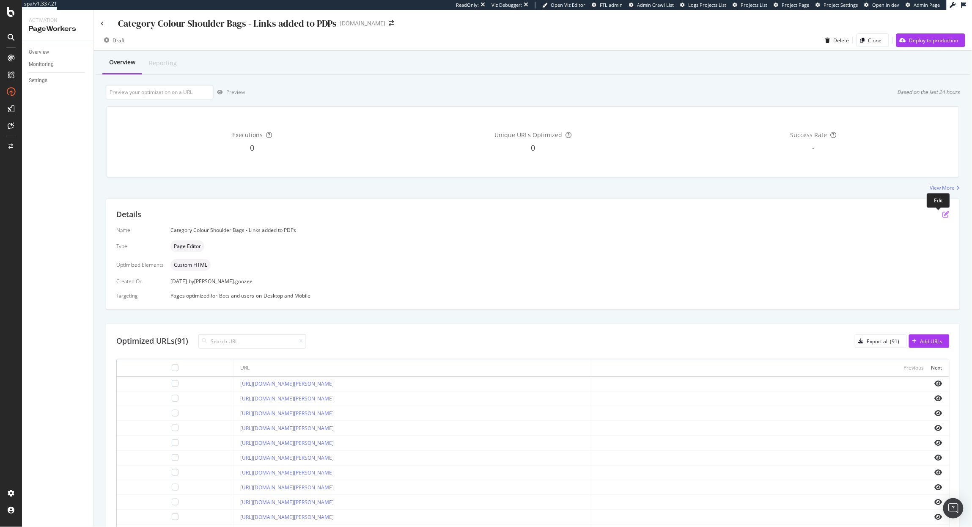
click at [778, 213] on icon "pen-to-square" at bounding box center [946, 214] width 7 height 7
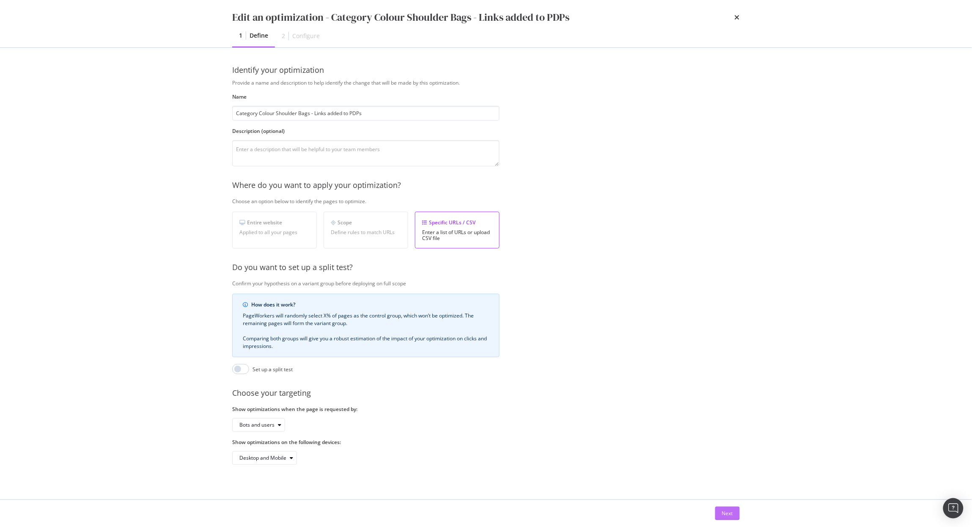
click at [732, 386] on div "Next" at bounding box center [727, 512] width 11 height 7
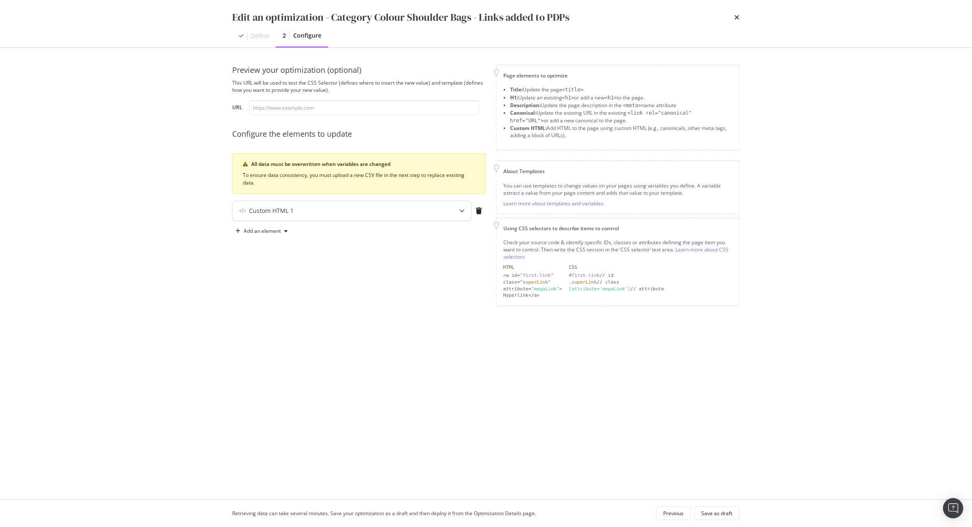
click at [466, 213] on div "modal" at bounding box center [462, 210] width 19 height 19
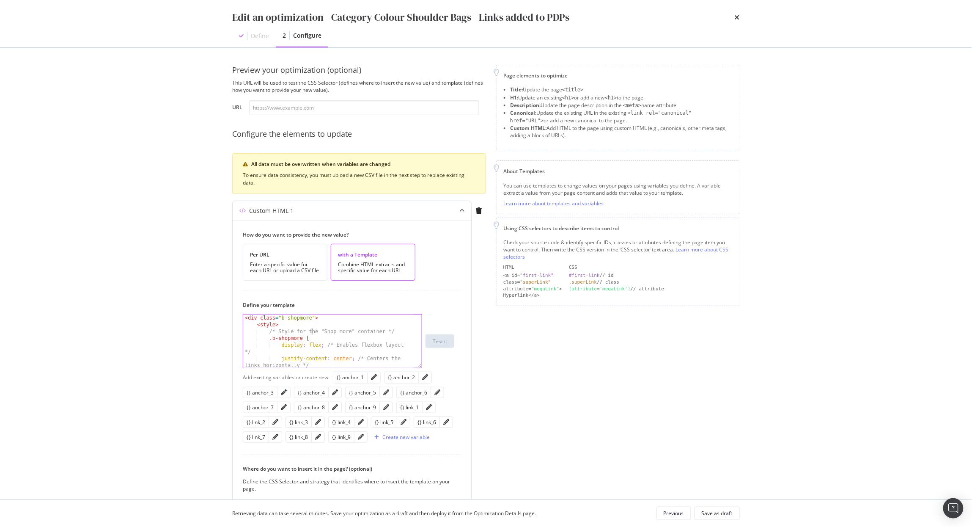
click at [313, 335] on div "< div class = "b-shopmore" > < style > /* Style for the "Shop more" container *…" at bounding box center [328, 350] width 170 height 73
type textarea "</div>"
drag, startPoint x: 372, startPoint y: 341, endPoint x: 347, endPoint y: 344, distance: 25.6
click at [347, 344] on div ".b-shopmore-label { font-size : 11 px ; } } </ style > < span class = "b-shopmo…" at bounding box center [328, 346] width 170 height 73
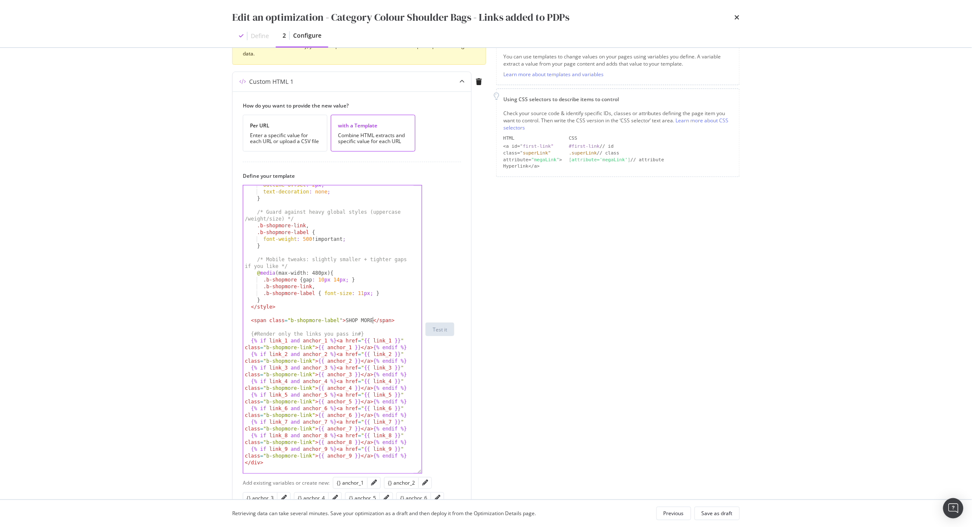
scroll to position [369, 0]
drag, startPoint x: 420, startPoint y: 235, endPoint x: 553, endPoint y: 470, distance: 270.3
click at [553, 386] on div "Preview your optimization (optional) This URL will be used to test the CSS Sele…" at bounding box center [486, 325] width 508 height 779
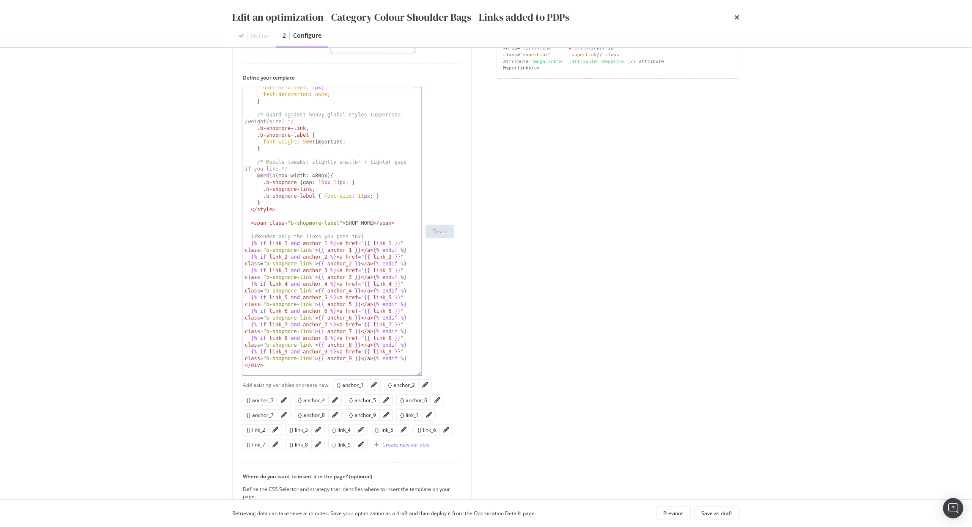
scroll to position [235, 0]
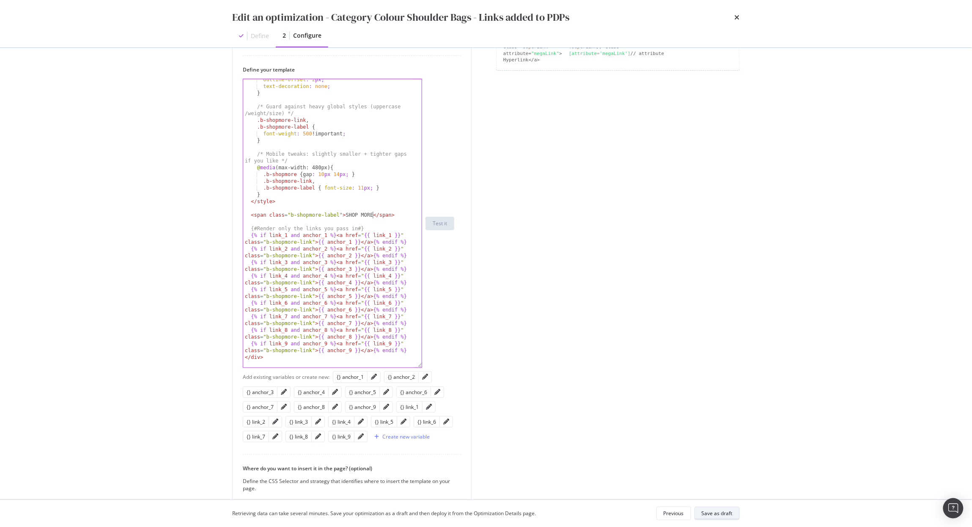
type textarea "<span class="b-shopmore-label">SHOP MORE</span>"
click at [716, 386] on div "Save as draft" at bounding box center [717, 512] width 31 height 7
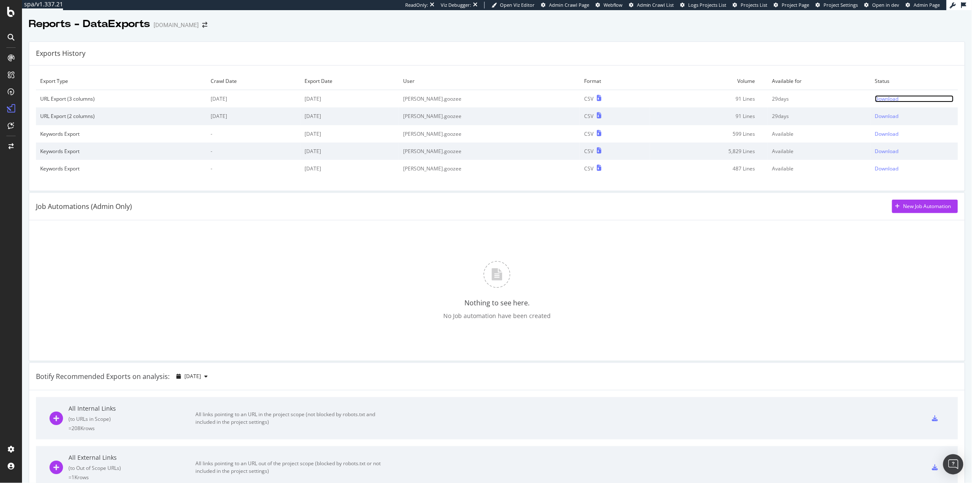
click at [875, 101] on div "Download" at bounding box center [887, 98] width 24 height 7
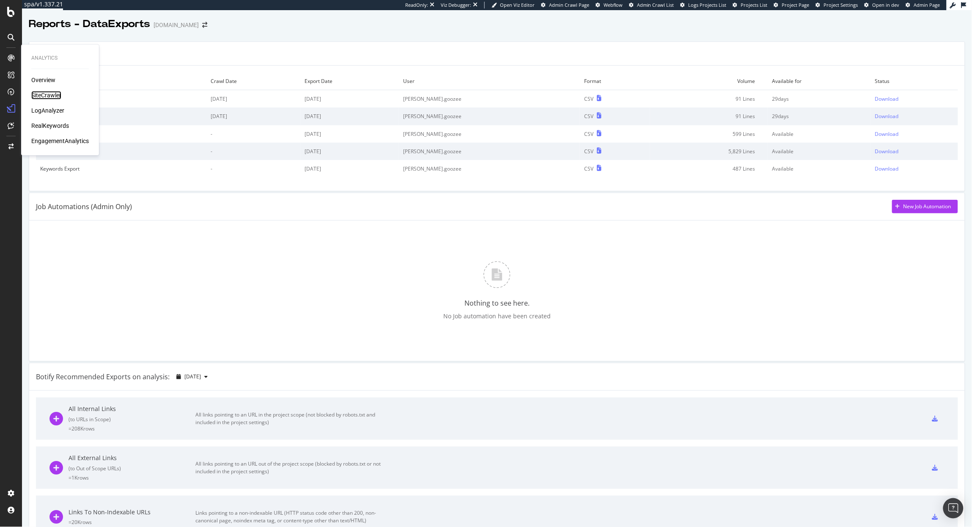
click at [56, 94] on div "SiteCrawler" at bounding box center [46, 95] width 30 height 8
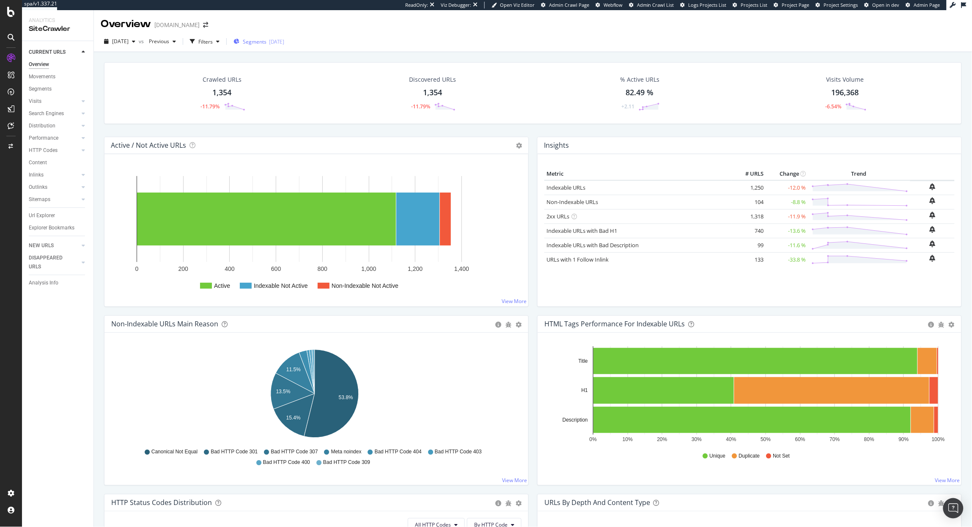
click at [265, 43] on span "Segments" at bounding box center [255, 41] width 24 height 7
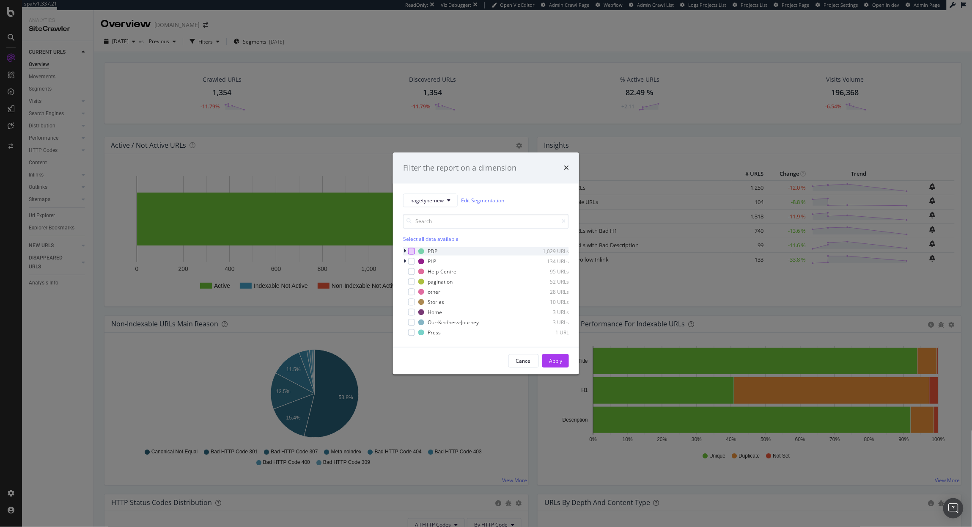
click at [410, 253] on div "modal" at bounding box center [411, 251] width 7 height 7
click at [560, 357] on div "Apply" at bounding box center [555, 360] width 13 height 7
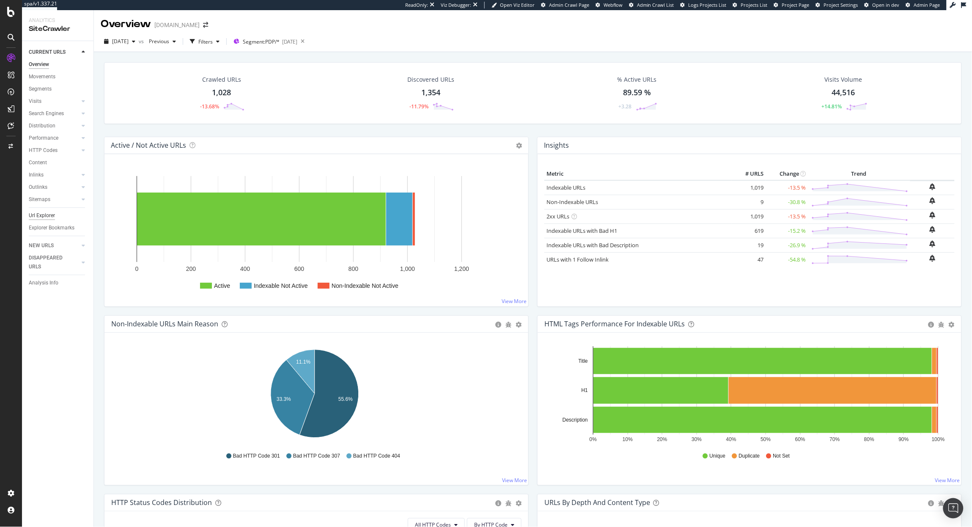
click at [40, 211] on div "Url Explorer" at bounding box center [42, 215] width 26 height 9
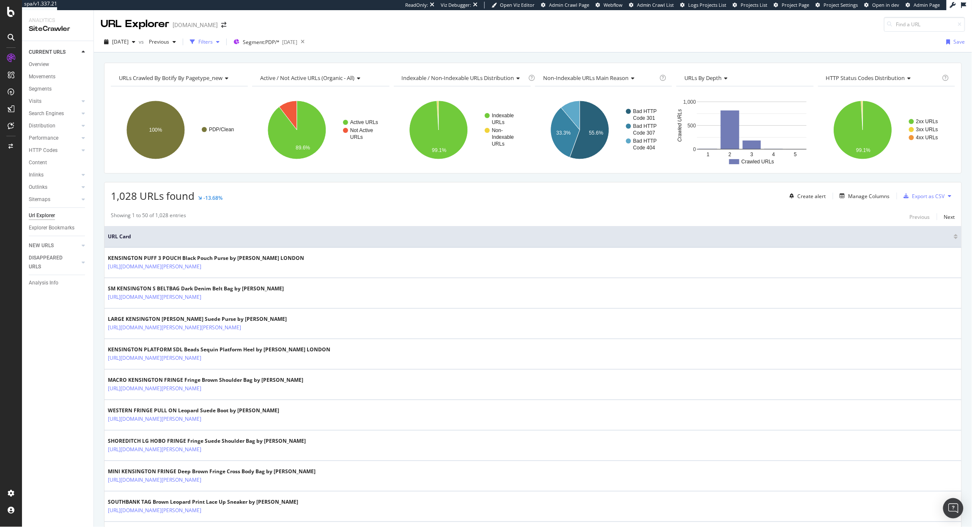
click at [215, 47] on div "Filters" at bounding box center [205, 42] width 36 height 13
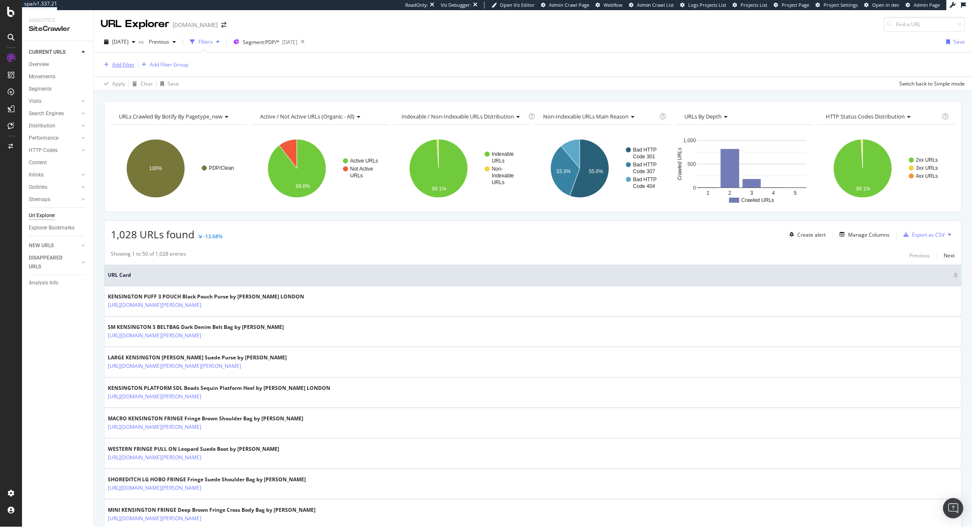
click at [123, 62] on div "Add Filter" at bounding box center [123, 64] width 22 height 7
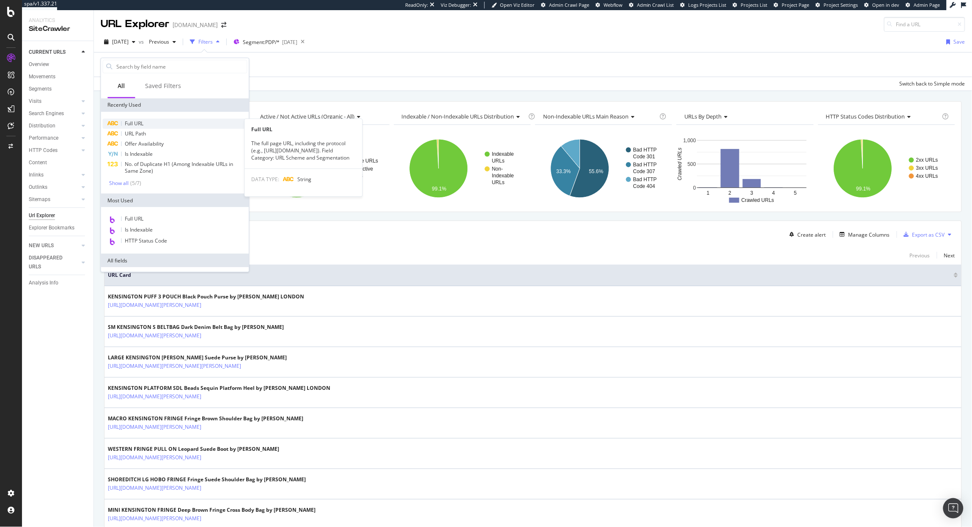
click at [158, 121] on div "Full URL" at bounding box center [175, 123] width 145 height 10
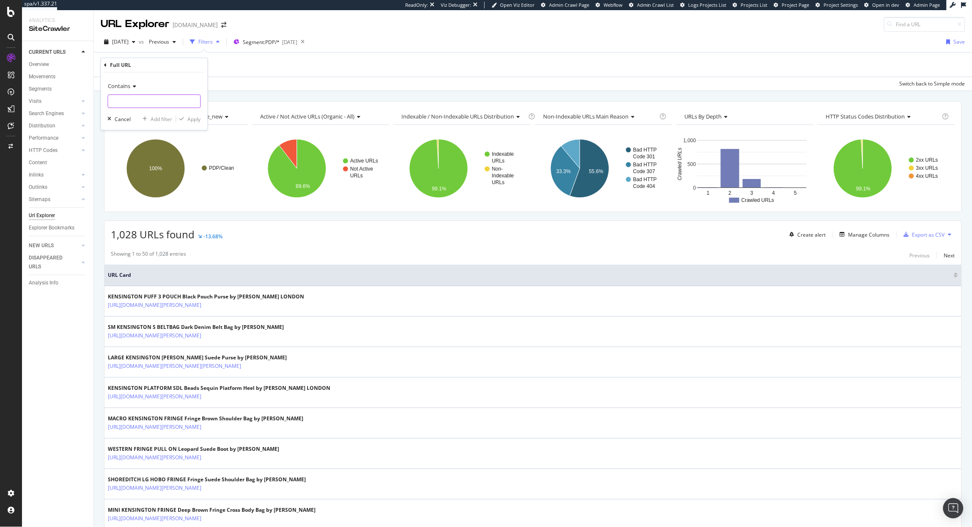
click at [135, 104] on input "text" at bounding box center [154, 101] width 92 height 14
type input "cross"
click at [197, 121] on div "Apply" at bounding box center [194, 118] width 13 height 7
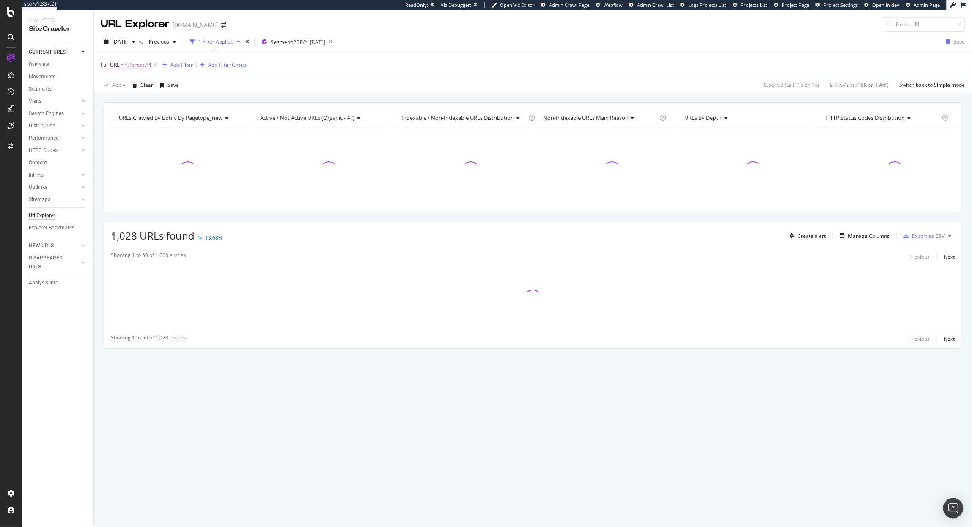
click at [137, 66] on span "^.*cross.*$" at bounding box center [138, 65] width 27 height 12
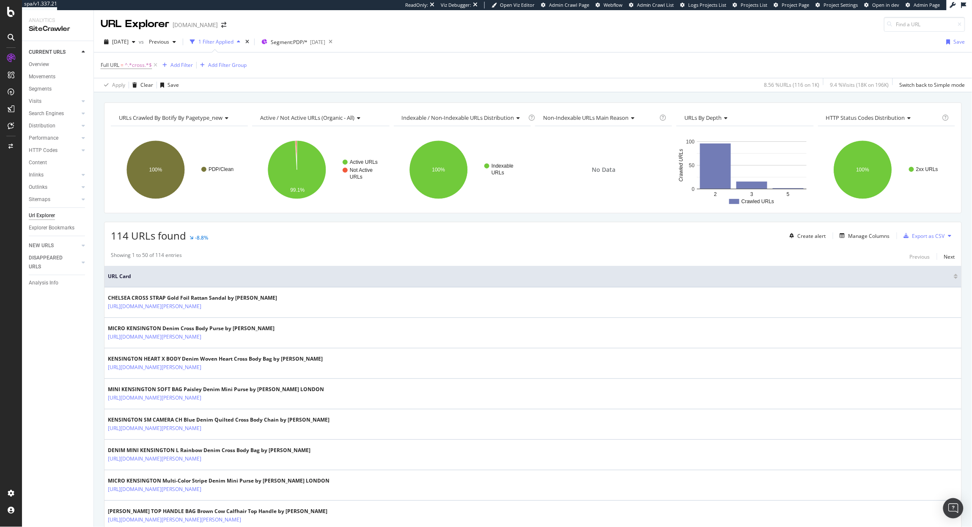
click at [302, 72] on div "Full URL = ^.*cross.*$ Add Filter Add Filter Group" at bounding box center [533, 64] width 865 height 25
click at [139, 66] on span "^.*cross.*$" at bounding box center [138, 65] width 27 height 12
click at [143, 99] on input "cross" at bounding box center [148, 100] width 80 height 14
click at [155, 111] on div "Contains cross Cancel Add filter Apply" at bounding box center [154, 100] width 107 height 58
click at [154, 104] on input "cross" at bounding box center [148, 100] width 80 height 14
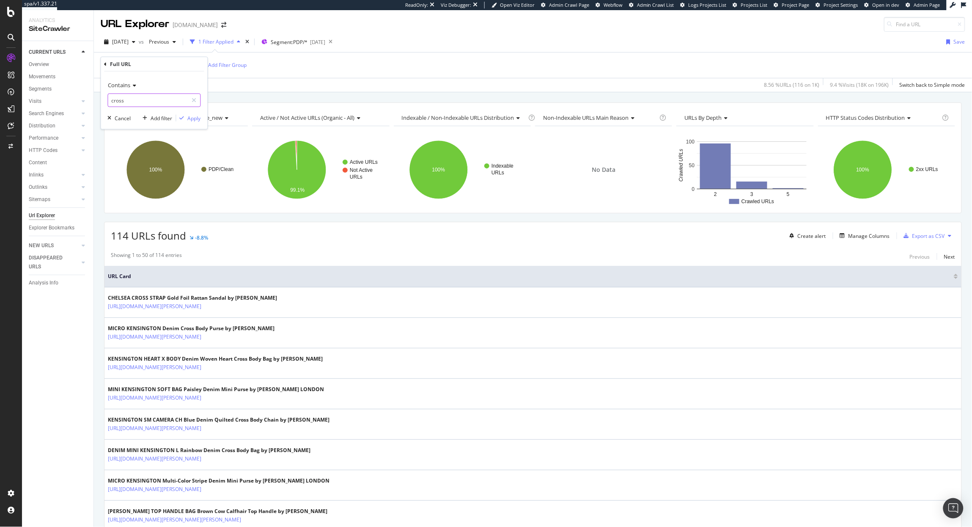
click at [154, 104] on input "cross" at bounding box center [148, 100] width 80 height 14
click at [160, 103] on input "cross" at bounding box center [148, 100] width 80 height 14
type input "crossbody"
click at [191, 118] on div "Apply" at bounding box center [194, 117] width 13 height 7
click at [916, 236] on div "Export as CSV" at bounding box center [929, 235] width 33 height 7
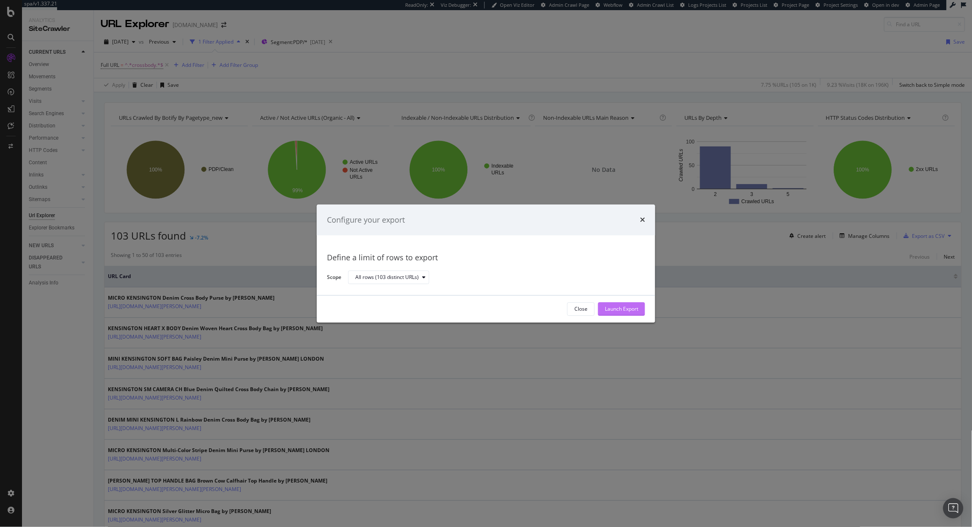
click at [617, 308] on div "Launch Export" at bounding box center [621, 308] width 33 height 7
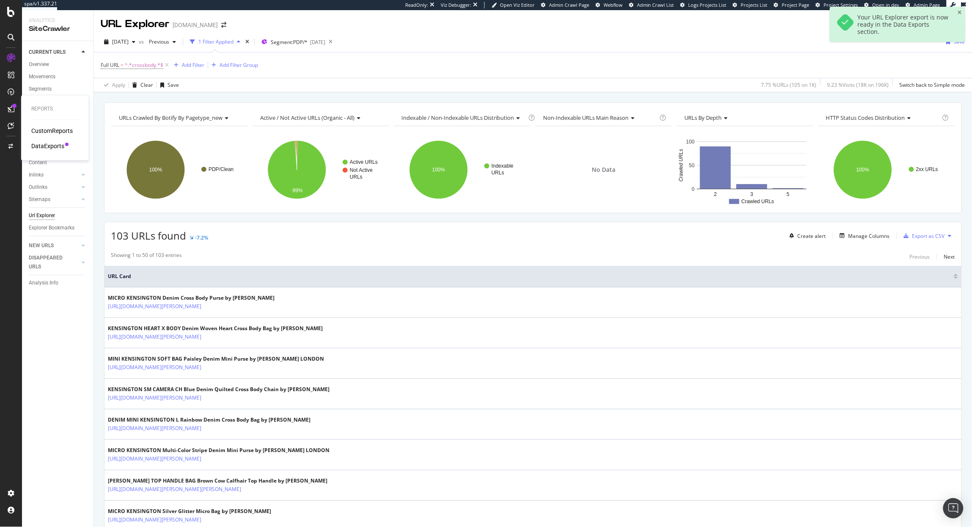
click at [45, 148] on div "DataExports" at bounding box center [47, 146] width 33 height 8
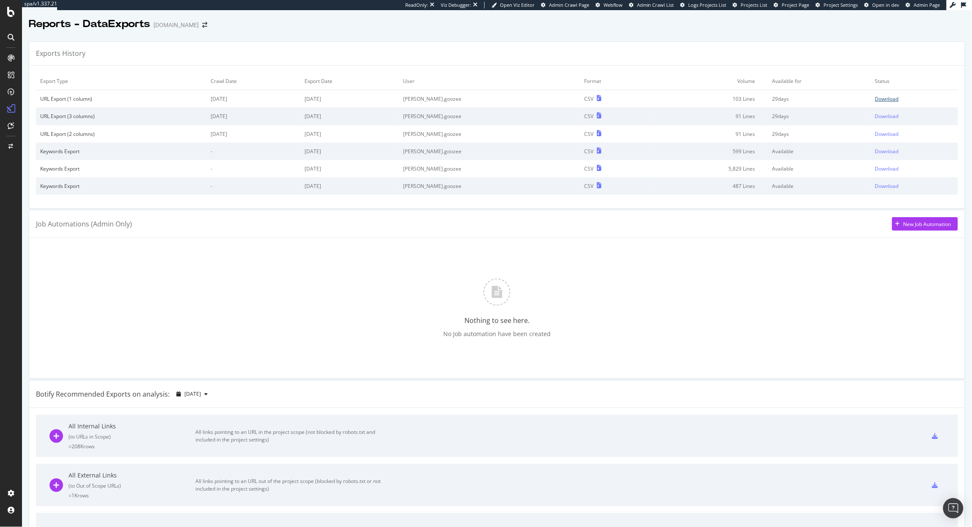
click at [875, 102] on div "Download" at bounding box center [887, 98] width 24 height 7
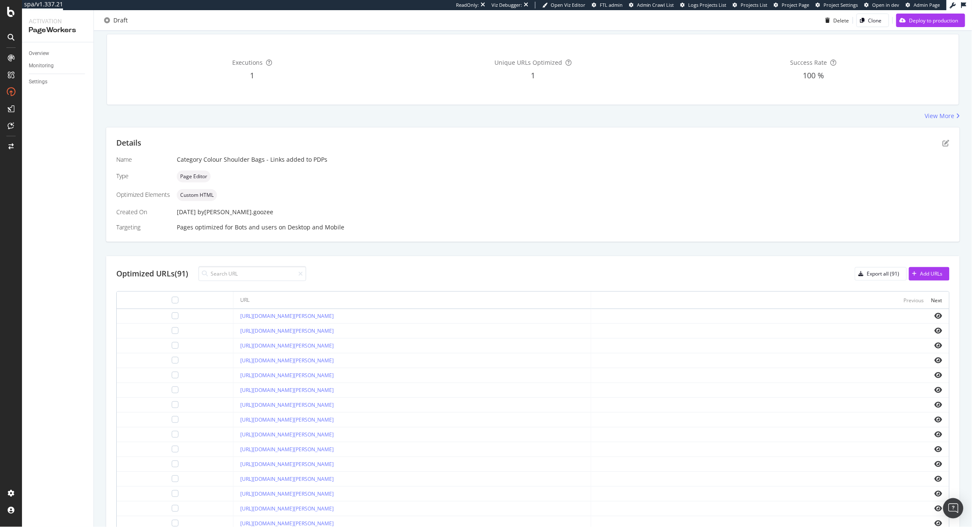
scroll to position [83, 0]
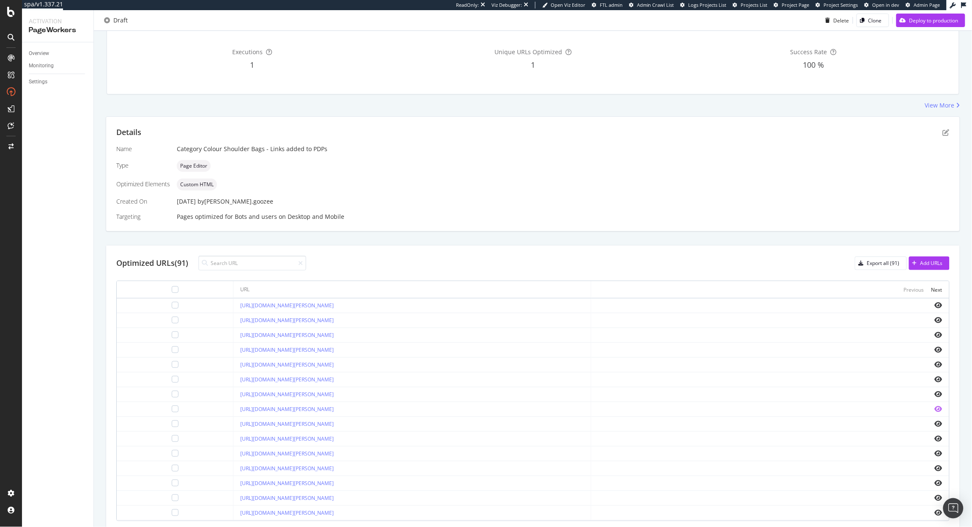
click at [935, 409] on icon "eye" at bounding box center [939, 408] width 8 height 7
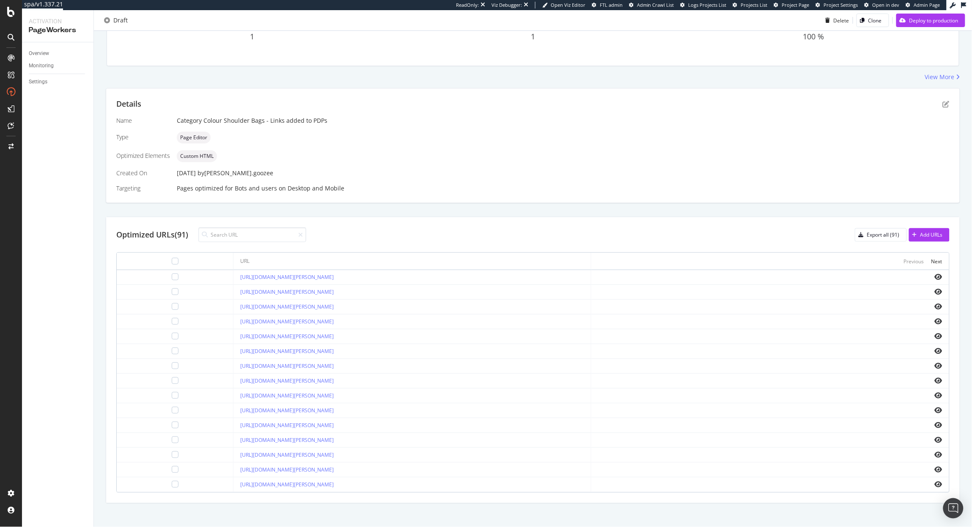
scroll to position [119, 0]
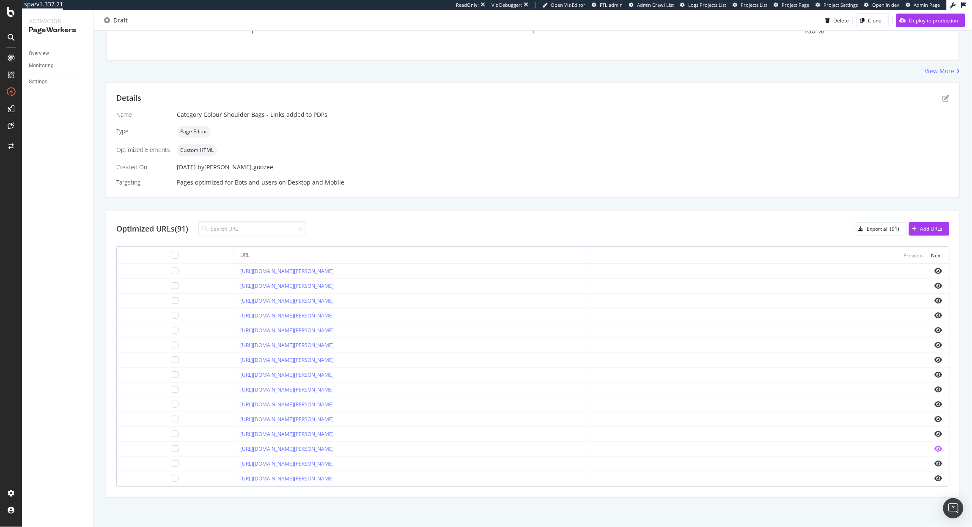
drag, startPoint x: 925, startPoint y: 449, endPoint x: 930, endPoint y: 448, distance: 5.1
click at [927, 449] on div at bounding box center [770, 448] width 344 height 7
click at [935, 447] on td at bounding box center [770, 449] width 358 height 15
click at [935, 448] on icon "eye" at bounding box center [939, 448] width 8 height 7
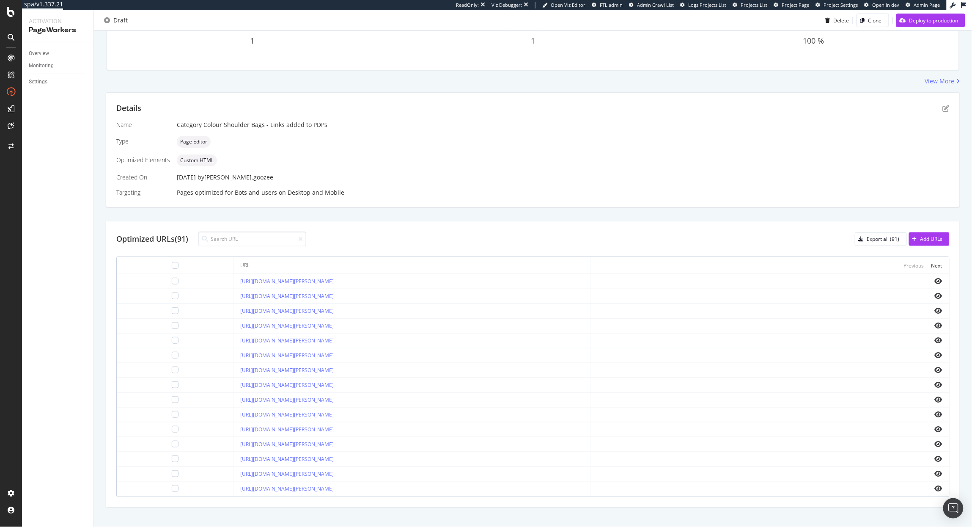
scroll to position [106, 0]
click at [941, 105] on div "Details" at bounding box center [532, 109] width 833 height 11
click at [943, 107] on icon "pen-to-square" at bounding box center [946, 109] width 7 height 7
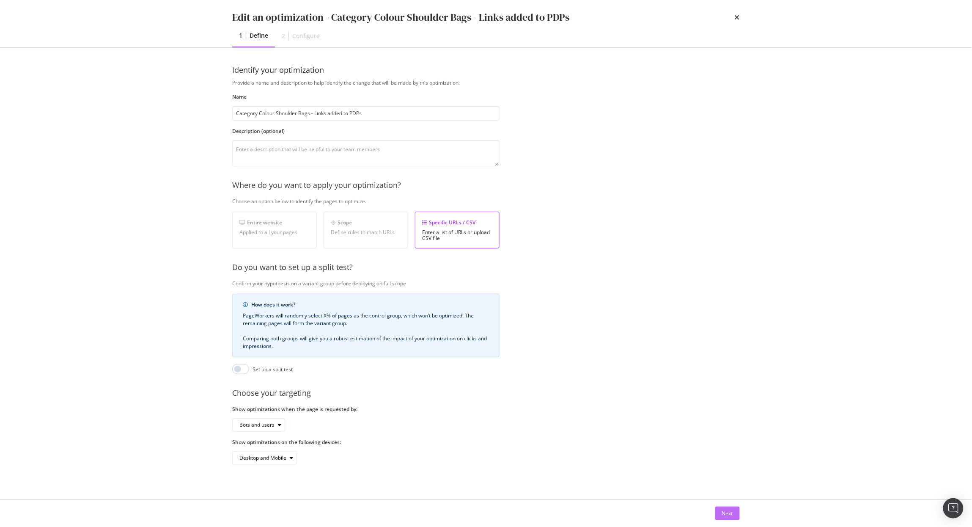
click at [725, 514] on div "Next" at bounding box center [727, 512] width 11 height 7
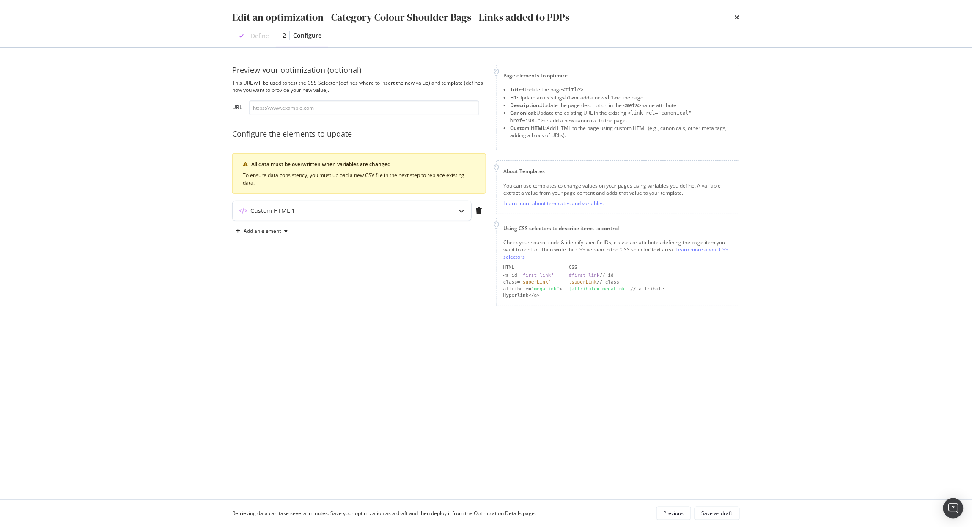
click at [424, 211] on div "Custom HTML 1" at bounding box center [335, 210] width 205 height 8
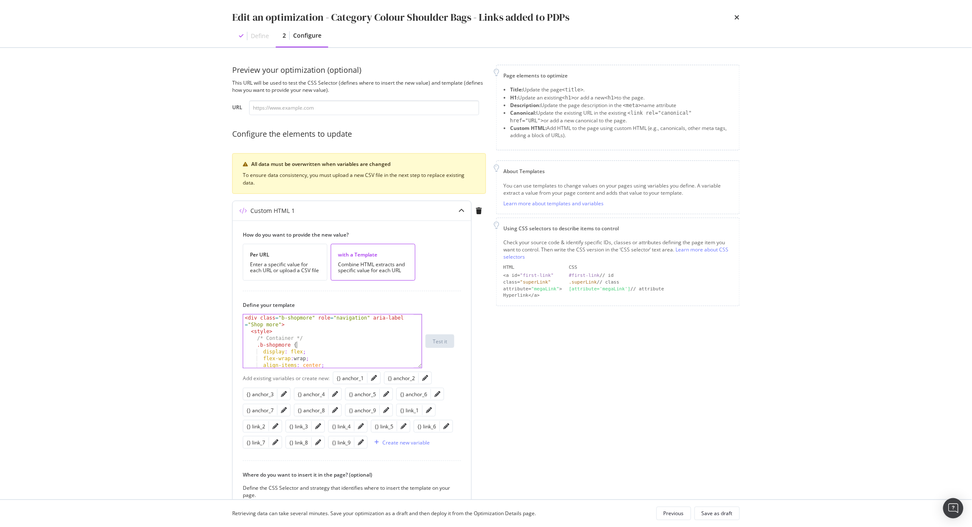
click at [335, 348] on div "< div class = "b-shopmore" role = "navigation" aria-label = "Shop more" > < sty…" at bounding box center [328, 350] width 170 height 73
type textarea "</div>"
click at [720, 517] on div "Save as draft" at bounding box center [717, 513] width 31 height 12
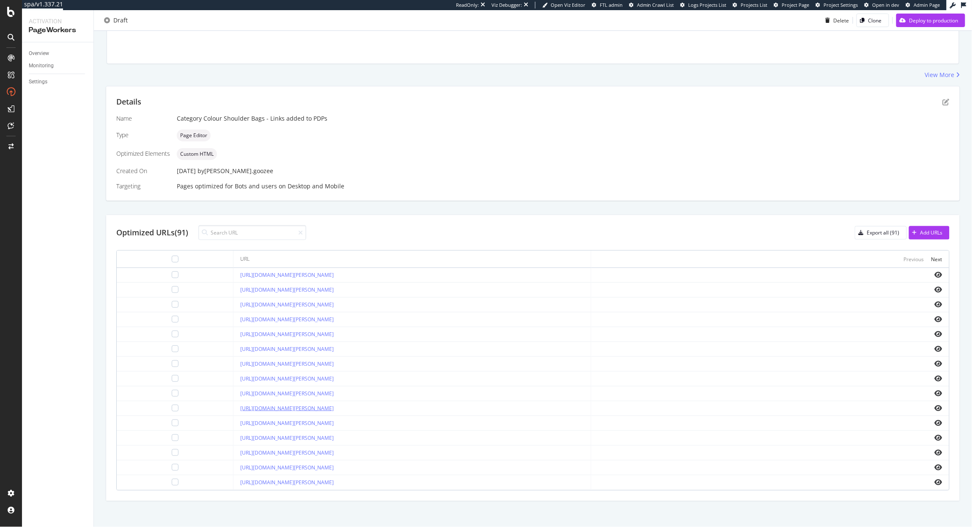
scroll to position [119, 0]
click at [935, 401] on icon "eye" at bounding box center [939, 404] width 8 height 7
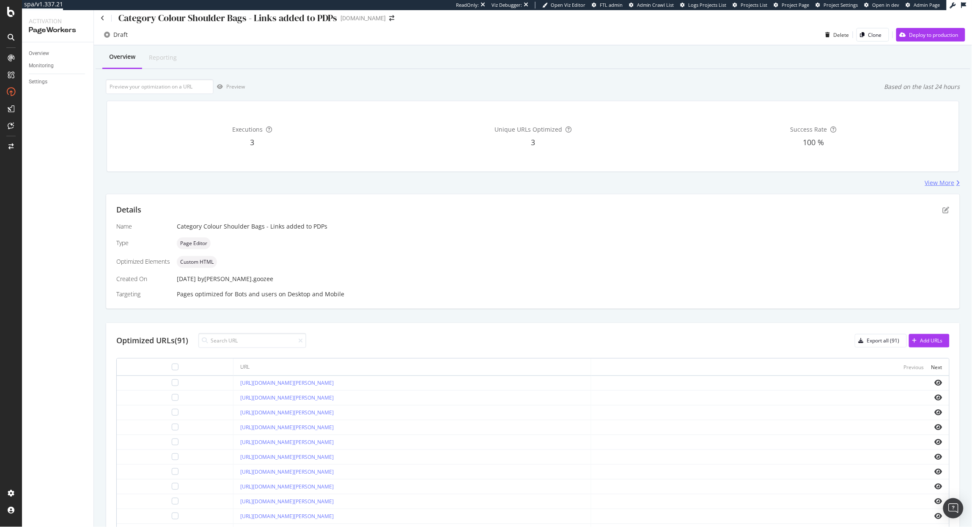
scroll to position [0, 0]
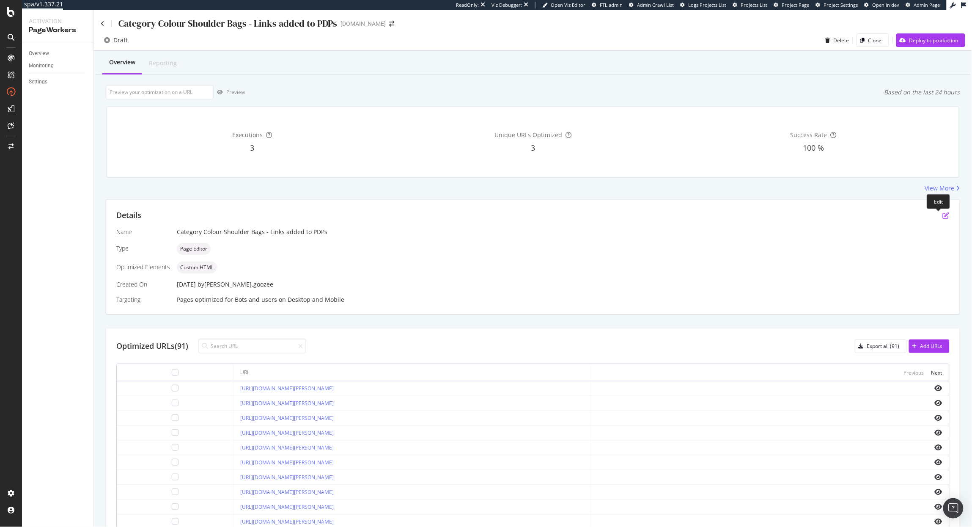
click at [943, 215] on icon "pen-to-square" at bounding box center [946, 215] width 7 height 7
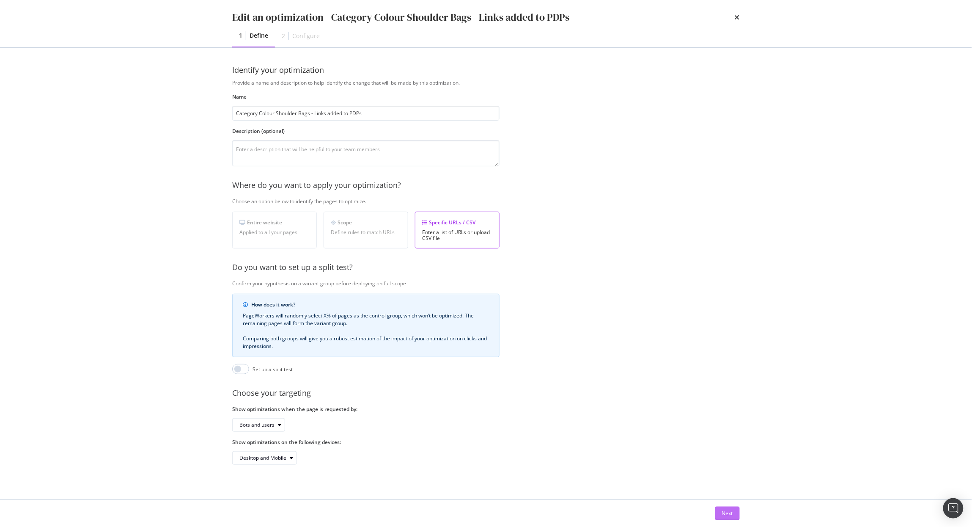
click at [723, 515] on div "Next" at bounding box center [727, 512] width 11 height 7
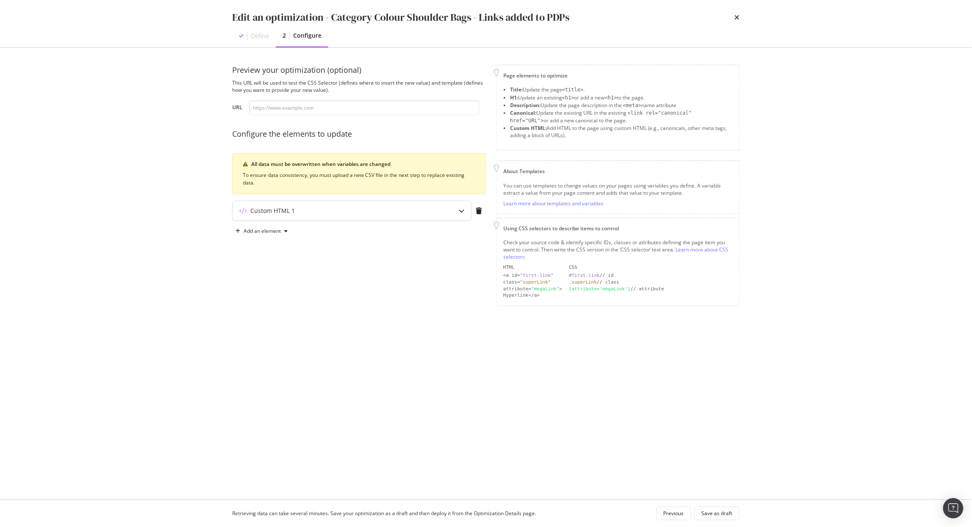
click at [468, 209] on div "modal" at bounding box center [461, 210] width 19 height 19
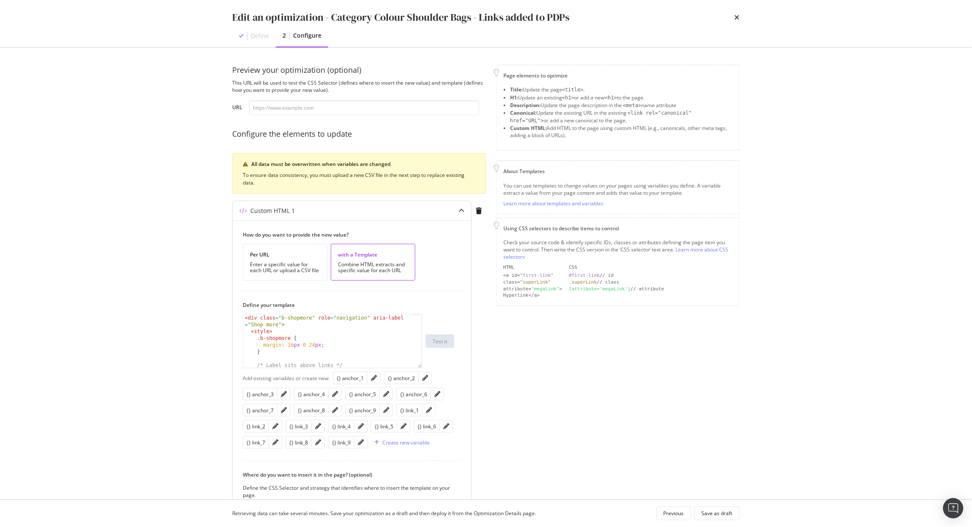
click at [344, 360] on div "< div class = "b-shopmore" role = "navigation" aria-label = "Shop more" > < sty…" at bounding box center [328, 350] width 170 height 73
type textarea "</div>"
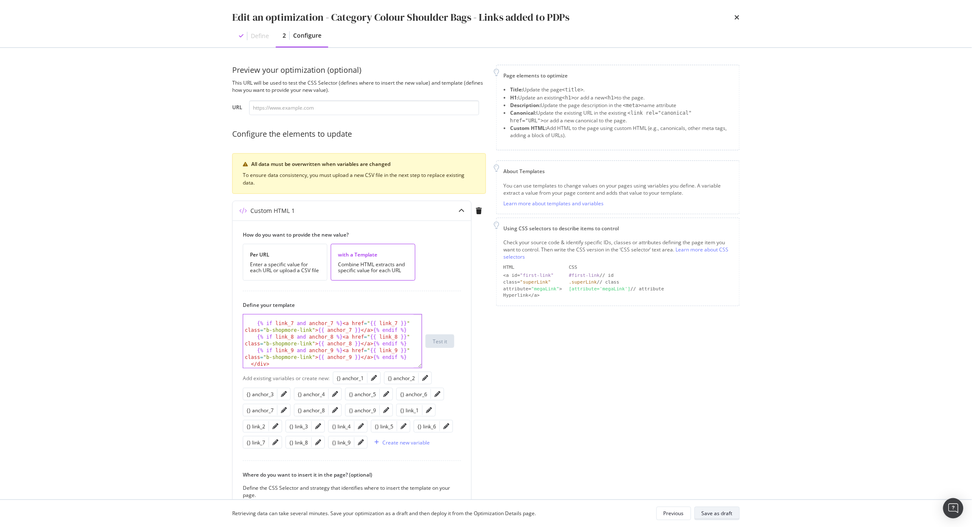
click at [715, 518] on div "Save as draft" at bounding box center [717, 513] width 31 height 12
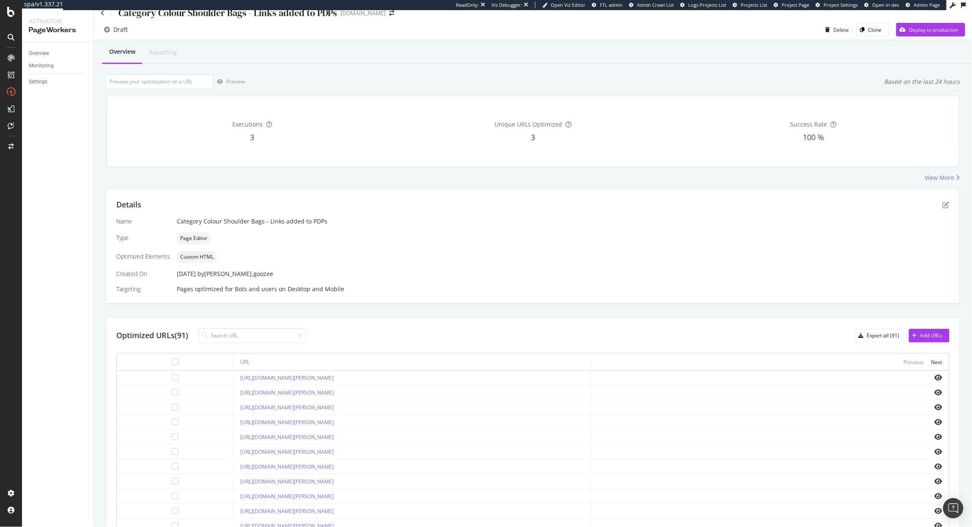
scroll to position [0, 0]
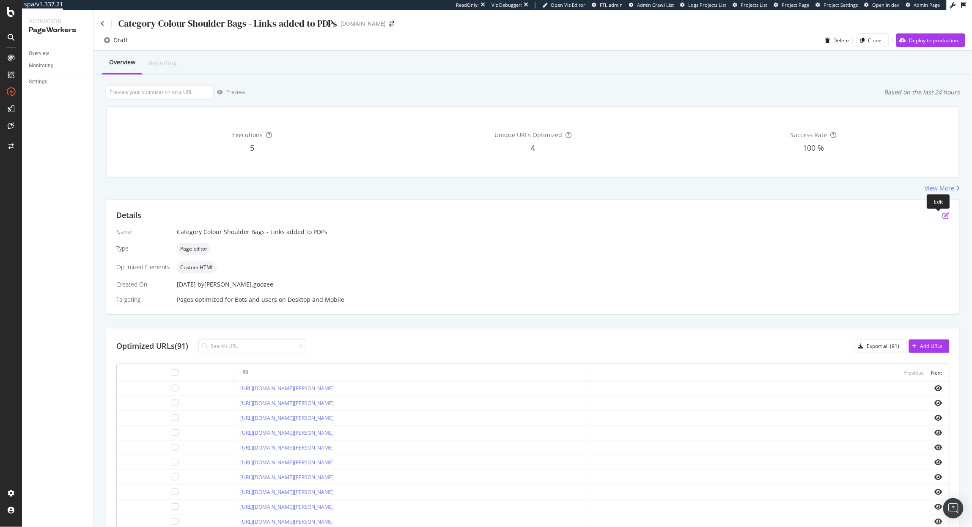
click at [943, 214] on icon "pen-to-square" at bounding box center [946, 215] width 7 height 7
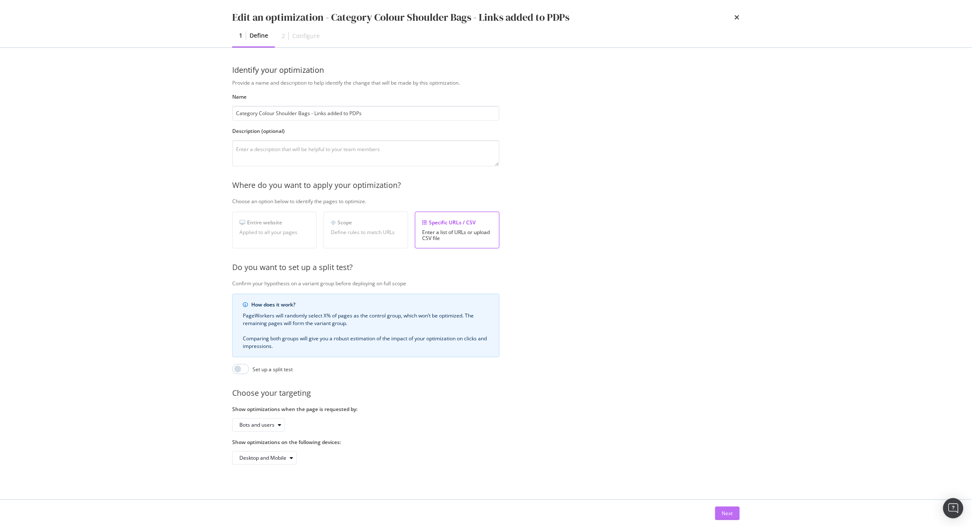
click at [726, 509] on div "Next" at bounding box center [727, 512] width 11 height 7
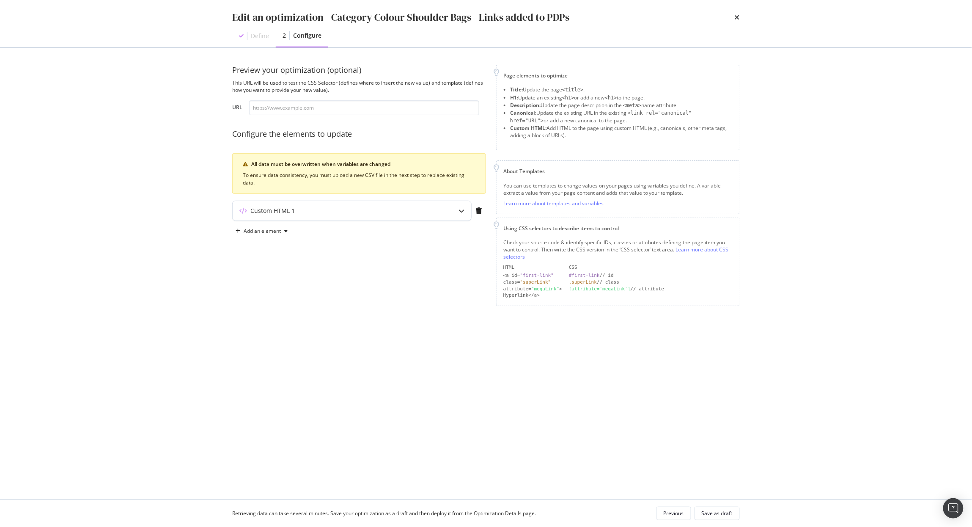
click at [457, 212] on div "modal" at bounding box center [461, 210] width 19 height 19
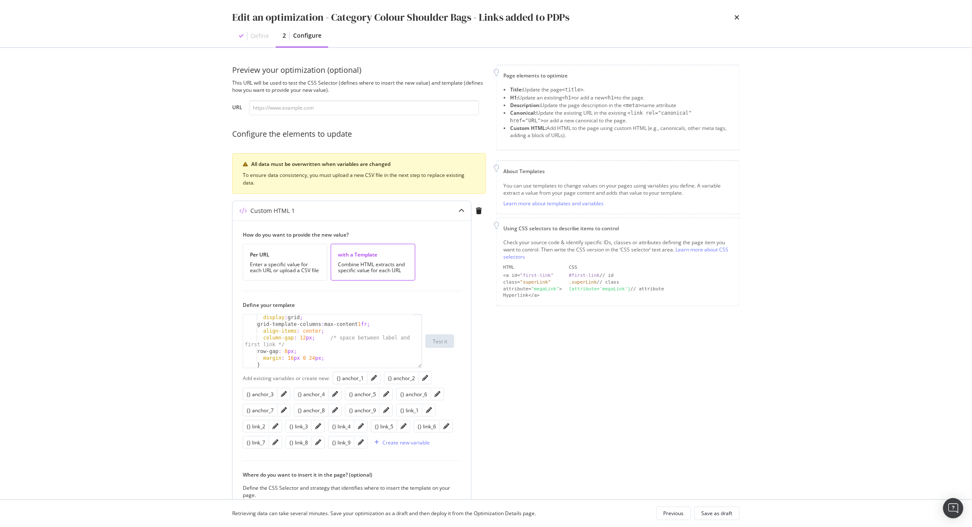
scroll to position [34, 0]
click at [362, 336] on div "display : grid ; grid-template-columns : max-content 1 fr ; align-items : cente…" at bounding box center [328, 347] width 170 height 66
click at [361, 336] on div "display : grid ; grid-template-columns : max-content 1 fr ; align-items : cente…" at bounding box center [328, 347] width 170 height 66
type textarea "</div>"
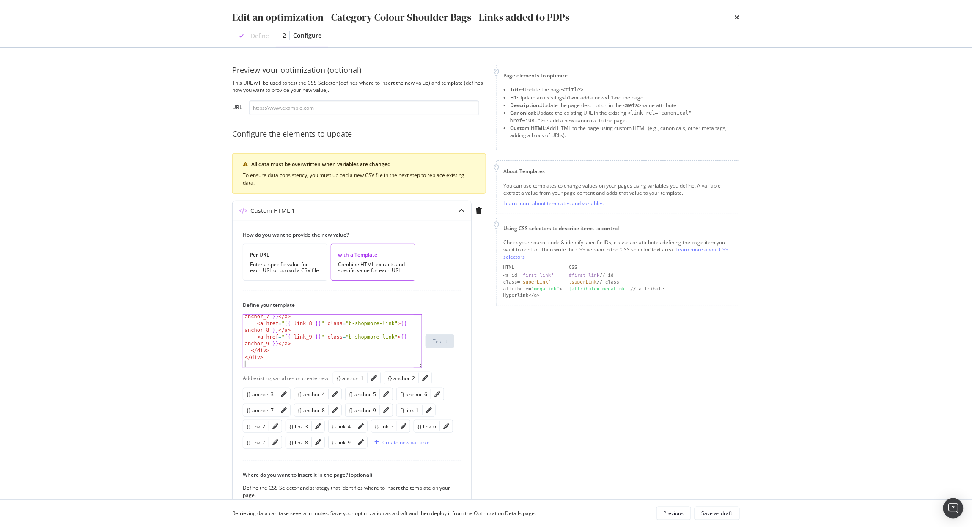
scroll to position [428, 0]
click at [723, 516] on div "Save as draft" at bounding box center [717, 512] width 31 height 7
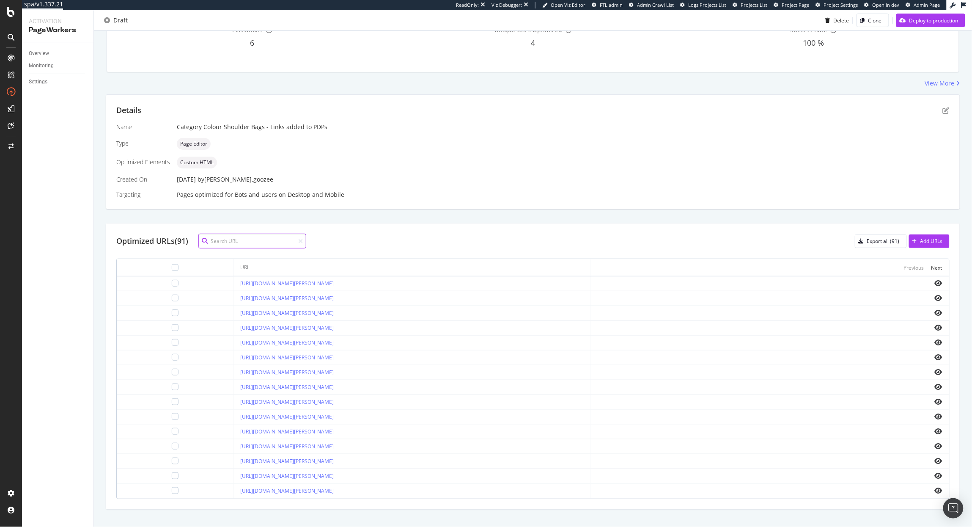
scroll to position [119, 0]
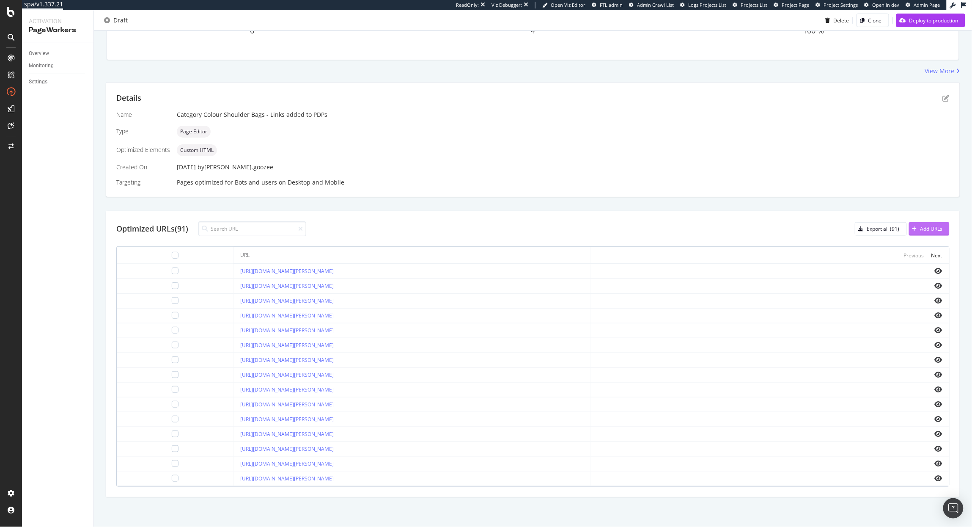
click at [922, 229] on div "Add URLs" at bounding box center [932, 228] width 22 height 7
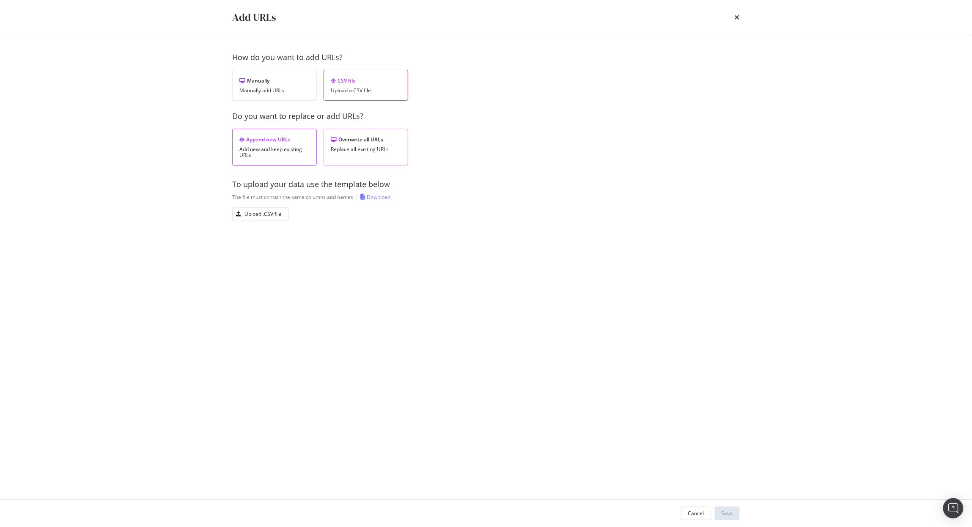
click at [370, 137] on div "Overwrite all URLs" at bounding box center [366, 139] width 70 height 7
click at [250, 205] on div "To upload your data use the template below The file must contain the same colum…" at bounding box center [486, 200] width 508 height 42
click at [250, 213] on div "Upload .CSV file" at bounding box center [263, 213] width 37 height 7
click at [727, 507] on div "Save" at bounding box center [727, 513] width 11 height 13
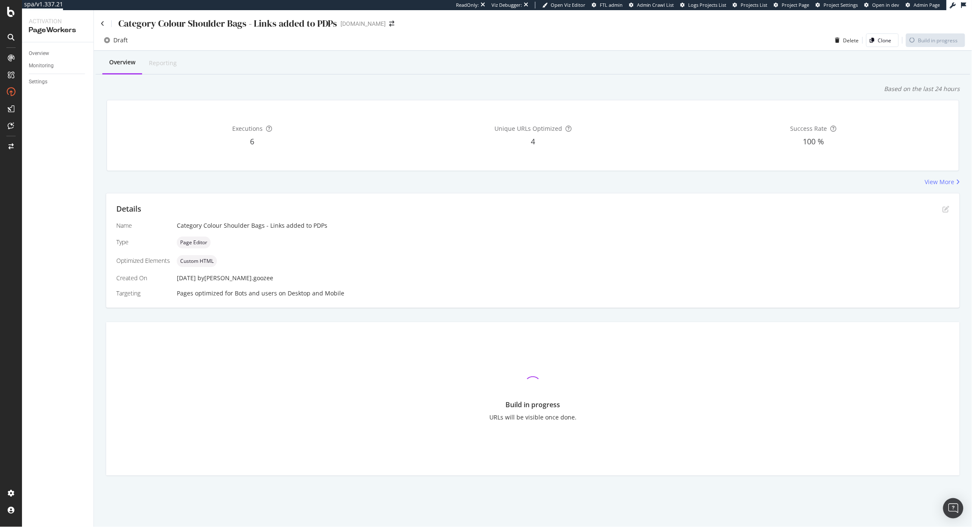
scroll to position [0, 0]
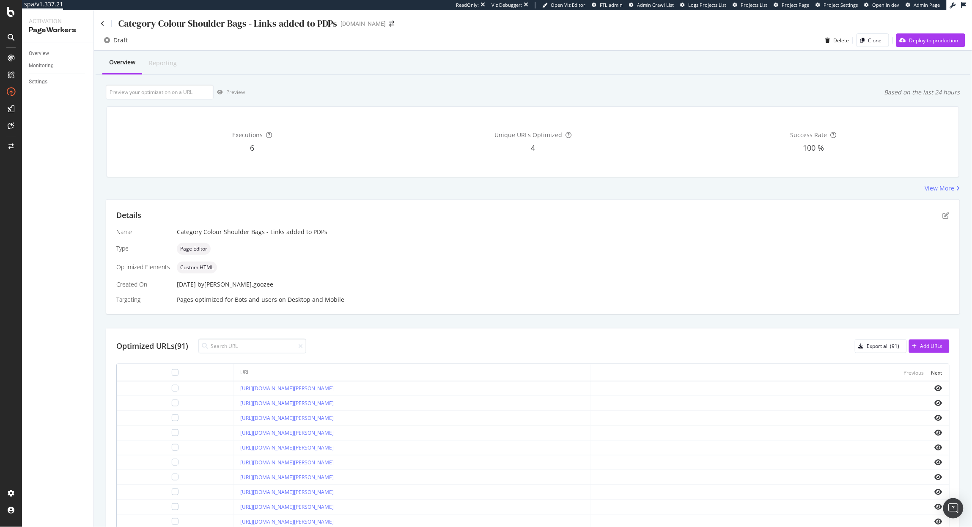
click at [395, 218] on div "Details" at bounding box center [532, 215] width 833 height 11
click at [334, 434] on link "[URL][DOMAIN_NAME][PERSON_NAME]" at bounding box center [286, 432] width 93 height 7
click at [935, 418] on icon "eye" at bounding box center [939, 417] width 8 height 7
